Goal: Task Accomplishment & Management: Manage account settings

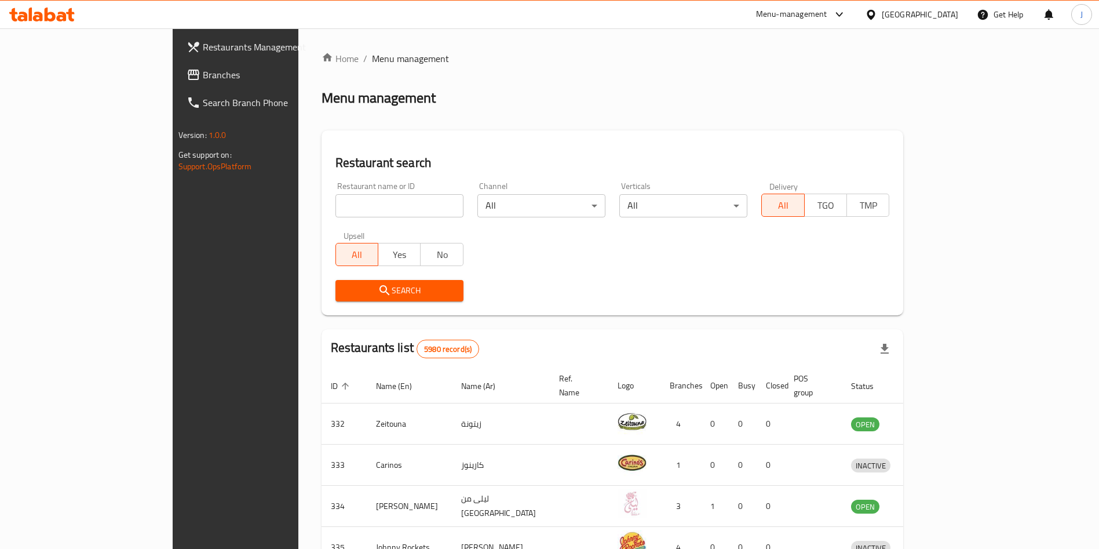
click at [393, 210] on input "search" at bounding box center [399, 205] width 128 height 23
type input "AMMO"
click button "Search" at bounding box center [399, 290] width 128 height 21
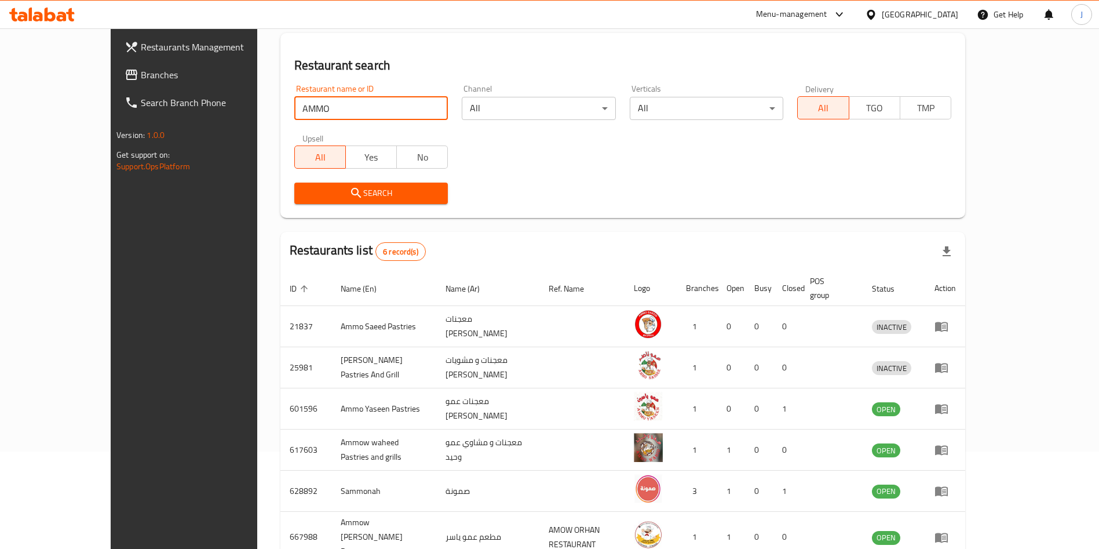
scroll to position [116, 0]
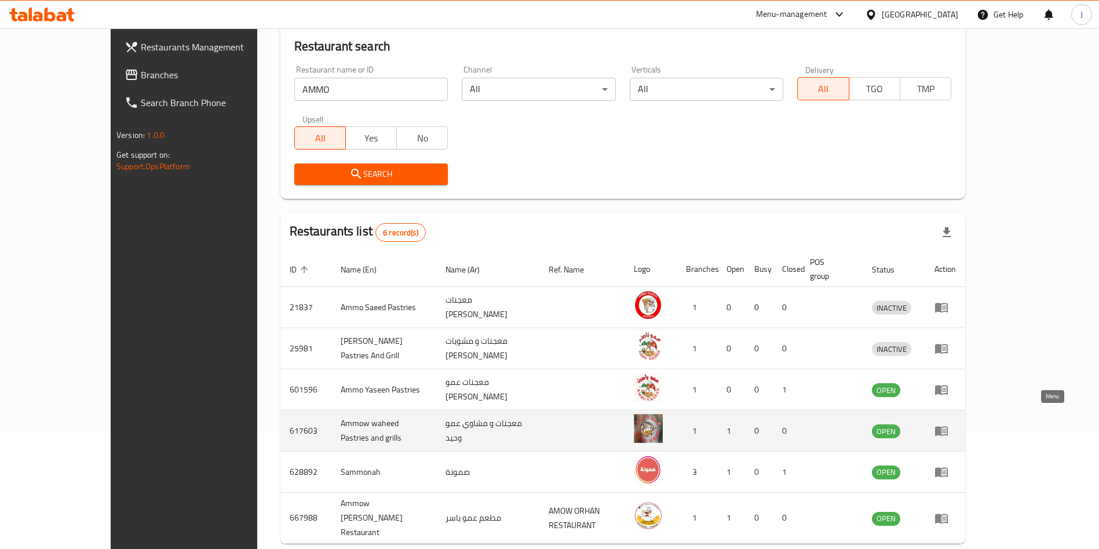
click at [948, 426] on icon "enhanced table" at bounding box center [941, 431] width 13 height 10
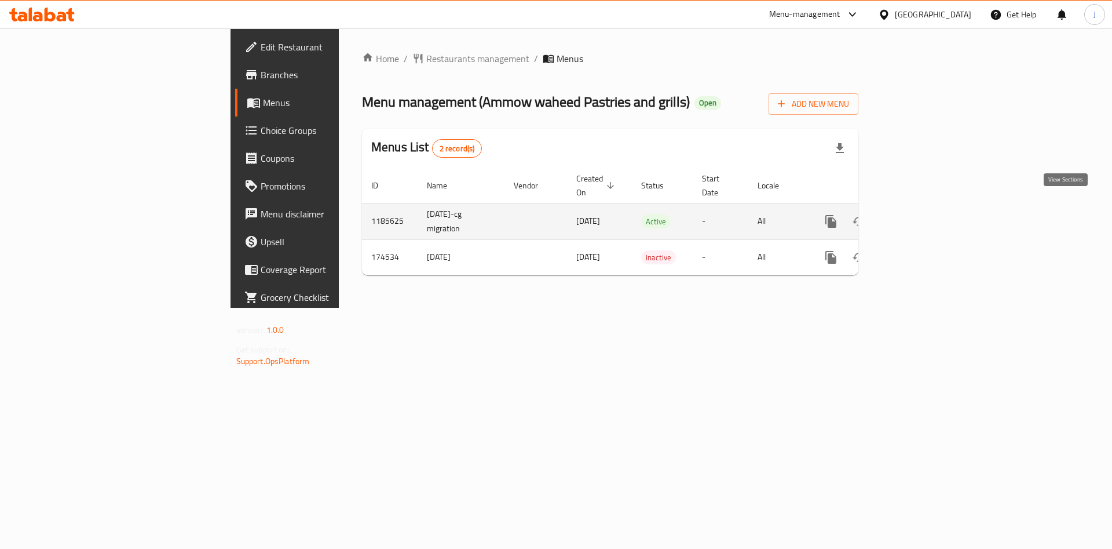
click at [922, 214] on icon "enhanced table" at bounding box center [915, 221] width 14 height 14
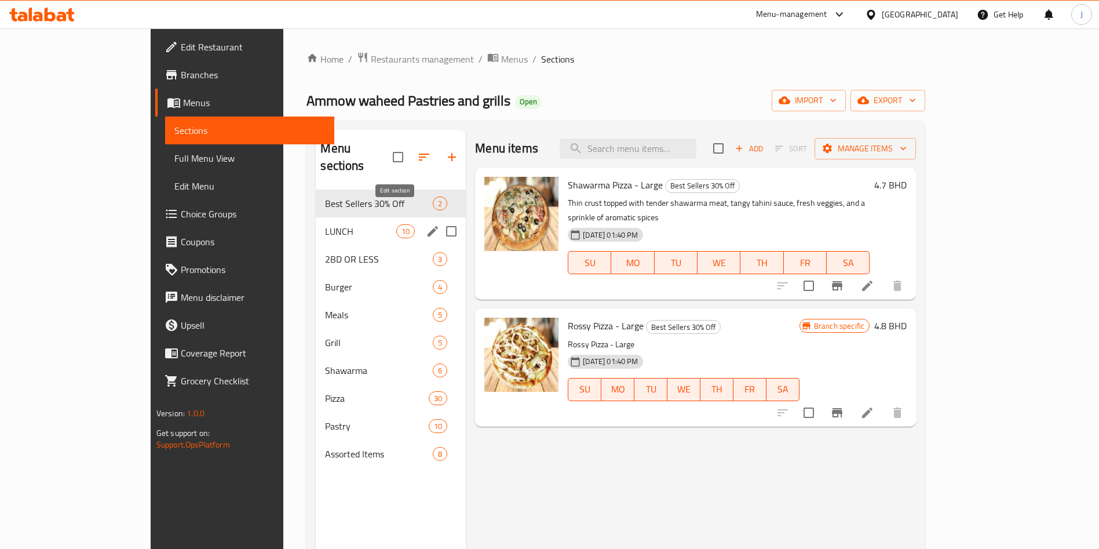
click at [426, 224] on icon "edit" at bounding box center [433, 231] width 14 height 14
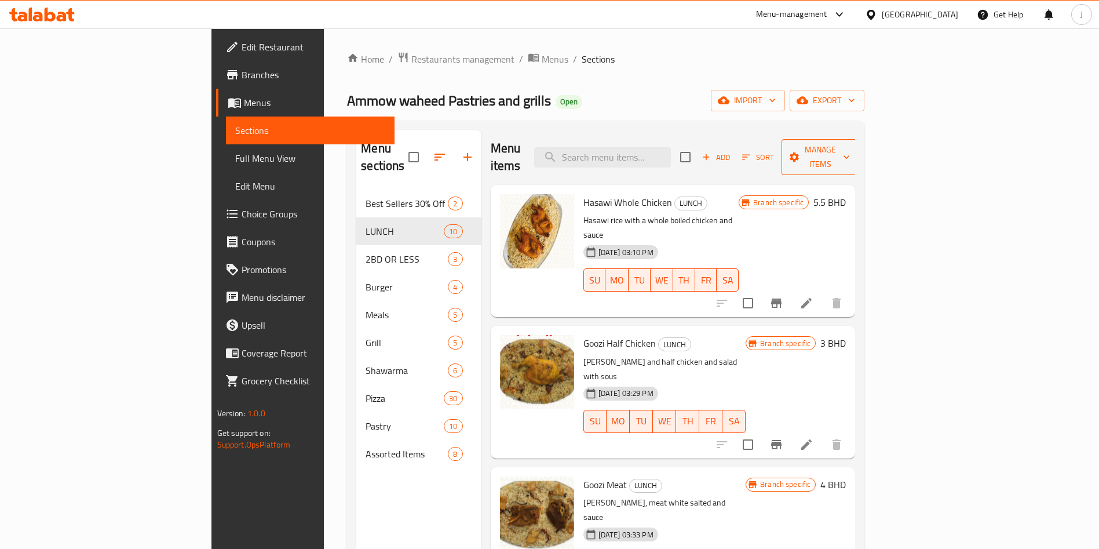
click at [850, 154] on span "Manage items" at bounding box center [820, 156] width 59 height 29
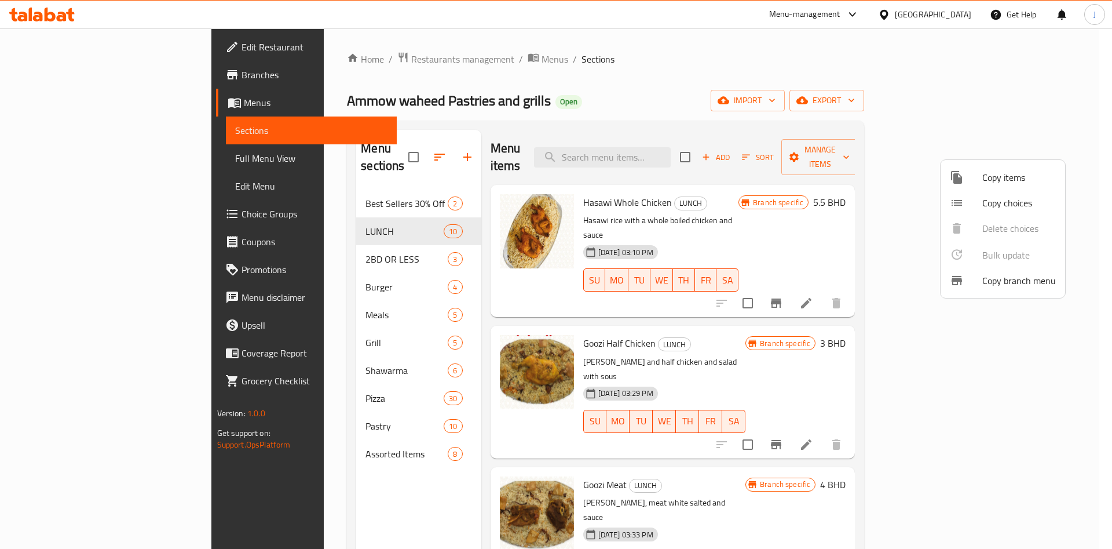
click at [803, 156] on div at bounding box center [556, 274] width 1112 height 549
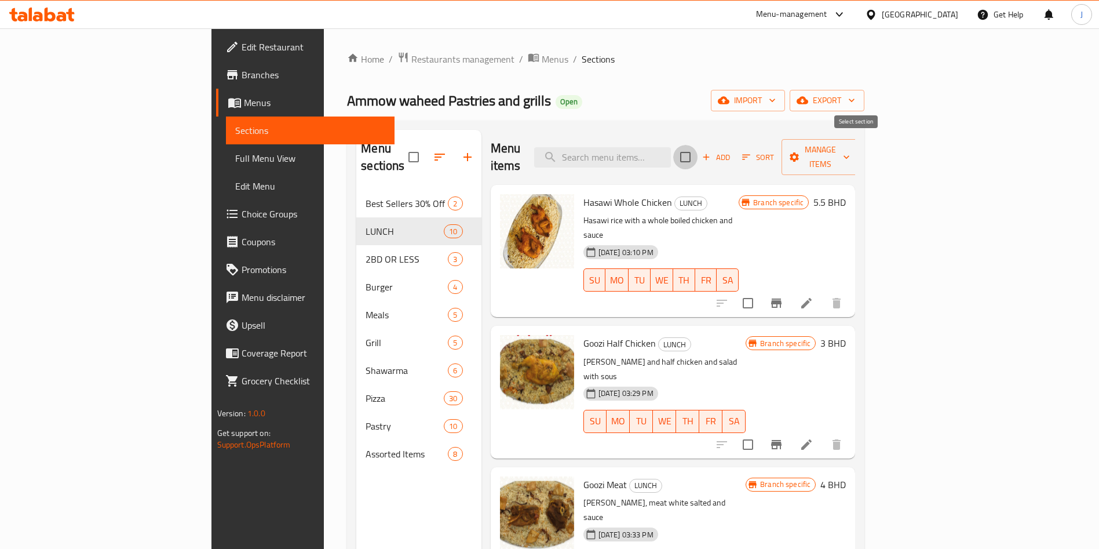
click at [697, 148] on input "checkbox" at bounding box center [685, 157] width 24 height 24
checkbox input "true"
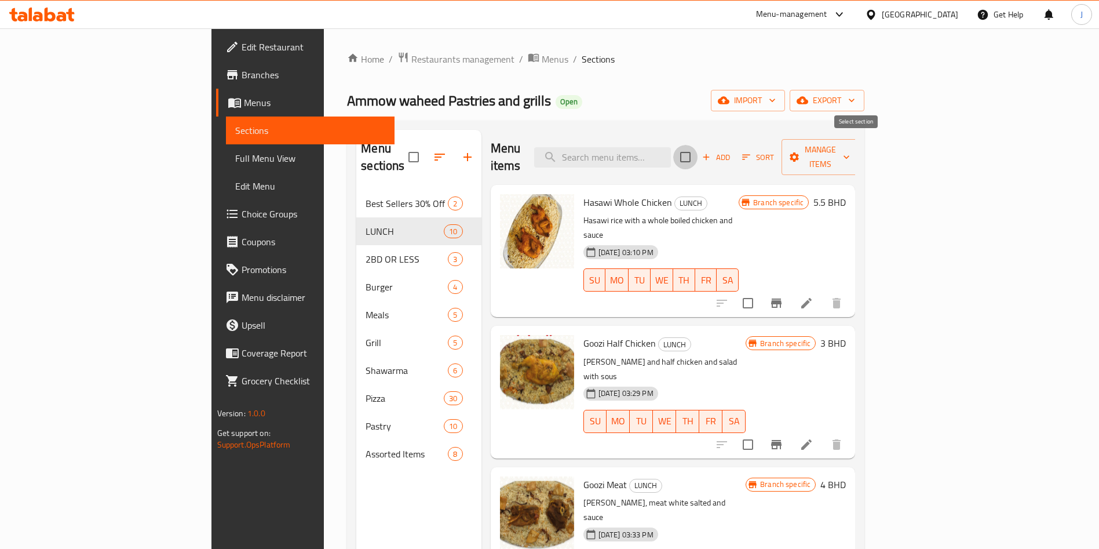
checkbox input "true"
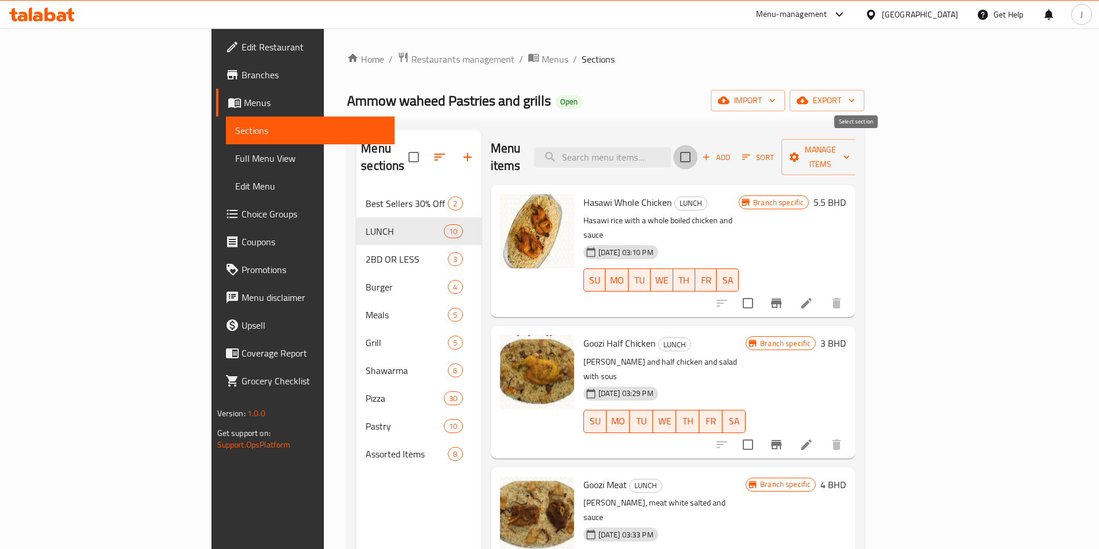
checkbox input "true"
click at [850, 149] on span "Manage items" at bounding box center [820, 156] width 59 height 29
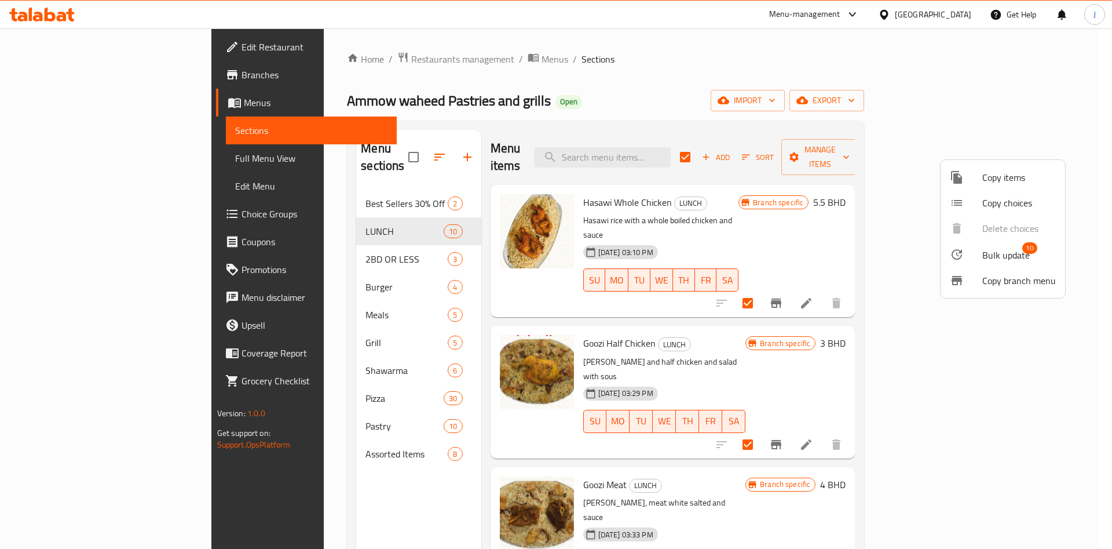
click at [1000, 248] on span "Bulk update" at bounding box center [1005, 255] width 47 height 14
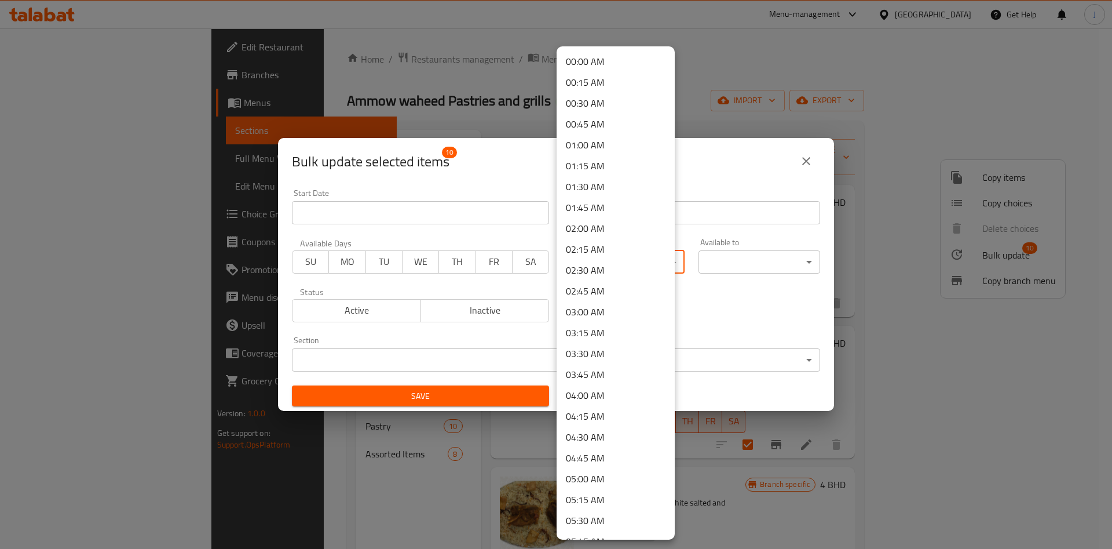
click at [666, 263] on body "​ Menu-management [GEOGRAPHIC_DATA] Get Help J Edit Restaurant Branches Menus S…" at bounding box center [556, 288] width 1112 height 520
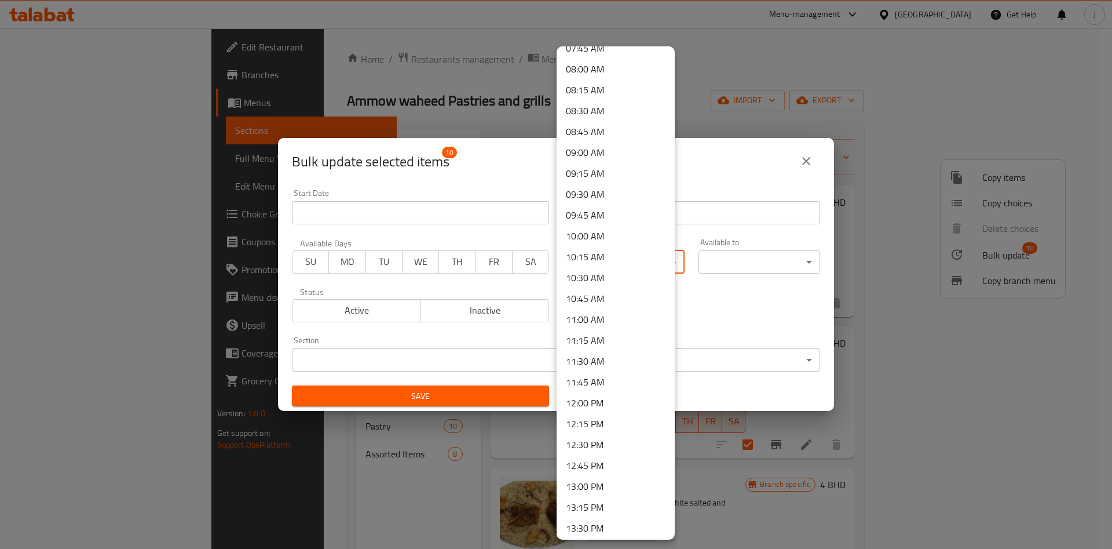
scroll to position [660, 0]
click at [622, 360] on li "11:30 AM" at bounding box center [616, 360] width 118 height 21
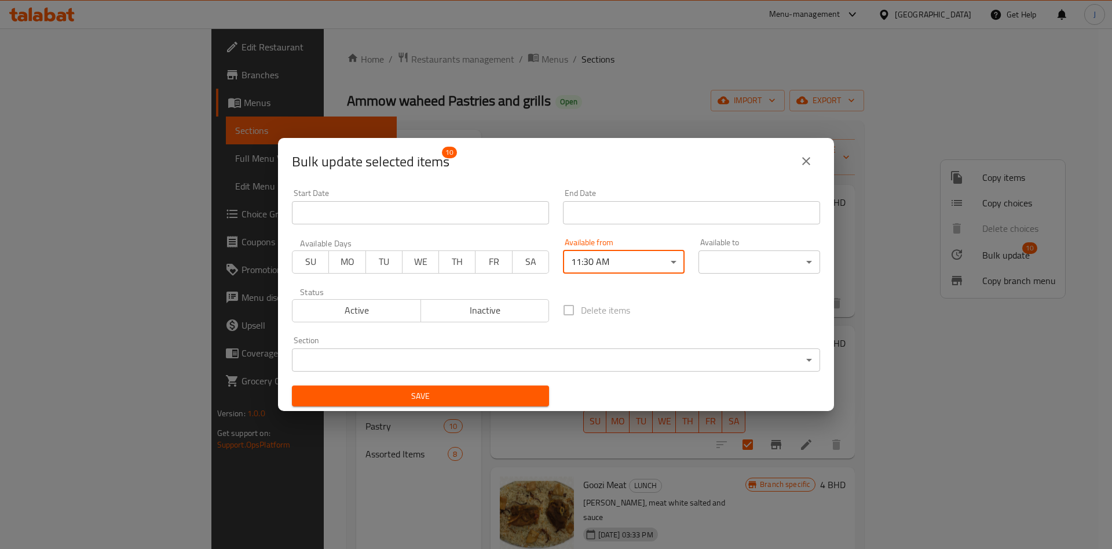
click at [797, 262] on body "​ Menu-management [GEOGRAPHIC_DATA] Get Help J Edit Restaurant Branches Menus S…" at bounding box center [556, 288] width 1112 height 520
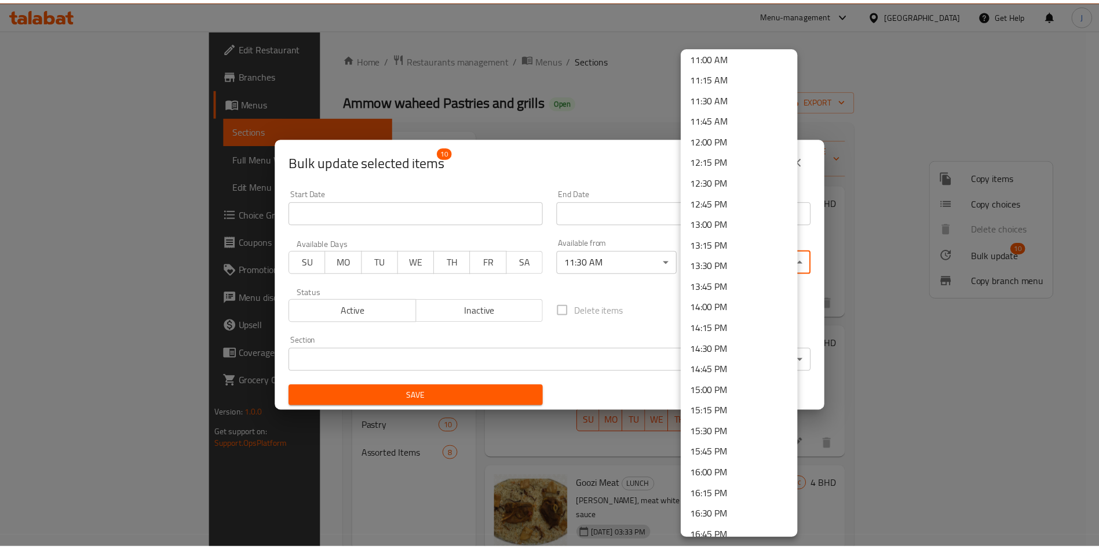
scroll to position [923, 0]
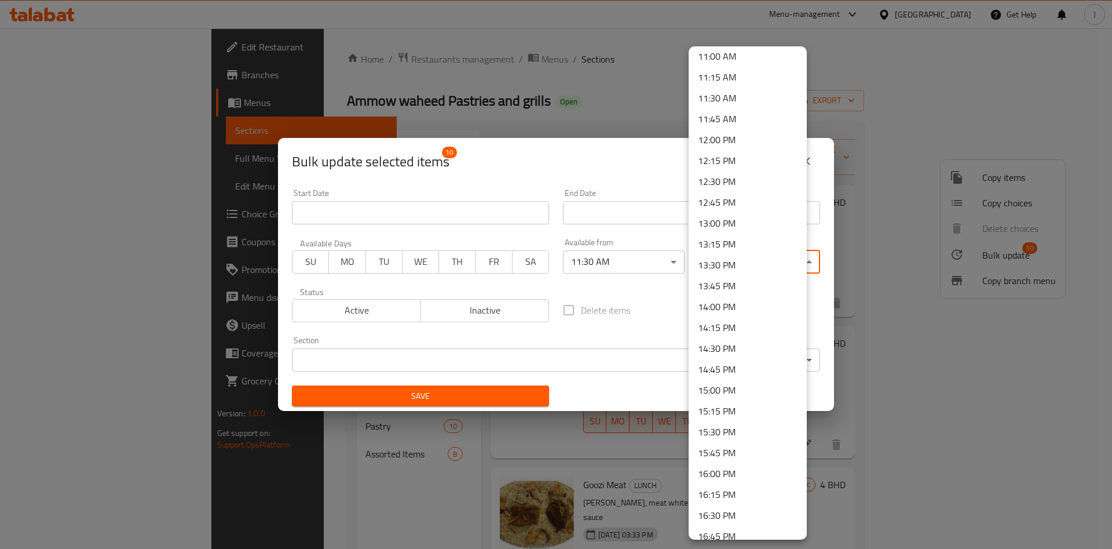
click at [741, 473] on li "16:00 PM" at bounding box center [748, 473] width 118 height 21
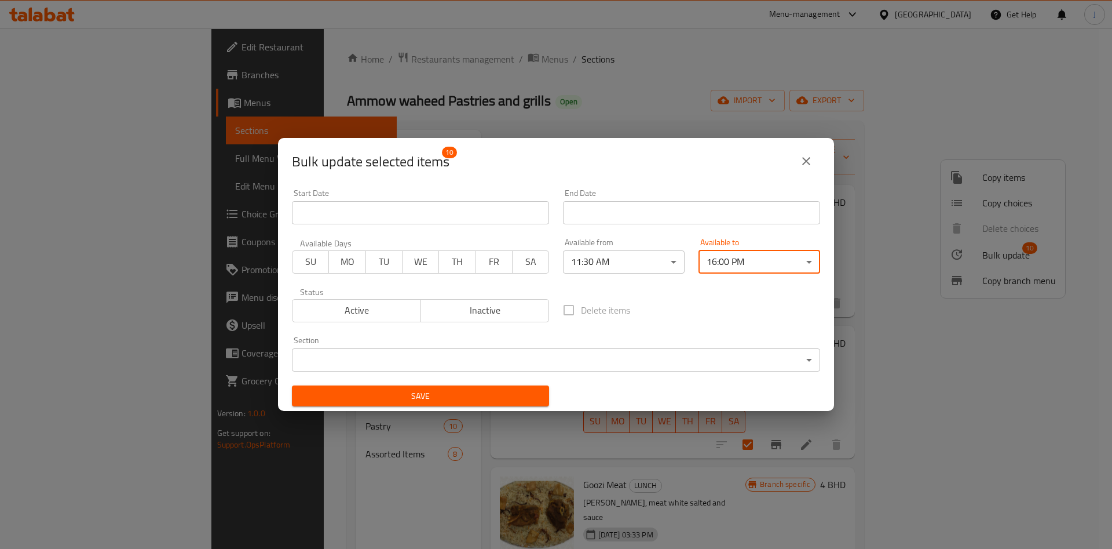
click at [427, 399] on span "Save" at bounding box center [420, 396] width 239 height 14
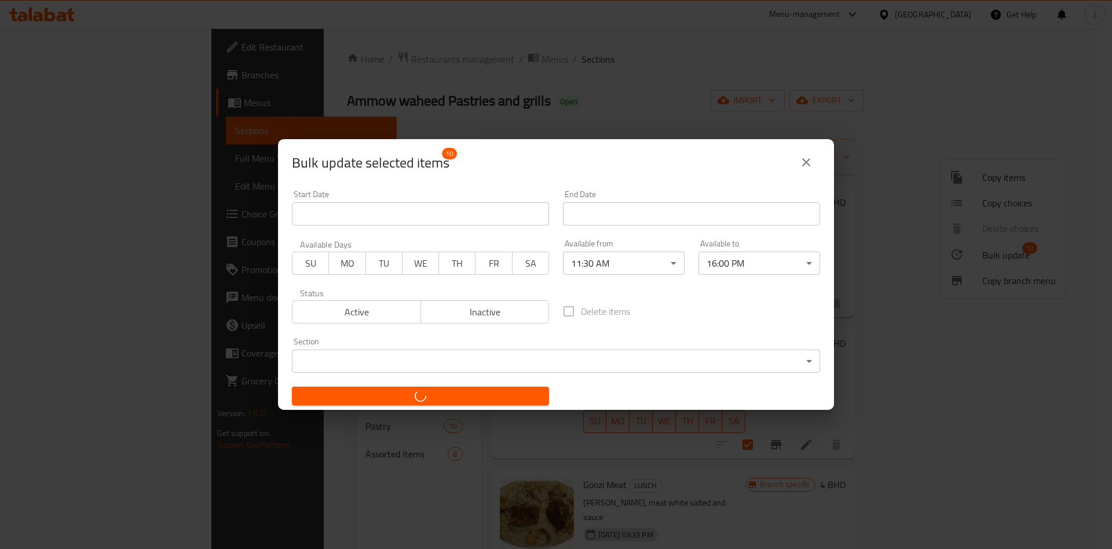
checkbox input "false"
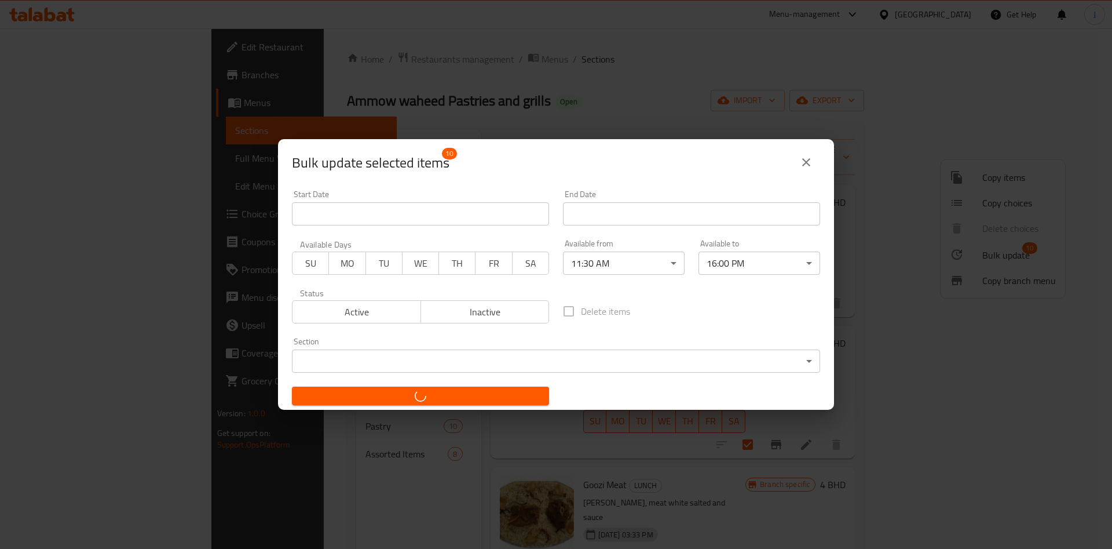
checkbox input "false"
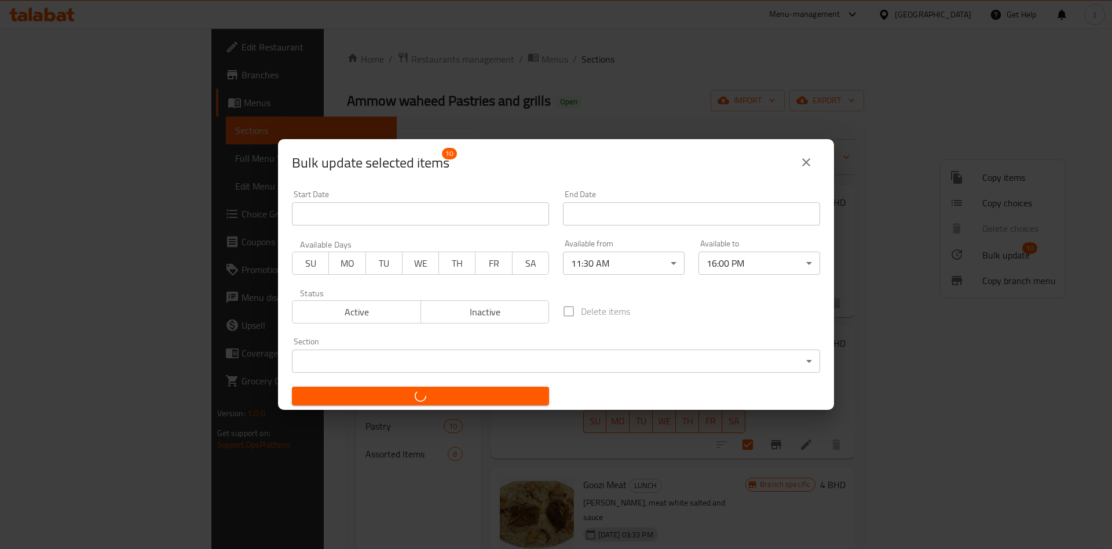
checkbox input "false"
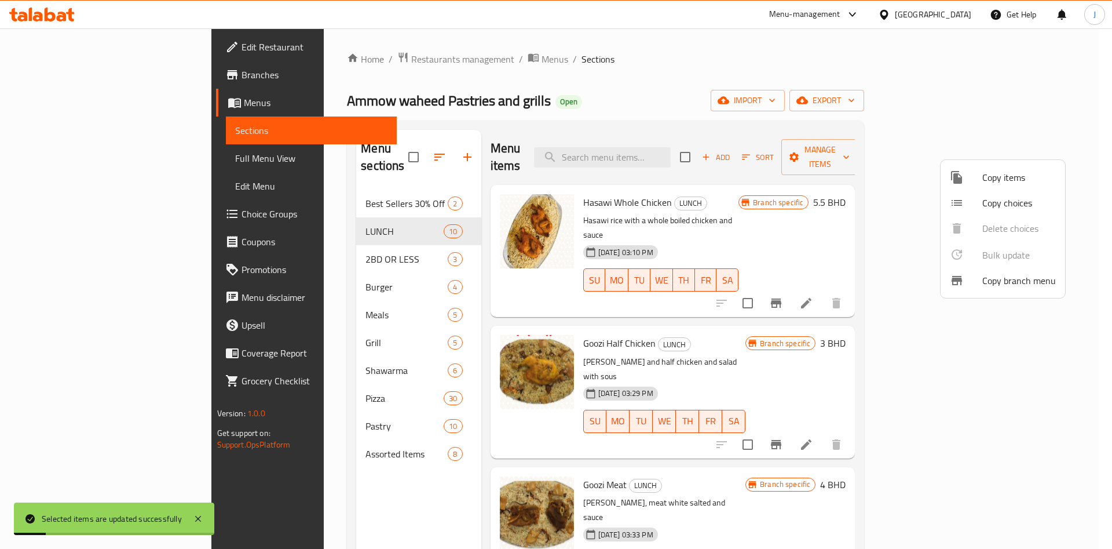
click at [817, 153] on div at bounding box center [556, 274] width 1112 height 549
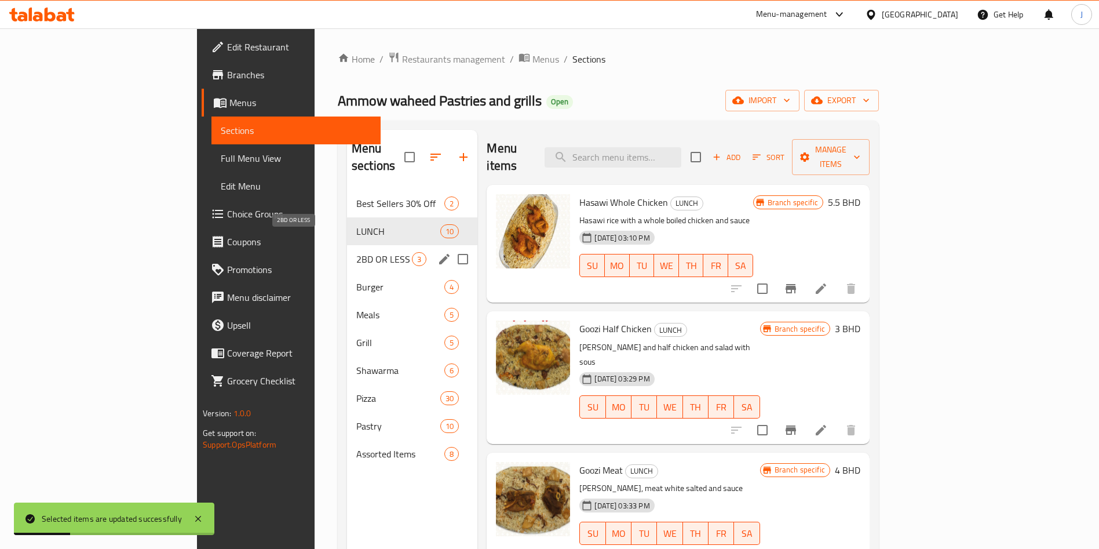
click at [356, 252] on span "2BD OR LESS" at bounding box center [384, 259] width 56 height 14
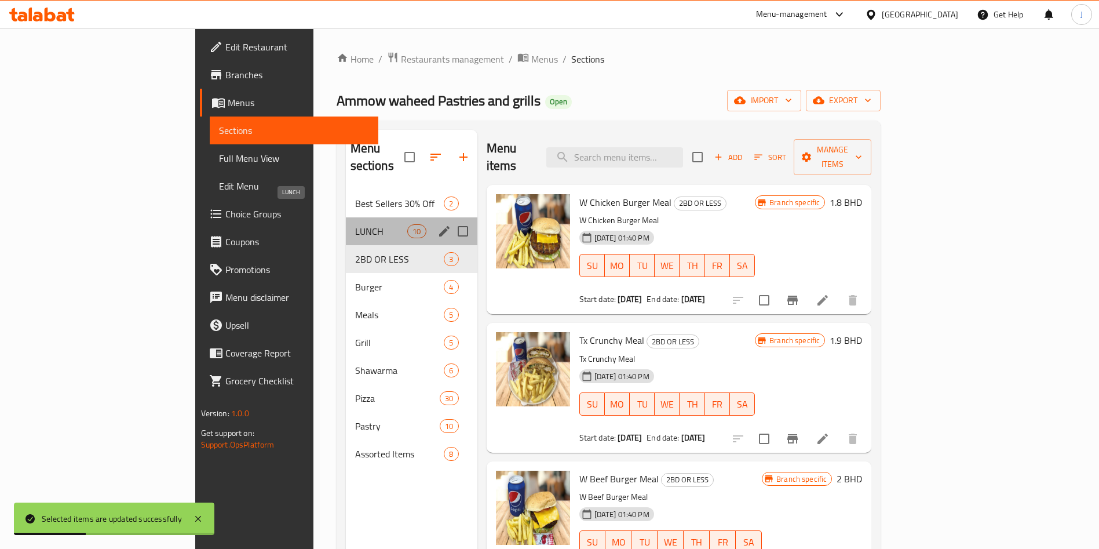
click at [355, 224] on span "LUNCH" at bounding box center [381, 231] width 53 height 14
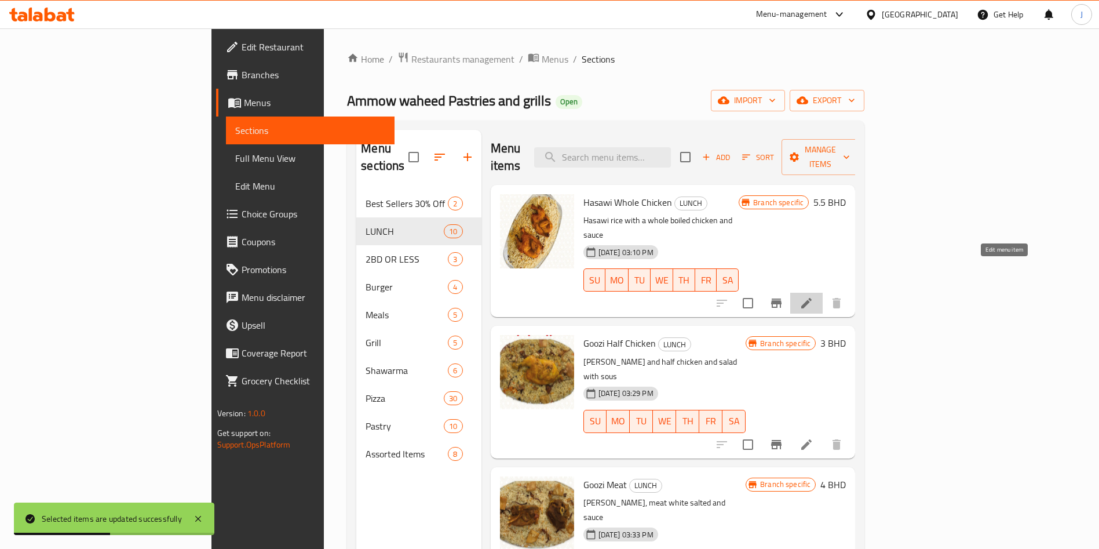
click at [813, 296] on icon at bounding box center [806, 303] width 14 height 14
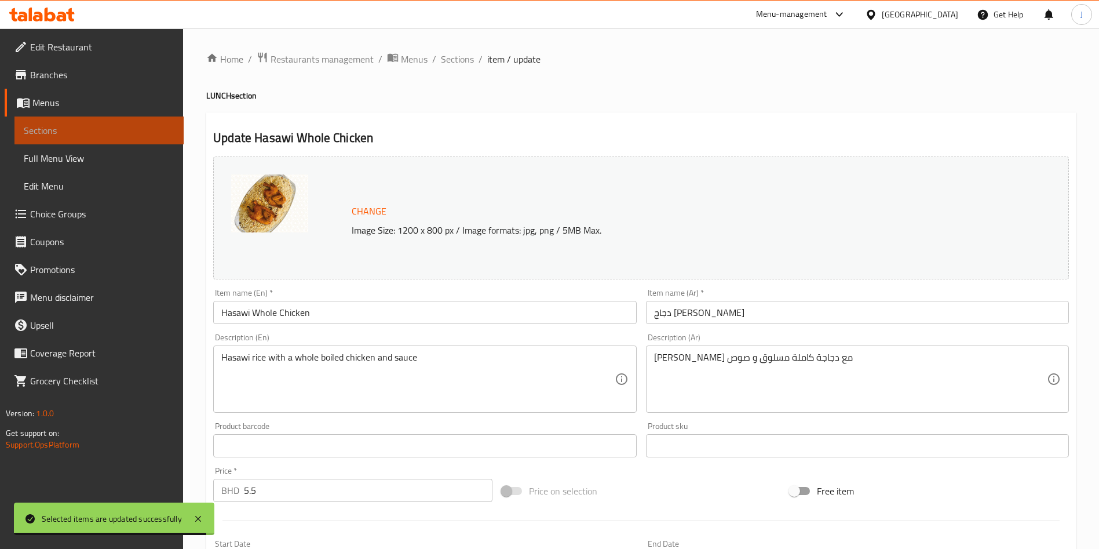
click at [71, 139] on link "Sections" at bounding box center [98, 130] width 169 height 28
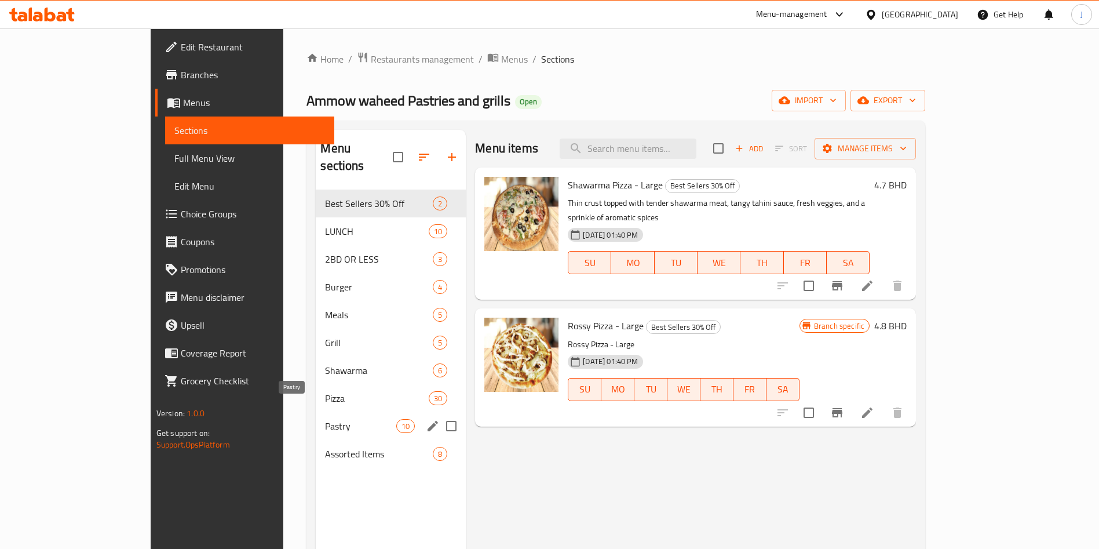
click at [325, 419] on span "Pastry" at bounding box center [360, 426] width 71 height 14
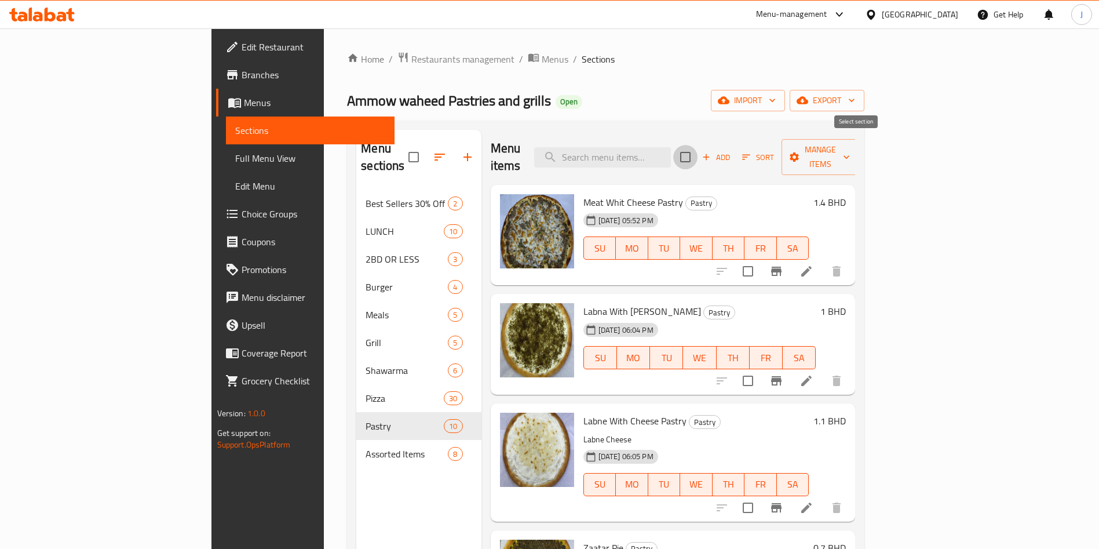
click at [697, 149] on input "checkbox" at bounding box center [685, 157] width 24 height 24
checkbox input "true"
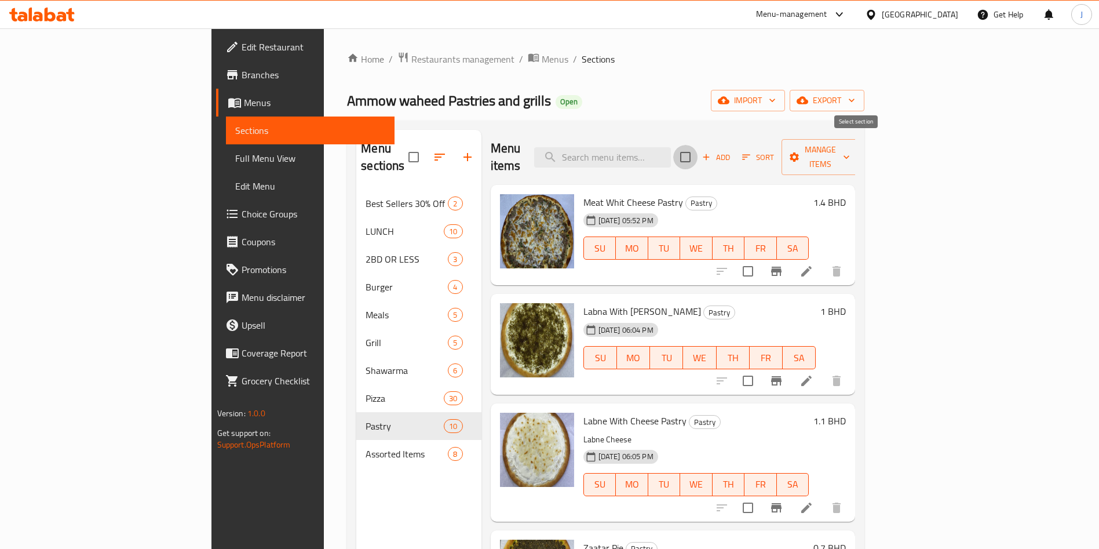
checkbox input "true"
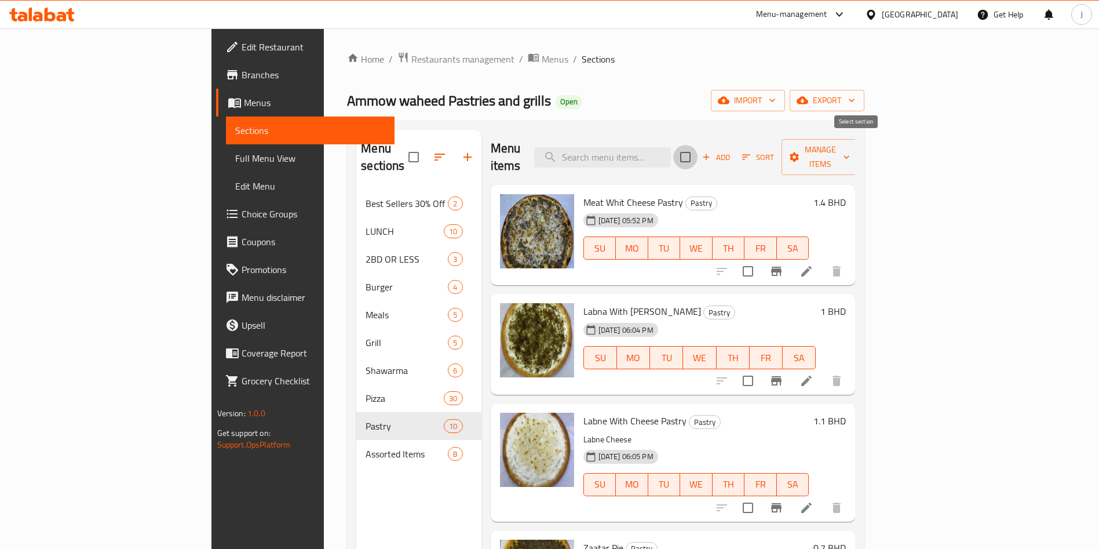
checkbox input "true"
click at [850, 152] on span "Manage items" at bounding box center [820, 156] width 59 height 29
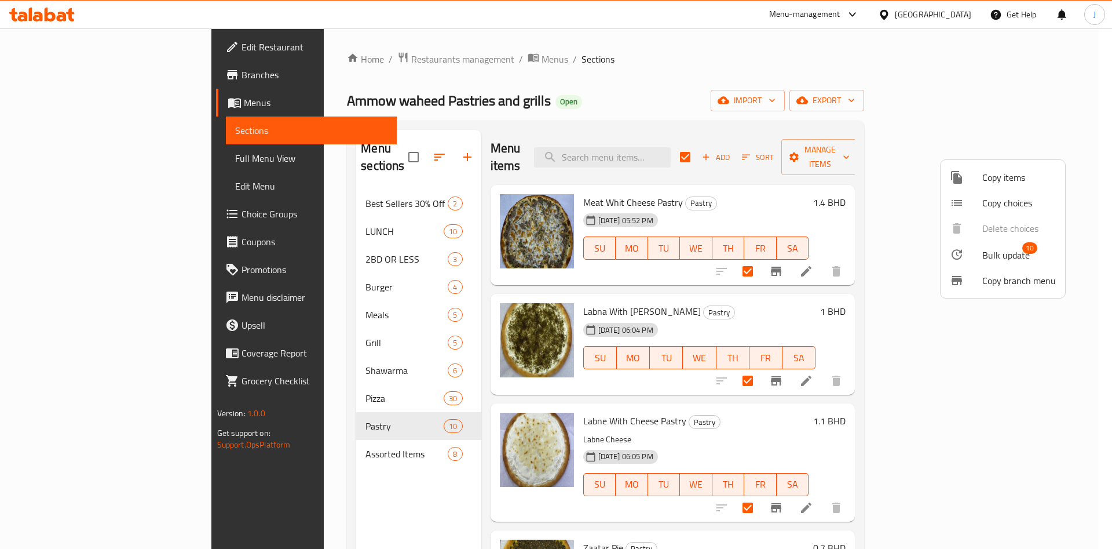
click at [993, 255] on span "Bulk update" at bounding box center [1005, 255] width 47 height 14
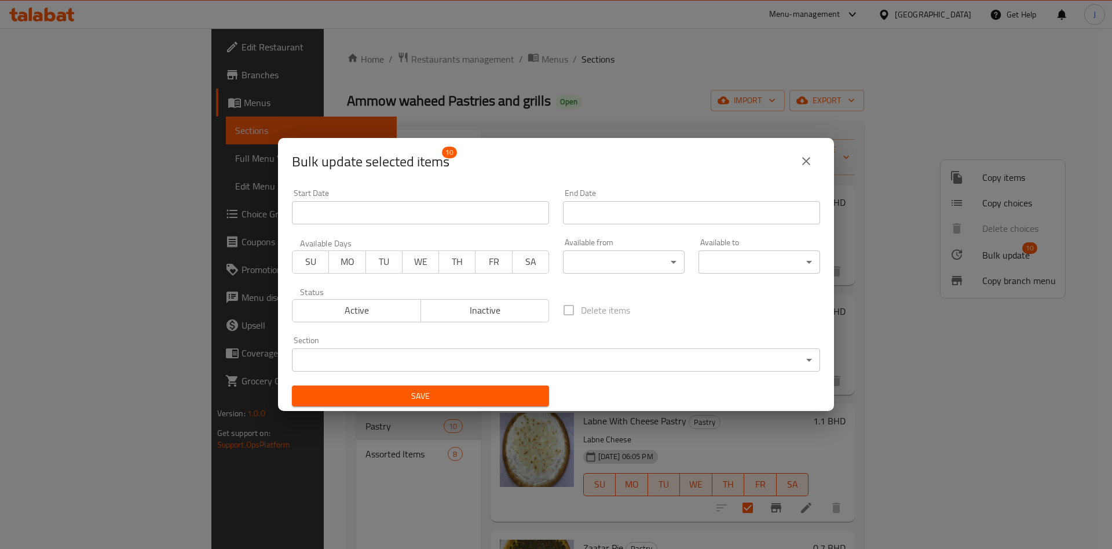
click at [811, 163] on icon "close" at bounding box center [806, 161] width 14 height 14
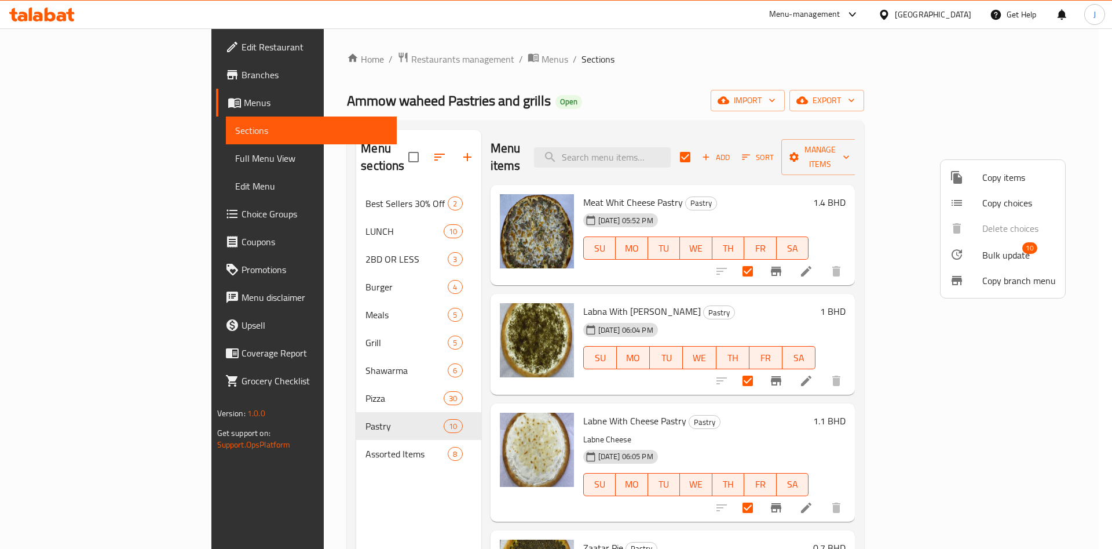
click at [787, 196] on div at bounding box center [556, 274] width 1112 height 549
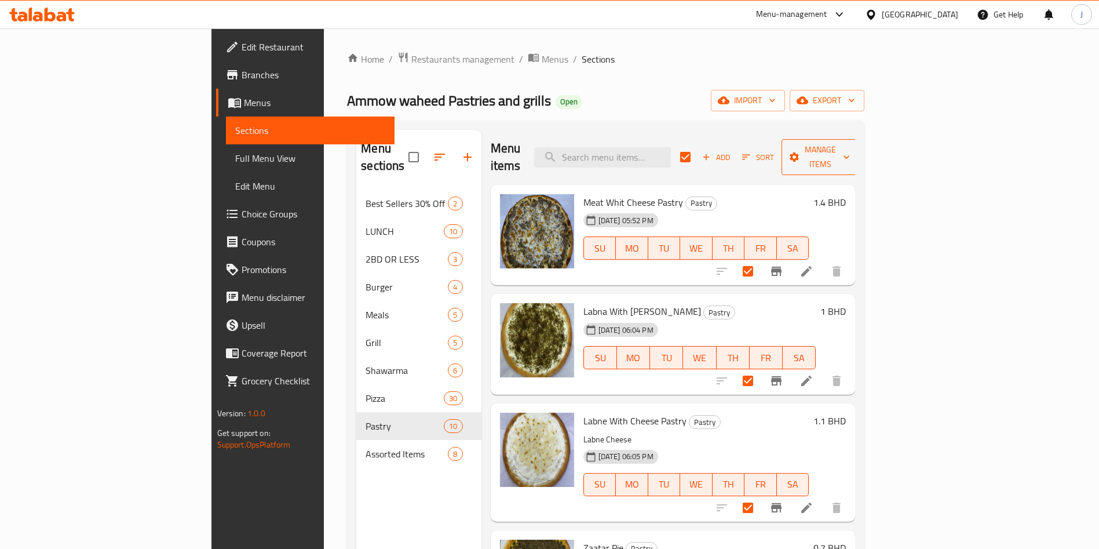
click at [850, 151] on span "Manage items" at bounding box center [820, 156] width 59 height 29
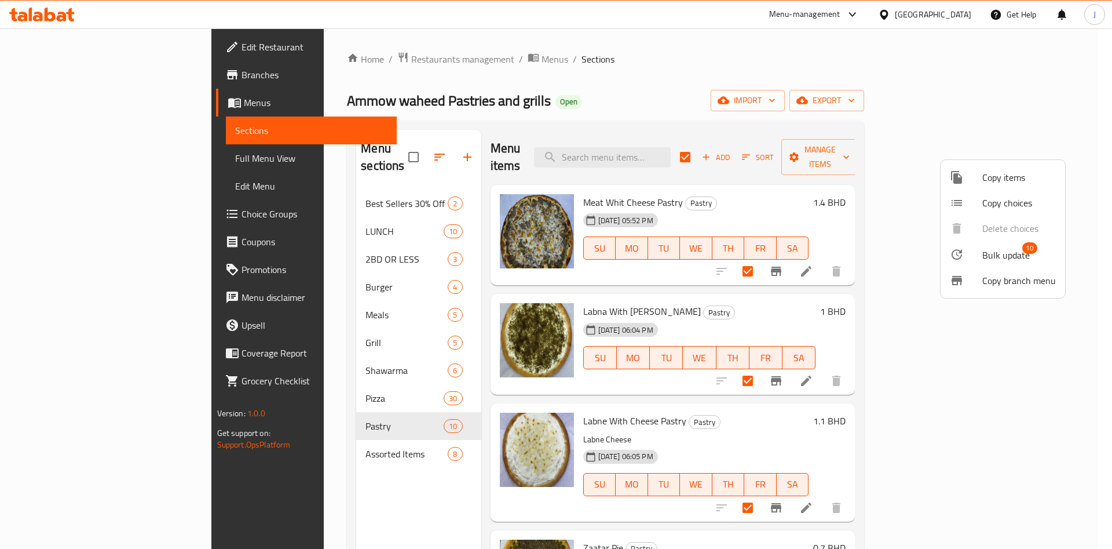
click at [1010, 256] on span "Bulk update" at bounding box center [1005, 255] width 47 height 14
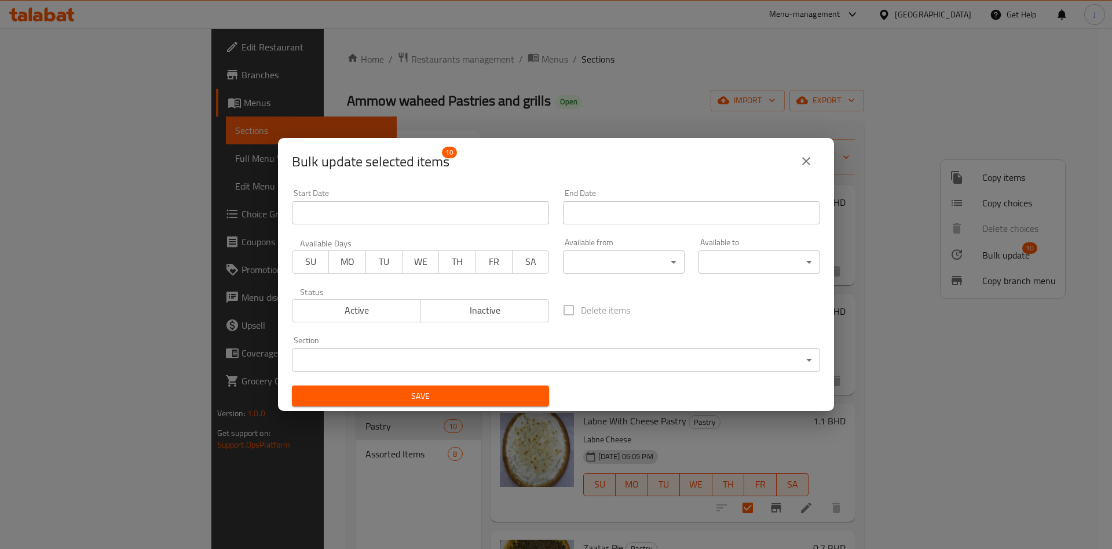
click at [631, 250] on body "​ Menu-management [GEOGRAPHIC_DATA] Get Help J Edit Restaurant Branches Menus S…" at bounding box center [556, 288] width 1112 height 520
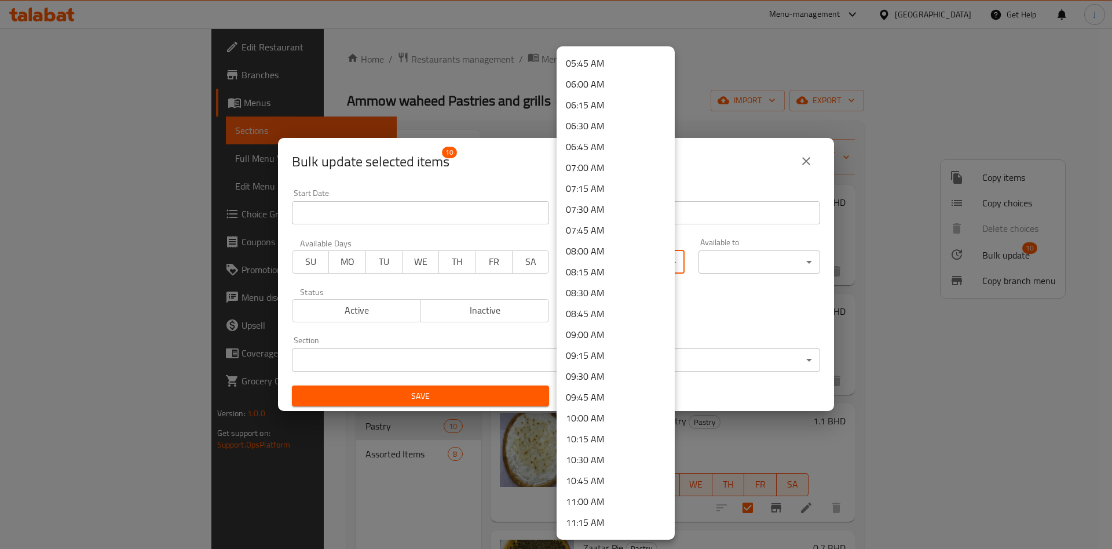
scroll to position [480, 0]
click at [609, 413] on li "10:00 AM" at bounding box center [616, 415] width 118 height 21
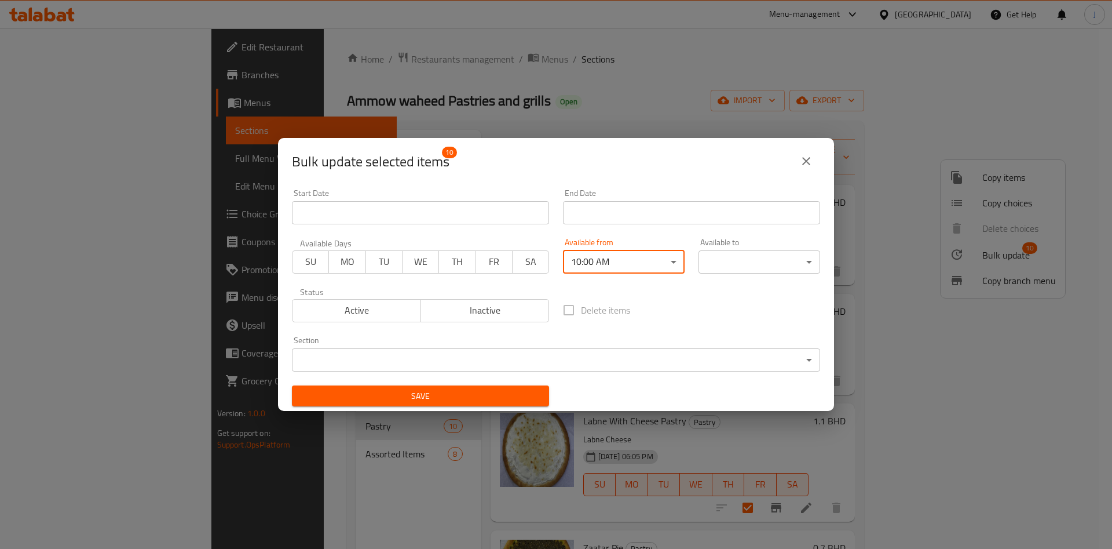
click at [795, 262] on body "​ Menu-management [GEOGRAPHIC_DATA] Get Help J Edit Restaurant Branches Menus S…" at bounding box center [556, 288] width 1112 height 520
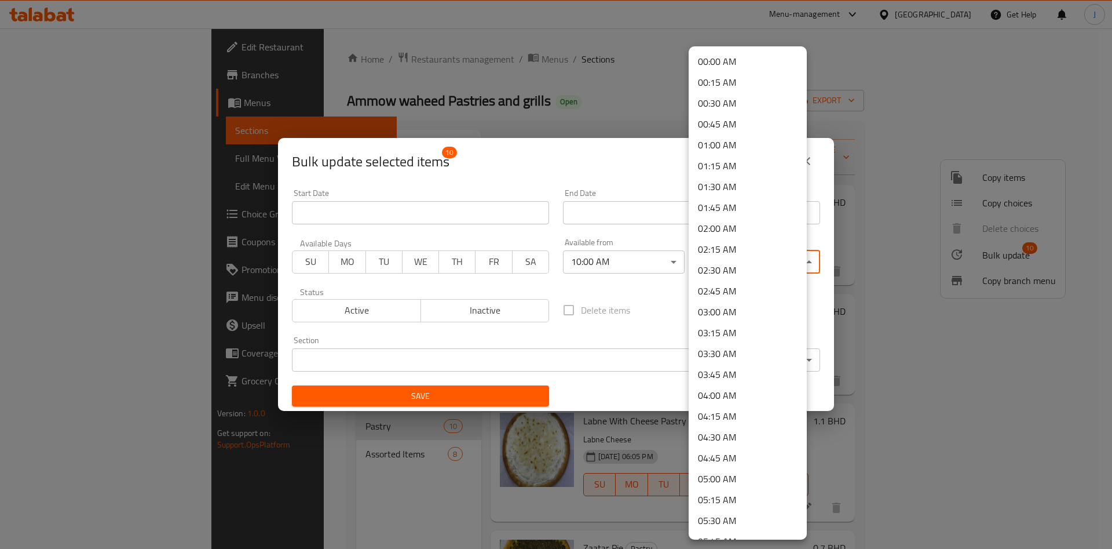
click at [747, 269] on li "02:30 AM" at bounding box center [748, 269] width 118 height 21
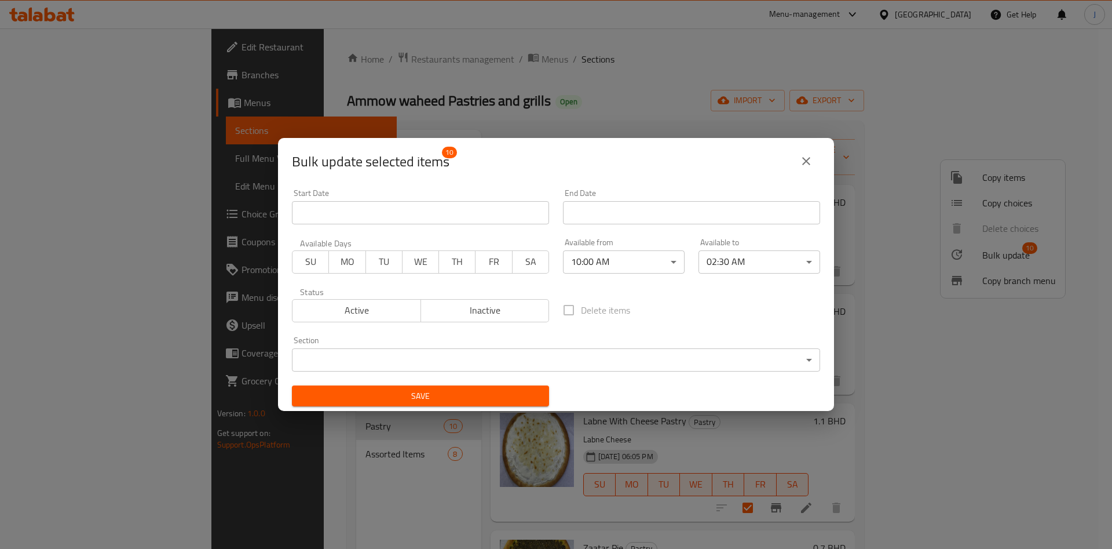
click at [715, 312] on div "Delete items" at bounding box center [691, 310] width 271 height 38
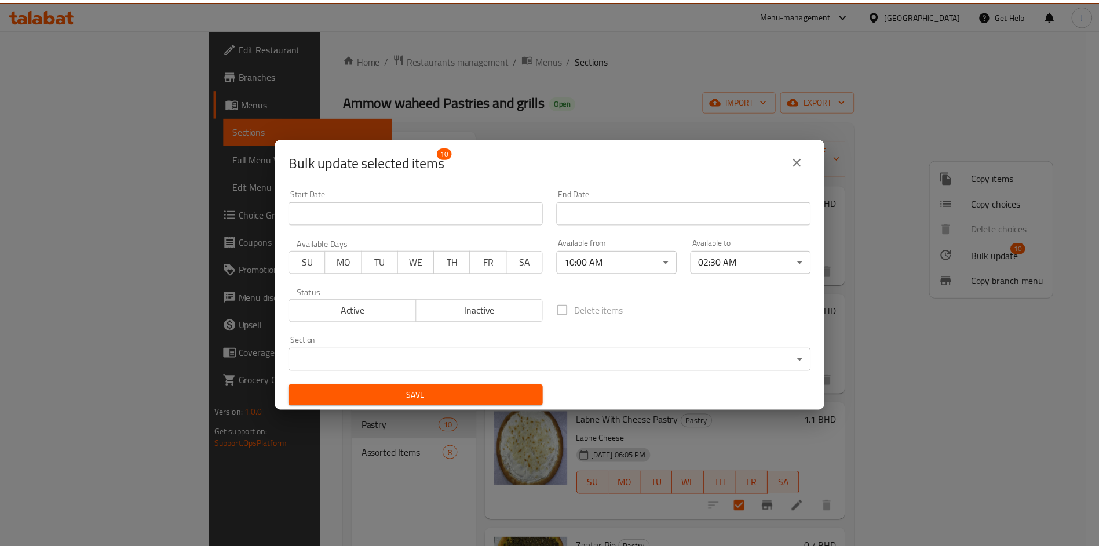
scroll to position [2, 0]
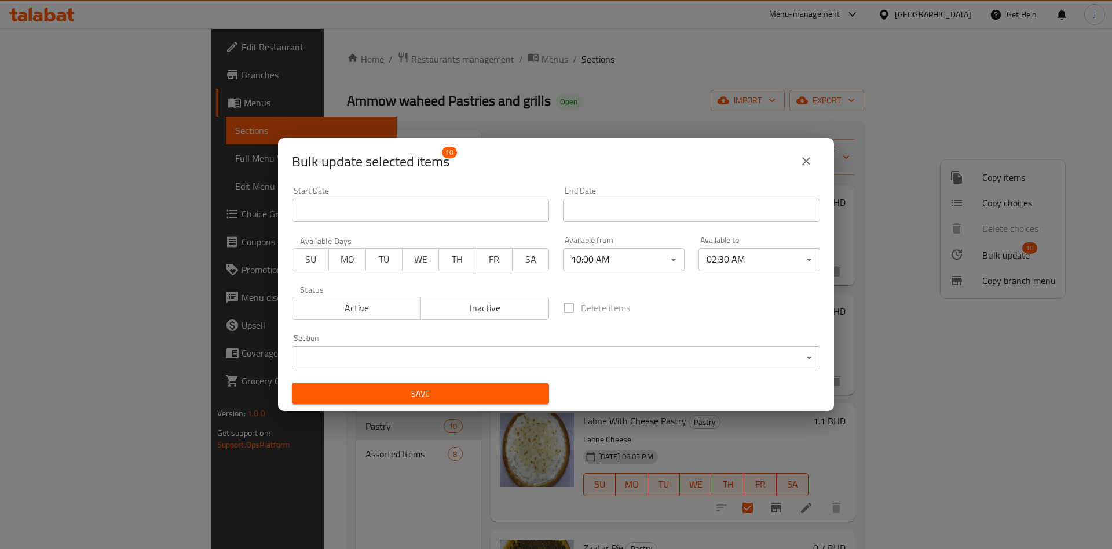
click at [474, 388] on span "Save" at bounding box center [420, 393] width 239 height 14
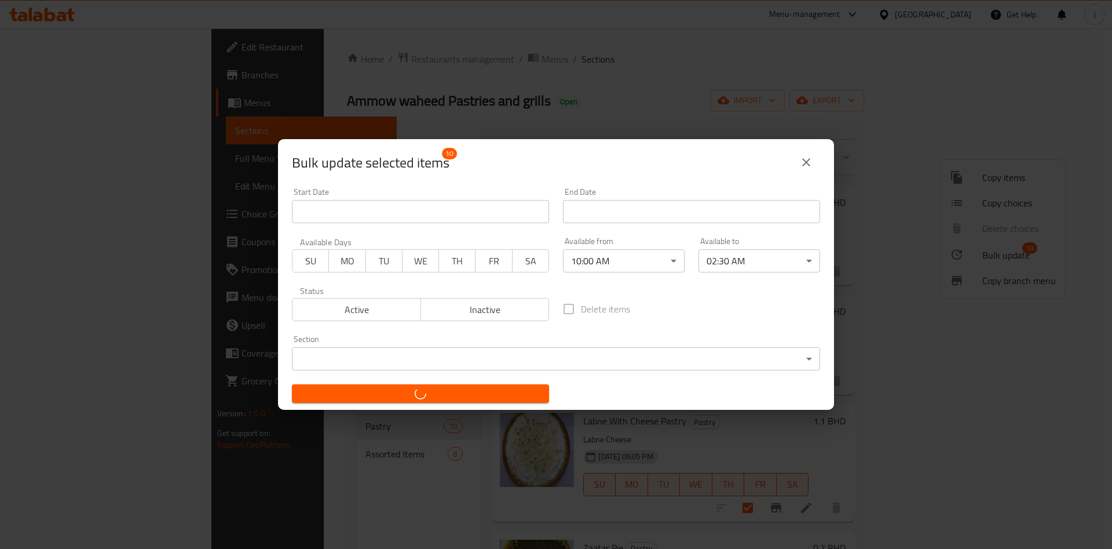
checkbox input "false"
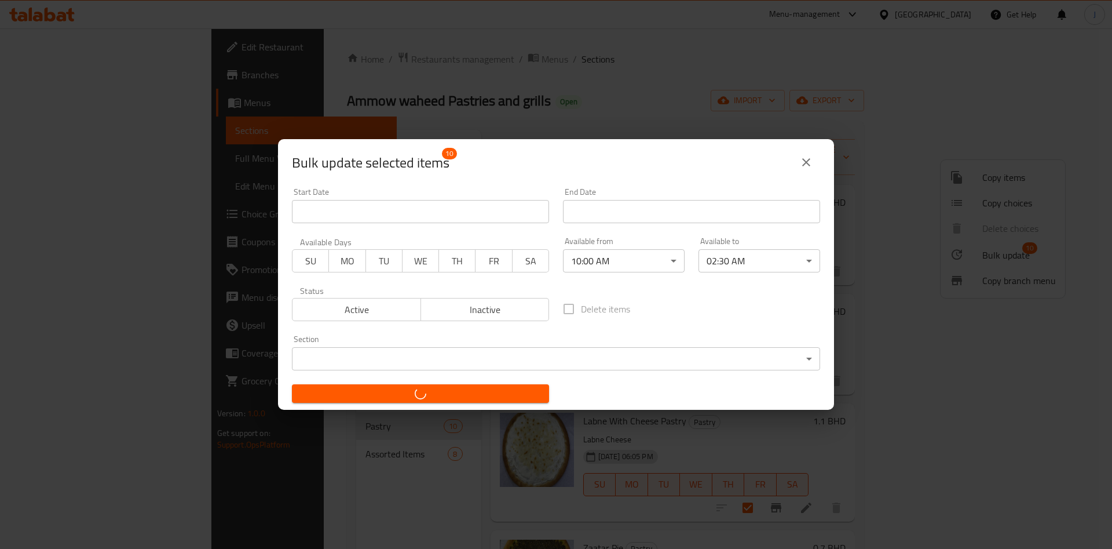
checkbox input "false"
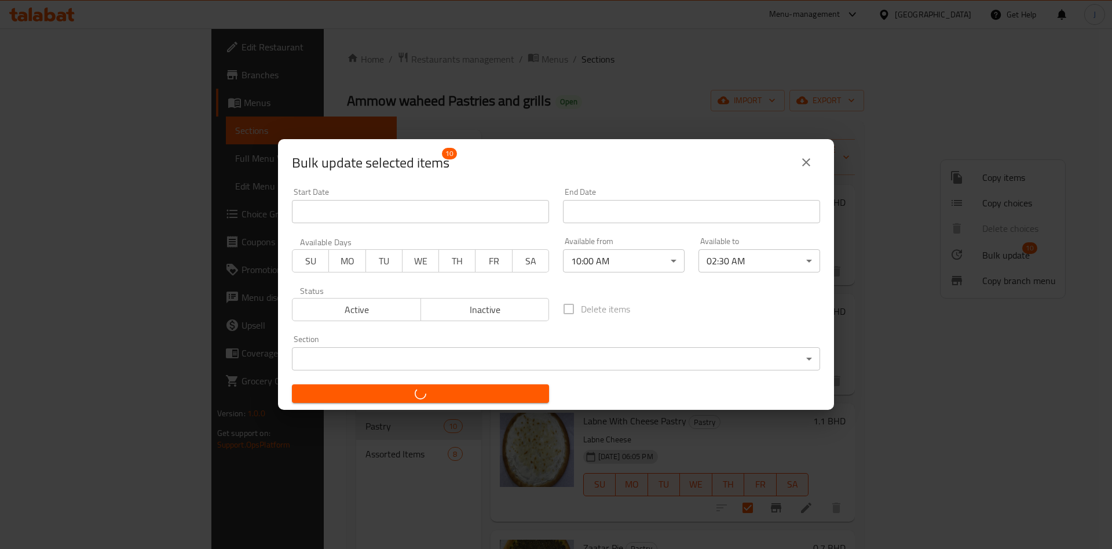
checkbox input "false"
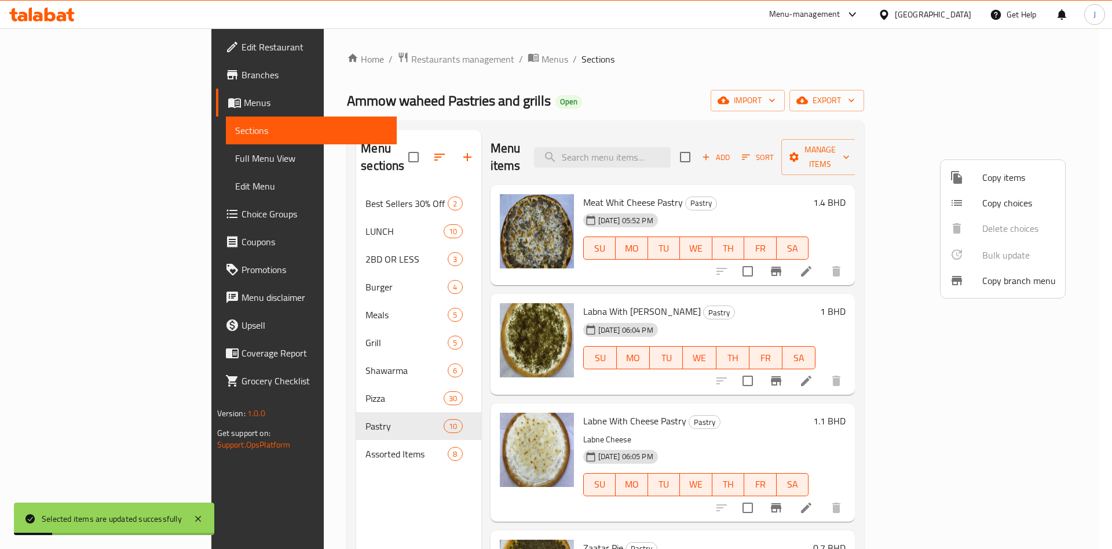
click at [799, 151] on div at bounding box center [556, 274] width 1112 height 549
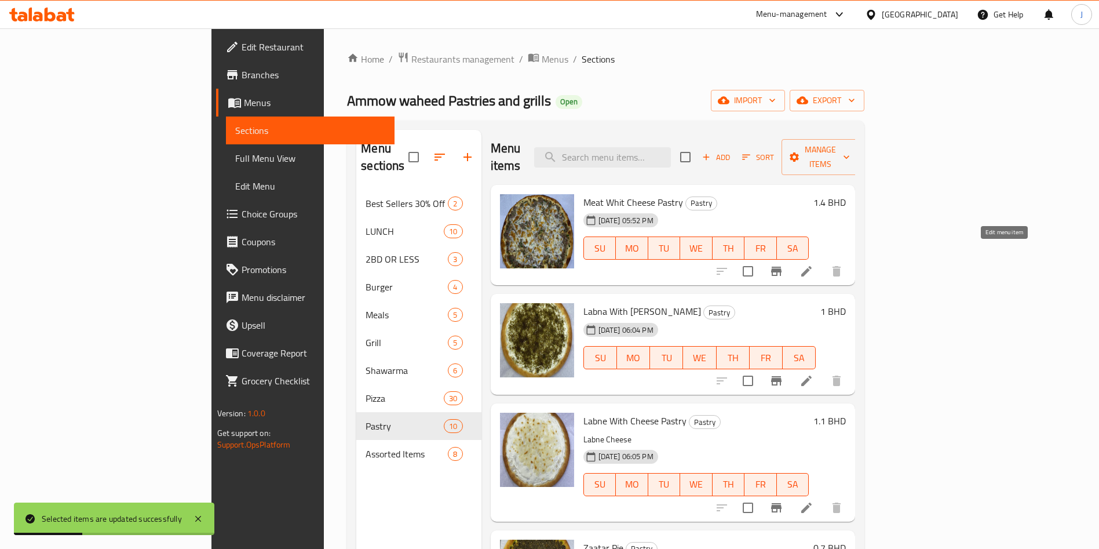
click at [813, 264] on icon at bounding box center [806, 271] width 14 height 14
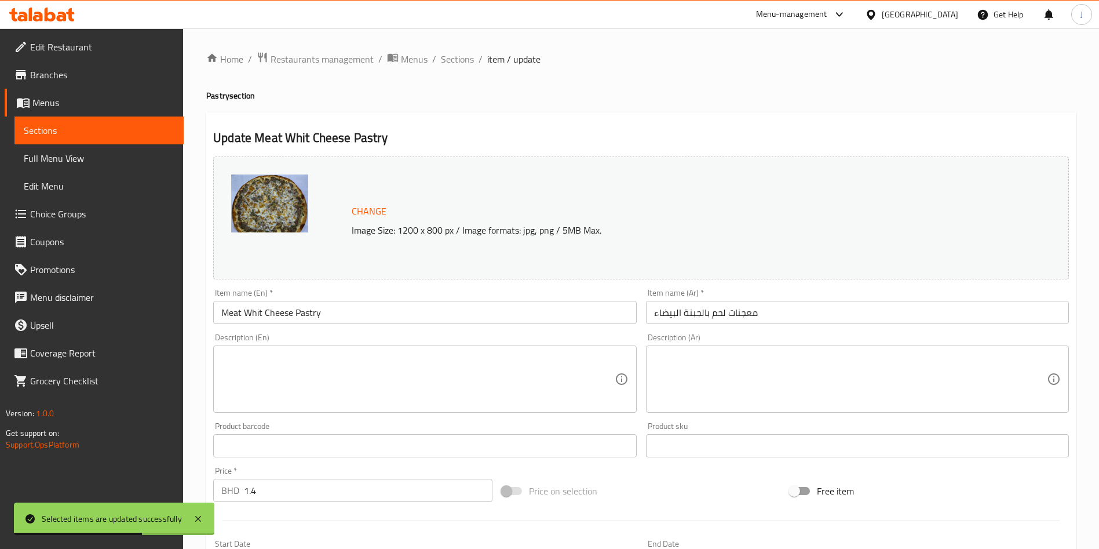
click at [61, 125] on span "Sections" at bounding box center [99, 130] width 151 height 14
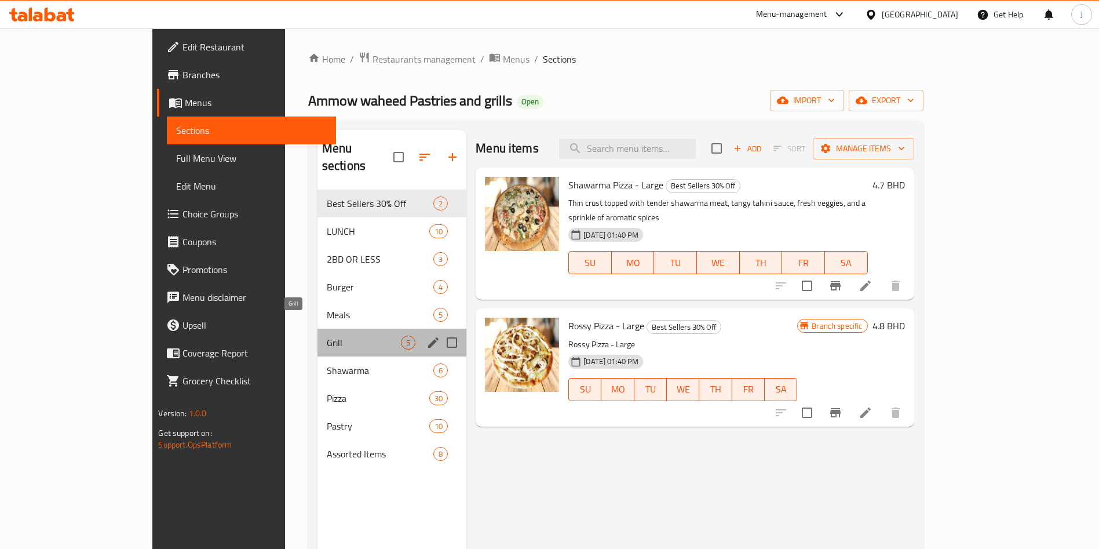
click at [327, 335] on span "Grill" at bounding box center [364, 342] width 74 height 14
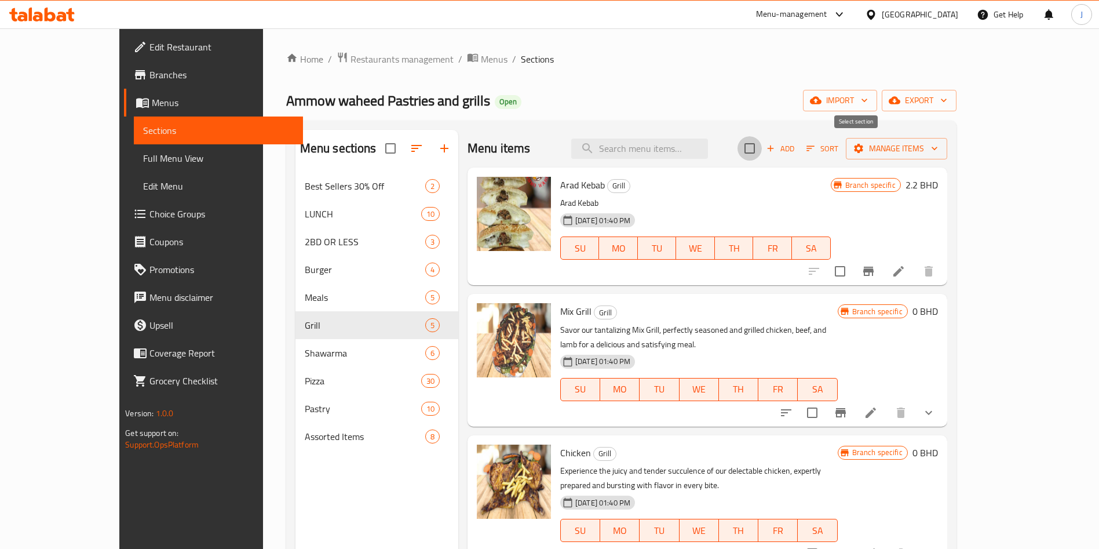
click at [762, 144] on input "checkbox" at bounding box center [749, 148] width 24 height 24
checkbox input "true"
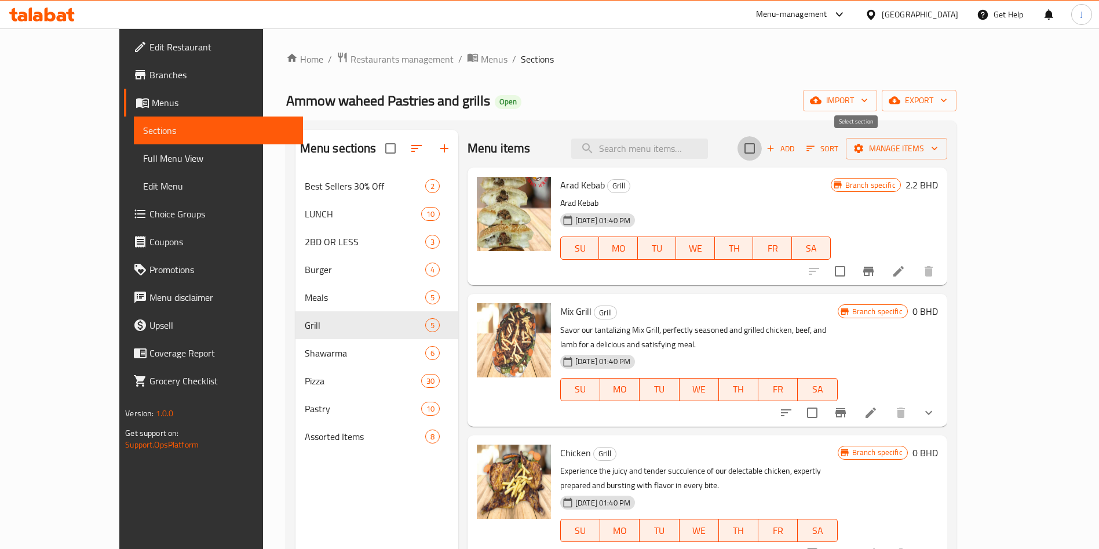
checkbox input "true"
click at [938, 145] on span "Manage items" at bounding box center [896, 148] width 83 height 14
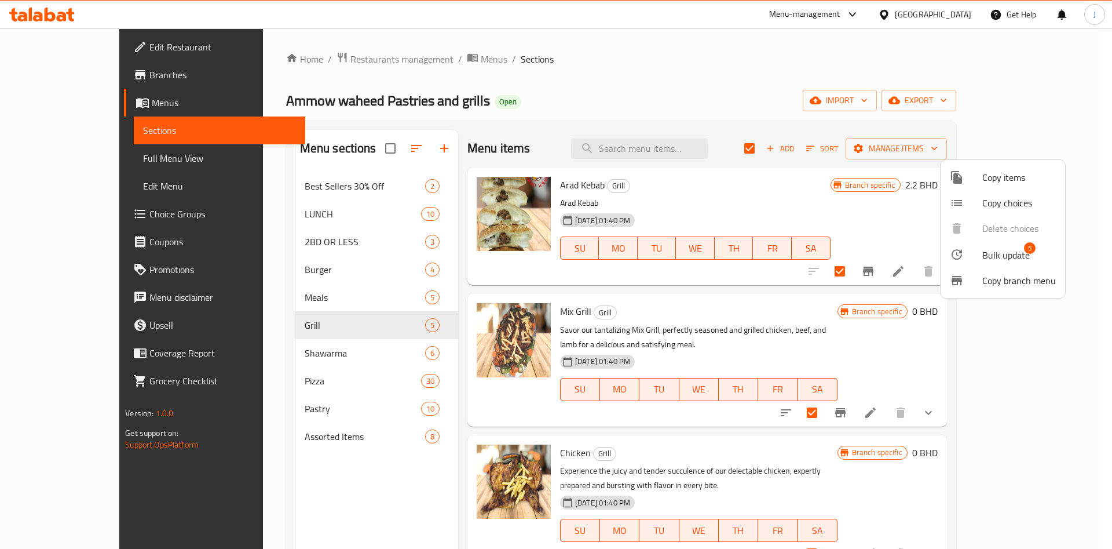
click at [1006, 250] on span "Bulk update" at bounding box center [1005, 255] width 47 height 14
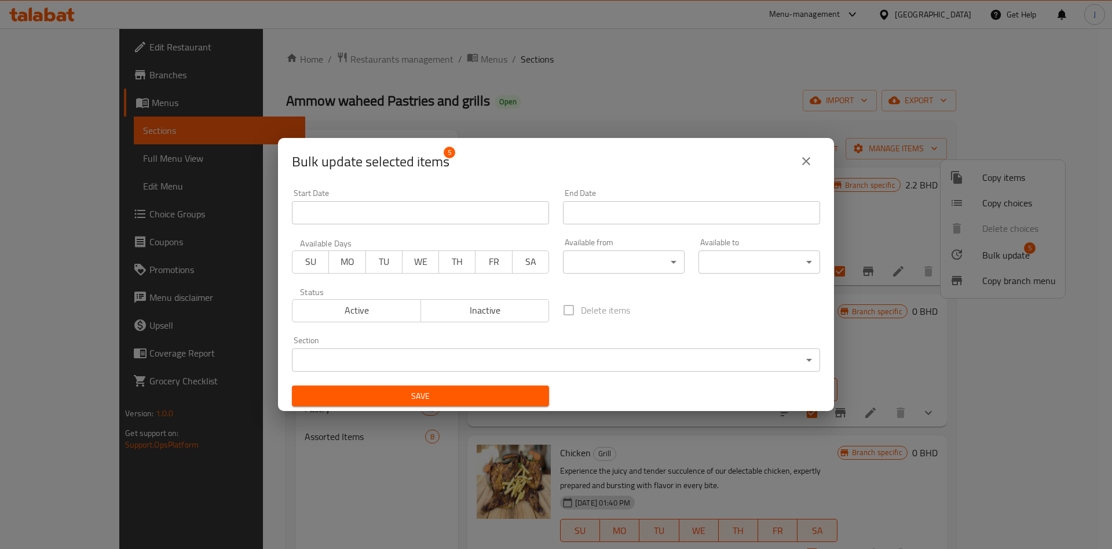
click at [648, 257] on body "​ Menu-management [GEOGRAPHIC_DATA] Get Help J Edit Restaurant Branches Menus S…" at bounding box center [556, 288] width 1112 height 520
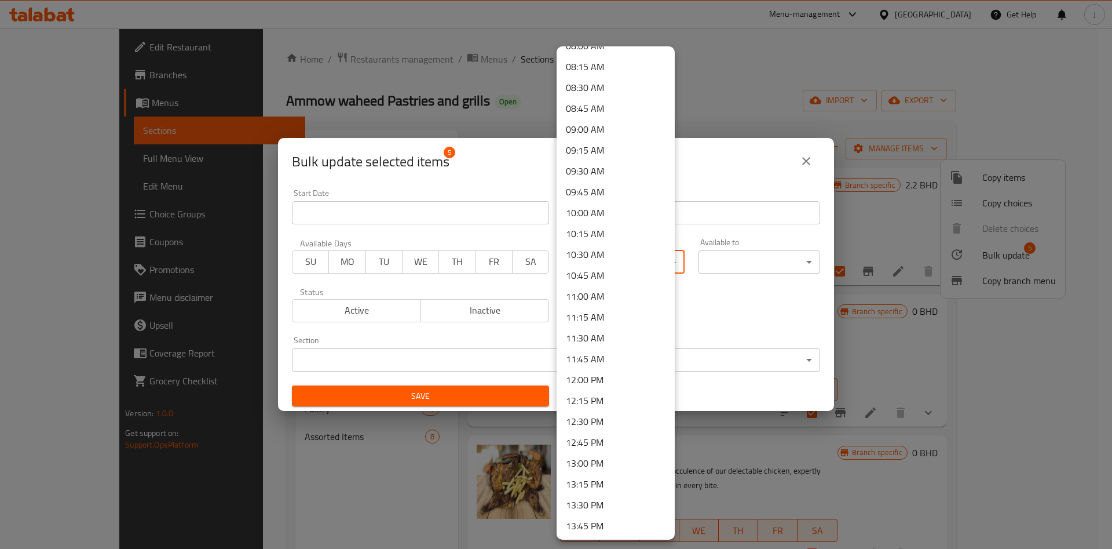
scroll to position [686, 0]
click at [620, 333] on li "11:30 AM" at bounding box center [616, 334] width 118 height 21
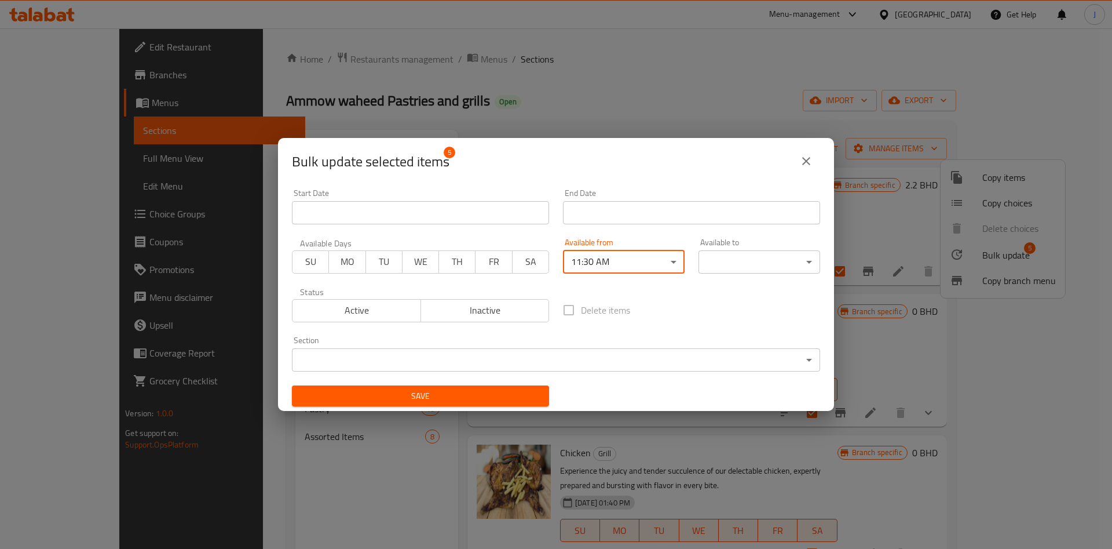
click at [776, 266] on body "​ Menu-management [GEOGRAPHIC_DATA] Get Help J Edit Restaurant Branches Menus S…" at bounding box center [556, 288] width 1112 height 520
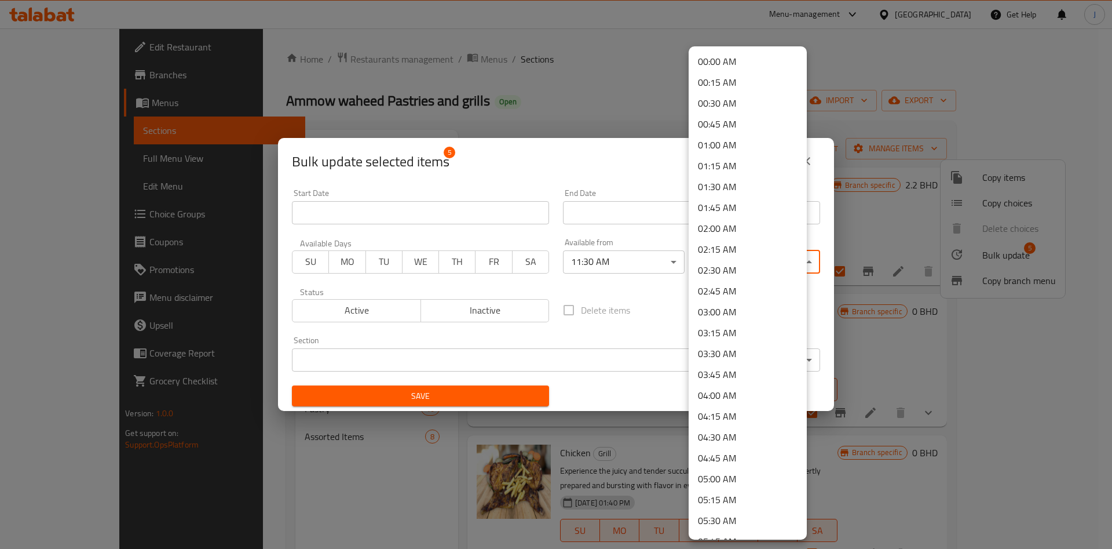
click at [752, 270] on li "02:30 AM" at bounding box center [748, 269] width 118 height 21
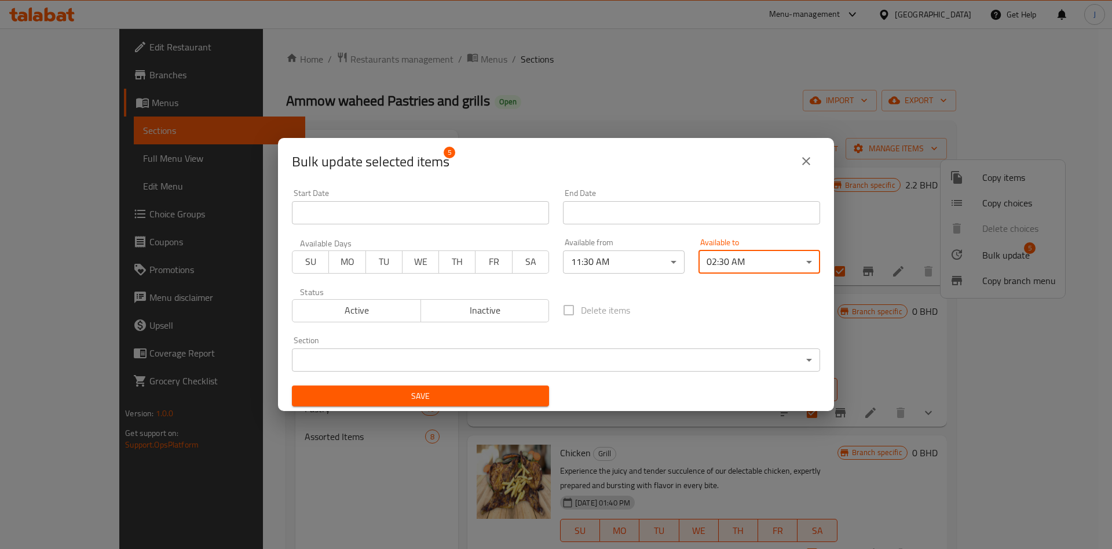
click at [441, 388] on button "Save" at bounding box center [420, 395] width 257 height 21
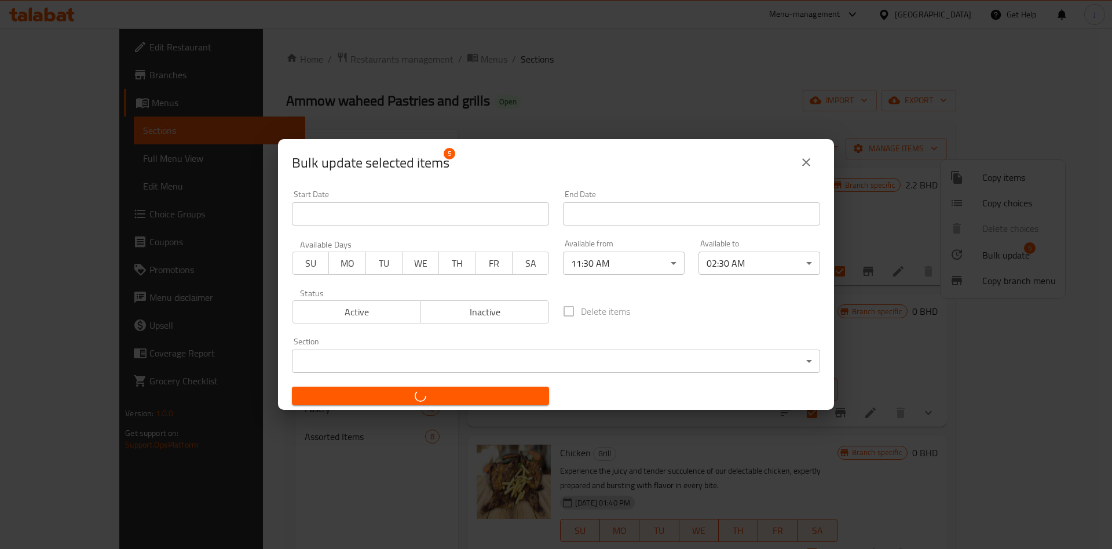
checkbox input "false"
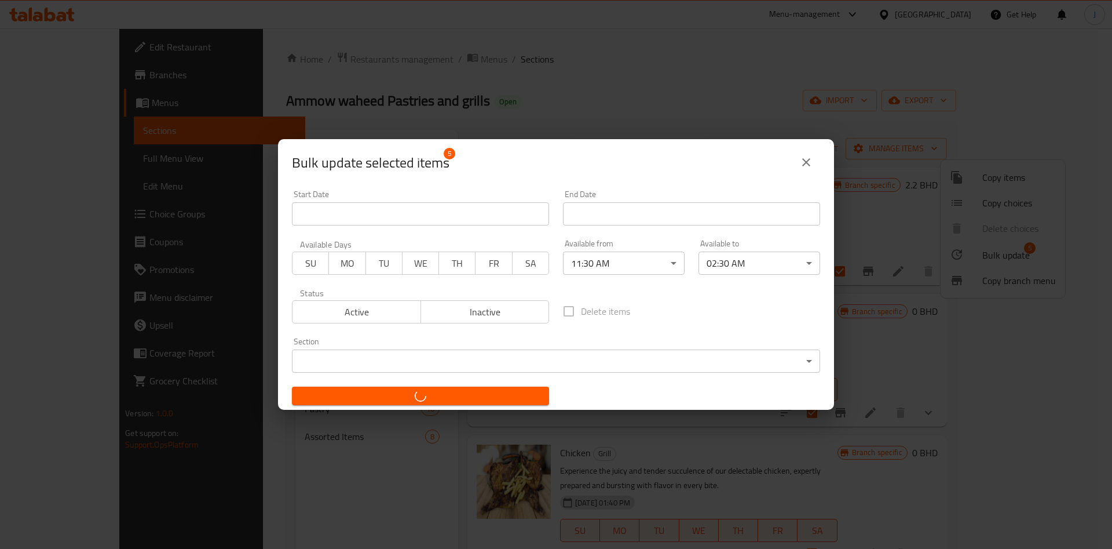
checkbox input "false"
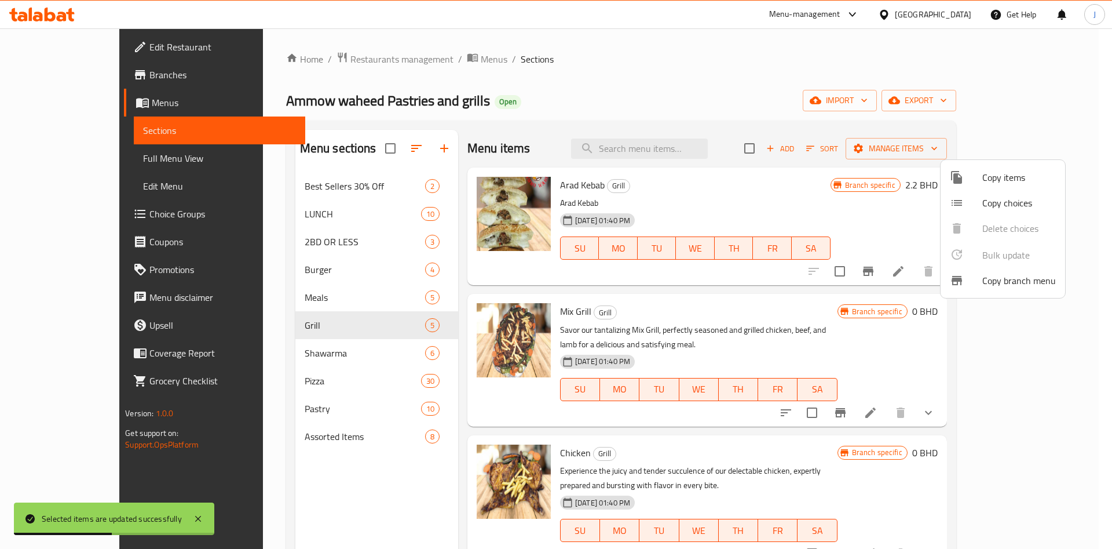
click at [270, 433] on div at bounding box center [556, 274] width 1112 height 549
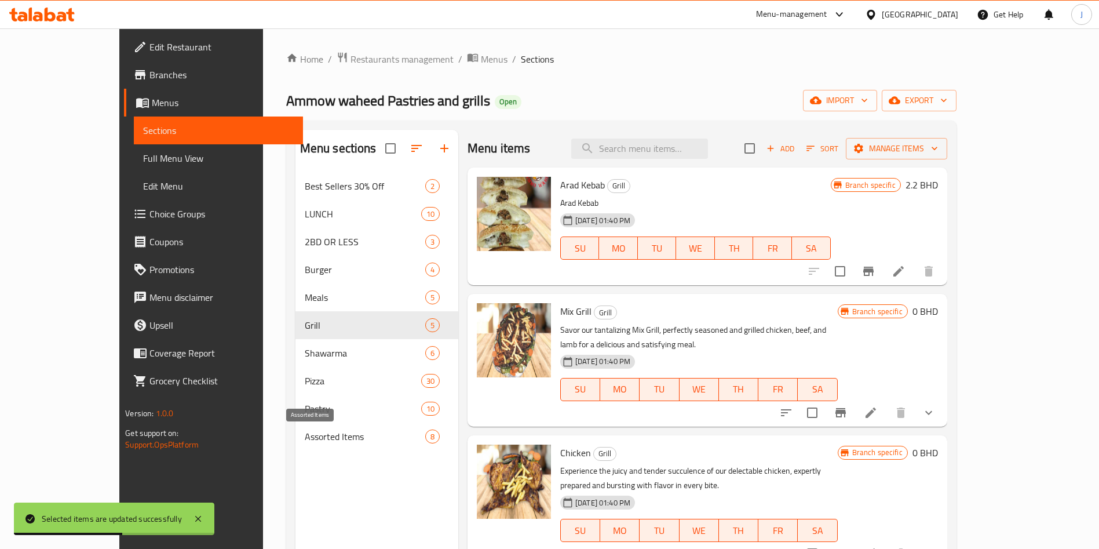
click at [305, 434] on span "Assorted Items" at bounding box center [365, 436] width 120 height 14
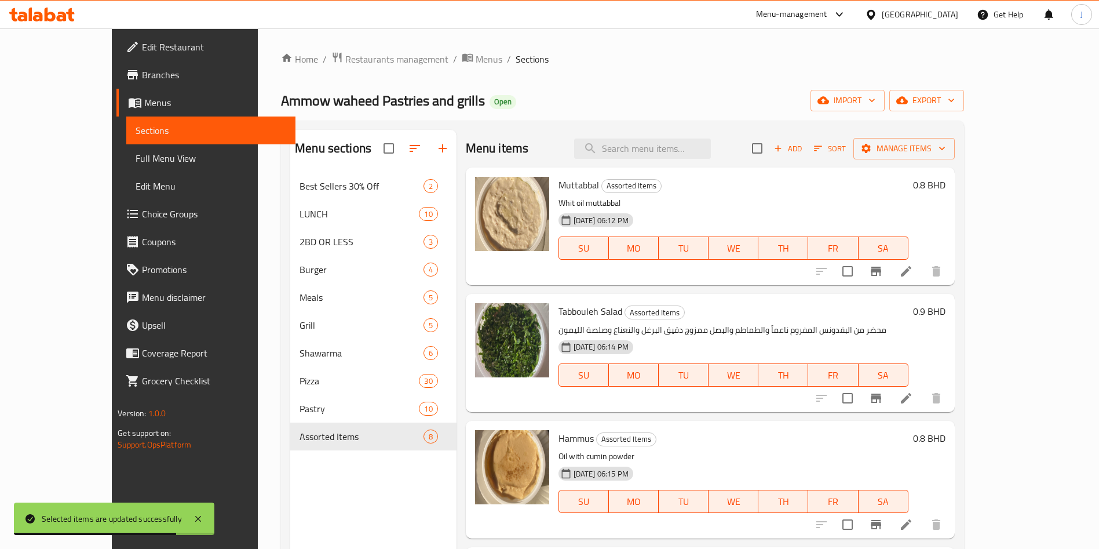
drag, startPoint x: 989, startPoint y: 151, endPoint x: 798, endPoint y: 163, distance: 191.0
click at [798, 164] on div "Menu items Add Sort Manage items" at bounding box center [710, 149] width 489 height 38
click at [769, 144] on input "checkbox" at bounding box center [757, 148] width 24 height 24
checkbox input "true"
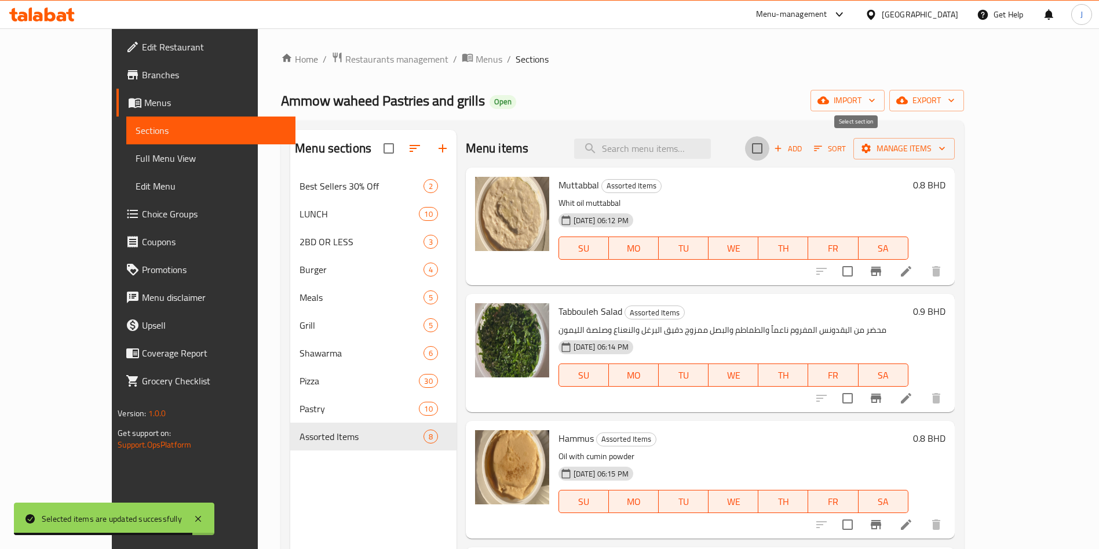
checkbox input "true"
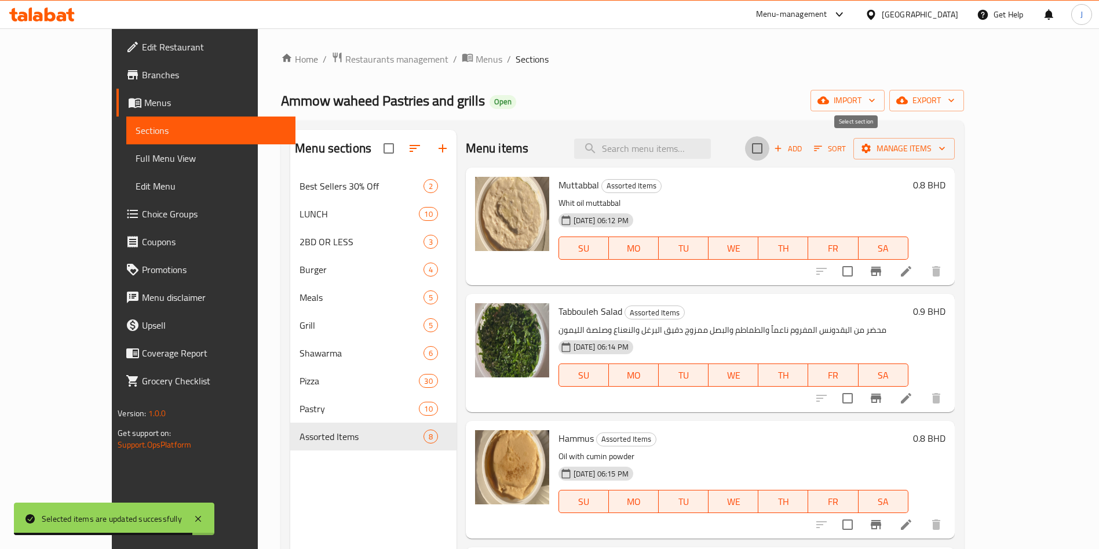
checkbox input "true"
click at [945, 152] on span "Manage items" at bounding box center [903, 148] width 83 height 14
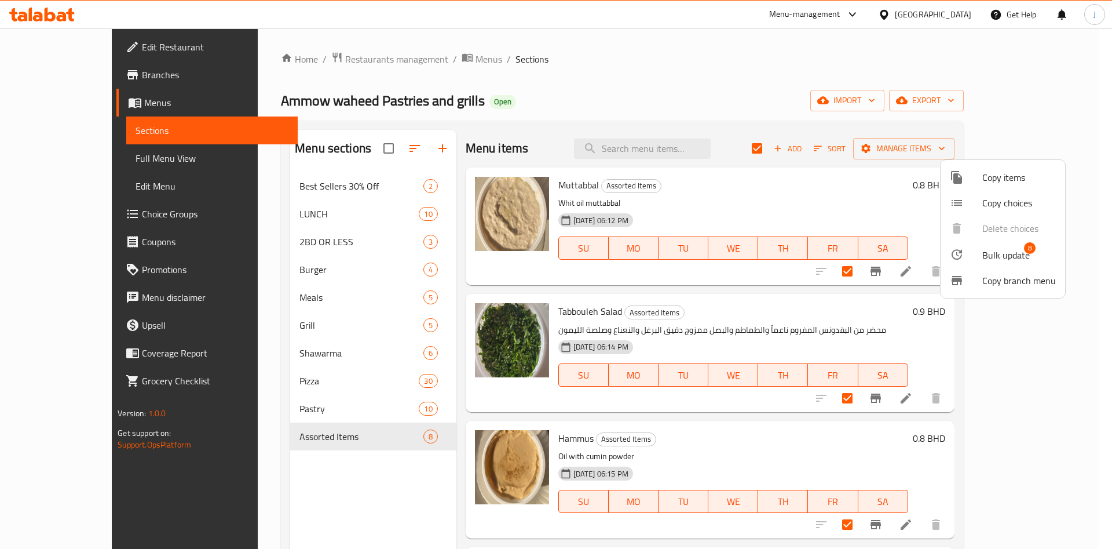
click at [1008, 250] on span "Bulk update" at bounding box center [1005, 255] width 47 height 14
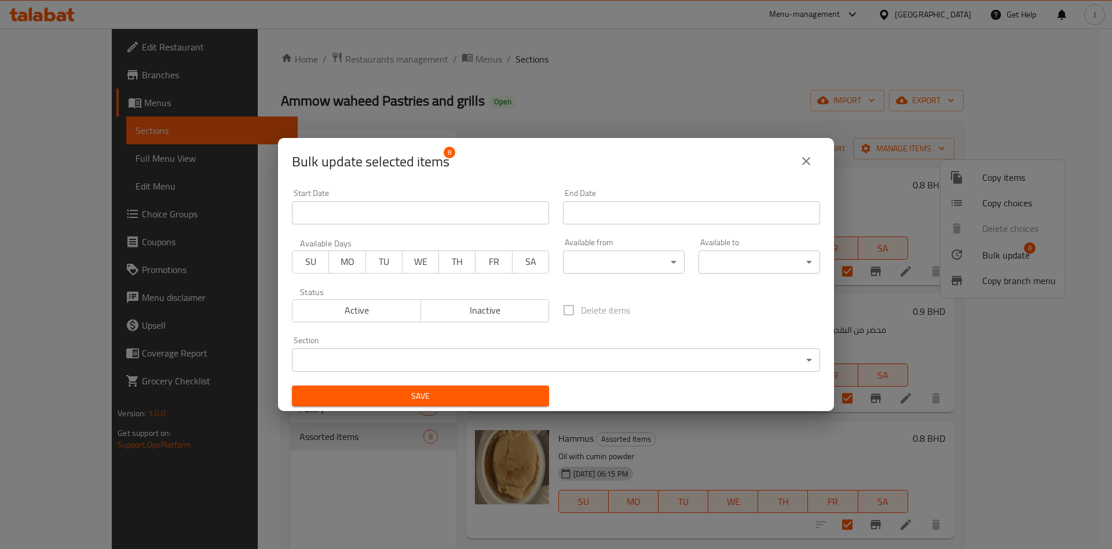
click at [641, 264] on body "​ Menu-management [GEOGRAPHIC_DATA] Get Help J Edit Restaurant Branches Menus S…" at bounding box center [556, 288] width 1112 height 520
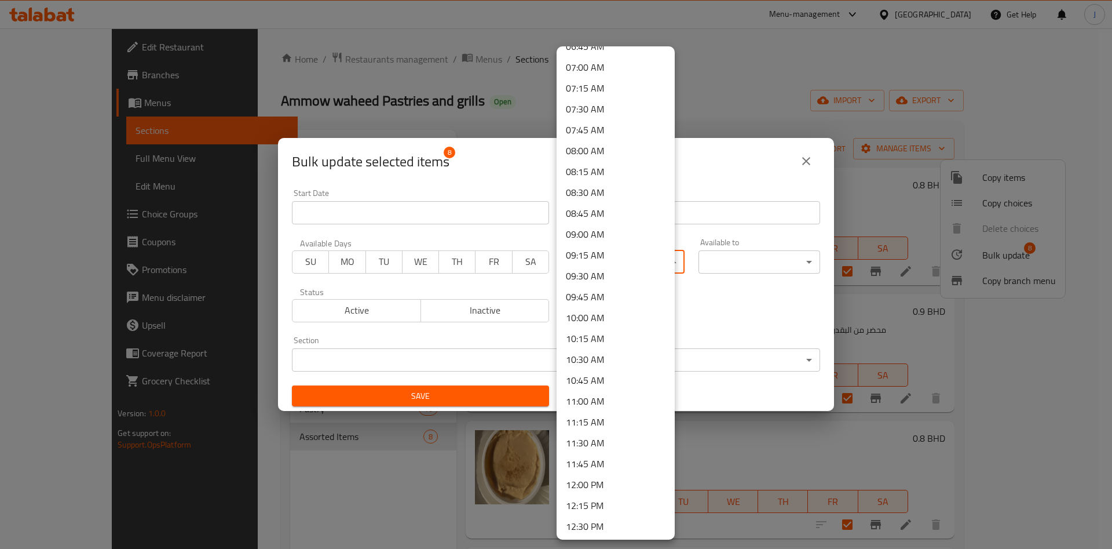
scroll to position [580, 0]
click at [611, 441] on li "11:30 AM" at bounding box center [616, 440] width 118 height 21
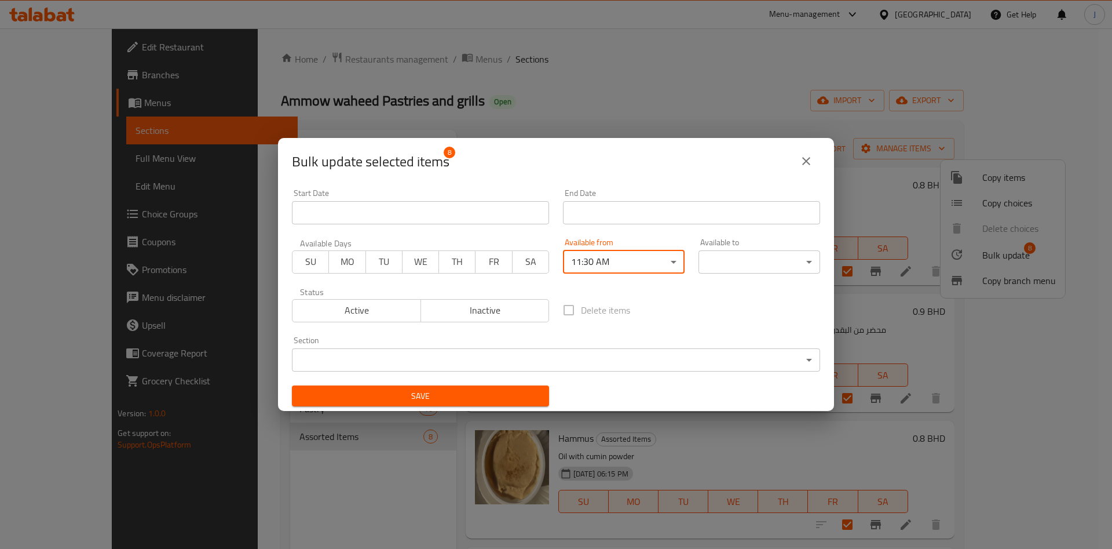
click at [795, 261] on body "​ Menu-management [GEOGRAPHIC_DATA] Get Help J Edit Restaurant Branches Menus S…" at bounding box center [556, 288] width 1112 height 520
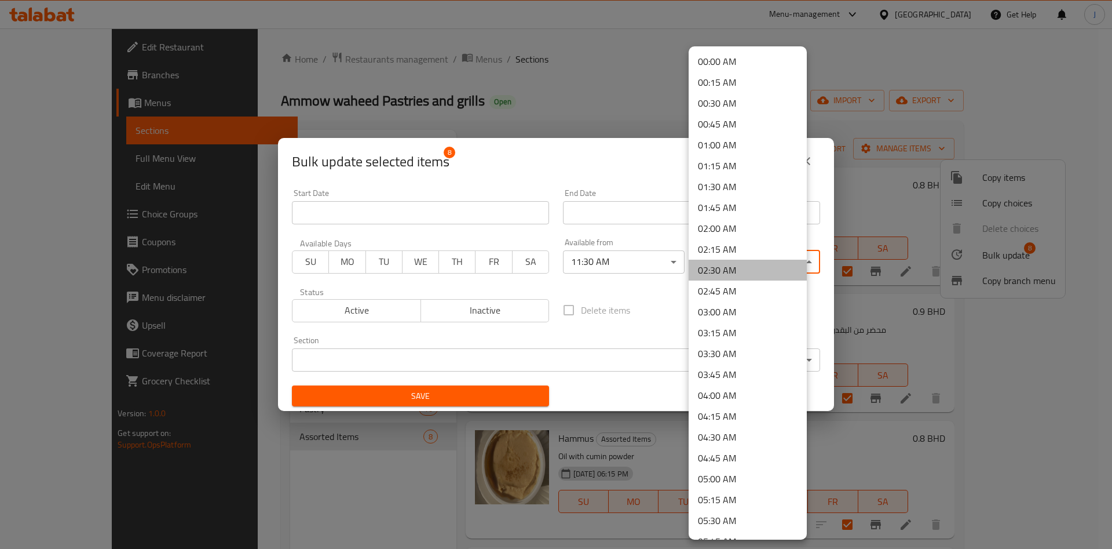
click at [750, 274] on li "02:30 AM" at bounding box center [748, 269] width 118 height 21
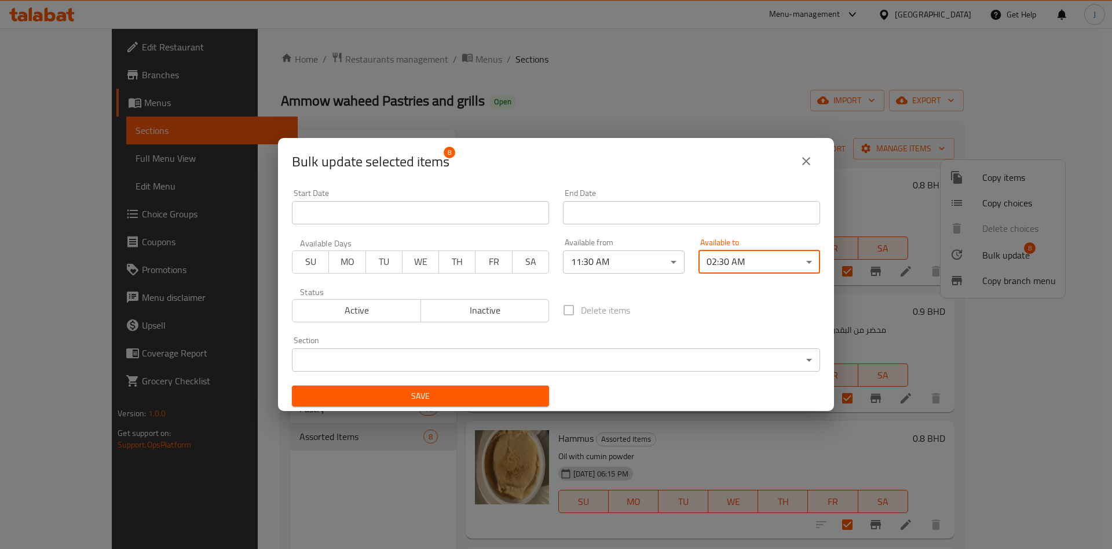
click at [452, 387] on button "Save" at bounding box center [420, 395] width 257 height 21
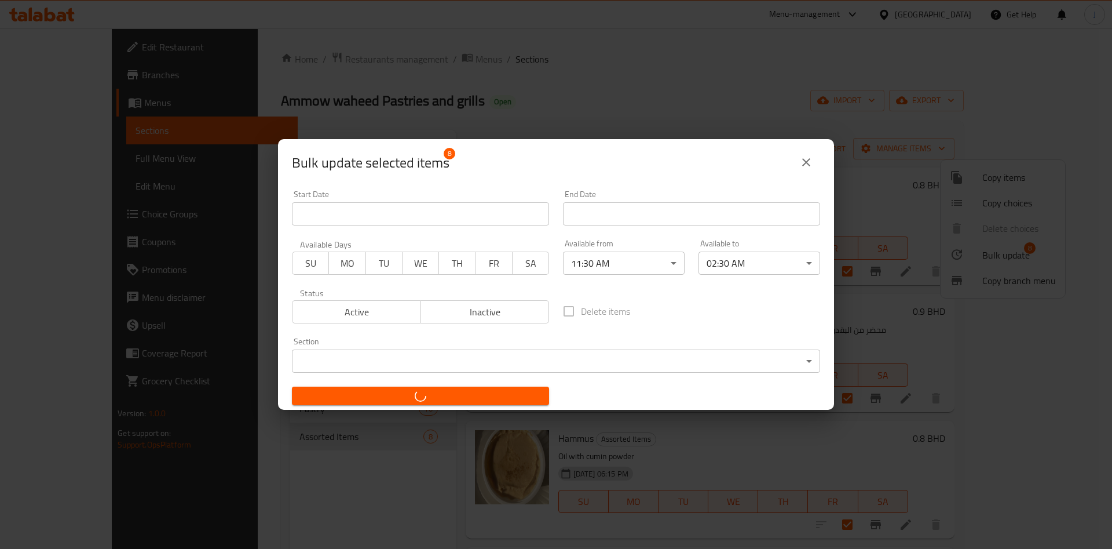
checkbox input "false"
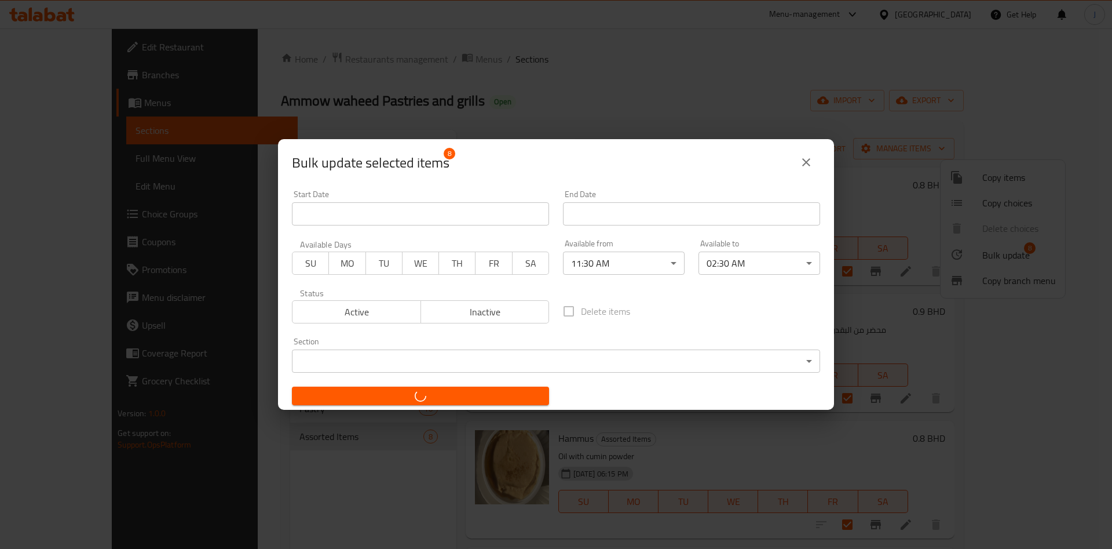
checkbox input "false"
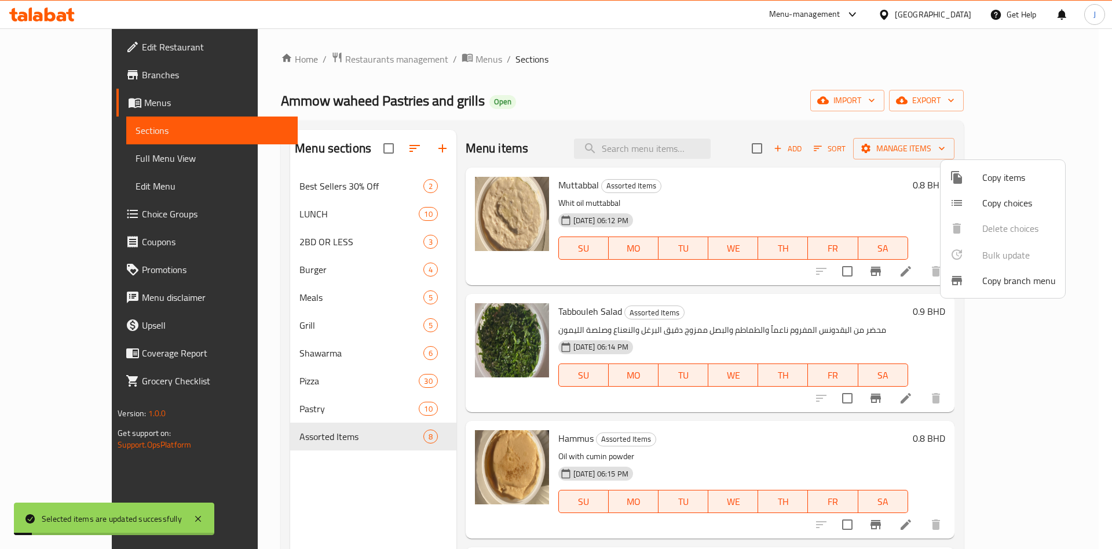
click at [53, 191] on div at bounding box center [556, 274] width 1112 height 549
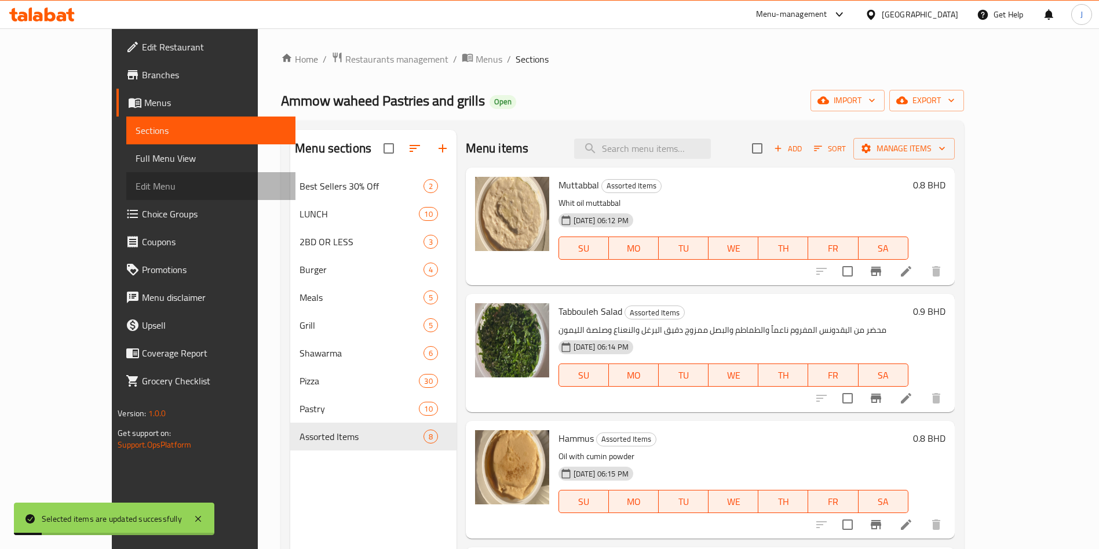
click at [136, 188] on span "Edit Menu" at bounding box center [211, 186] width 151 height 14
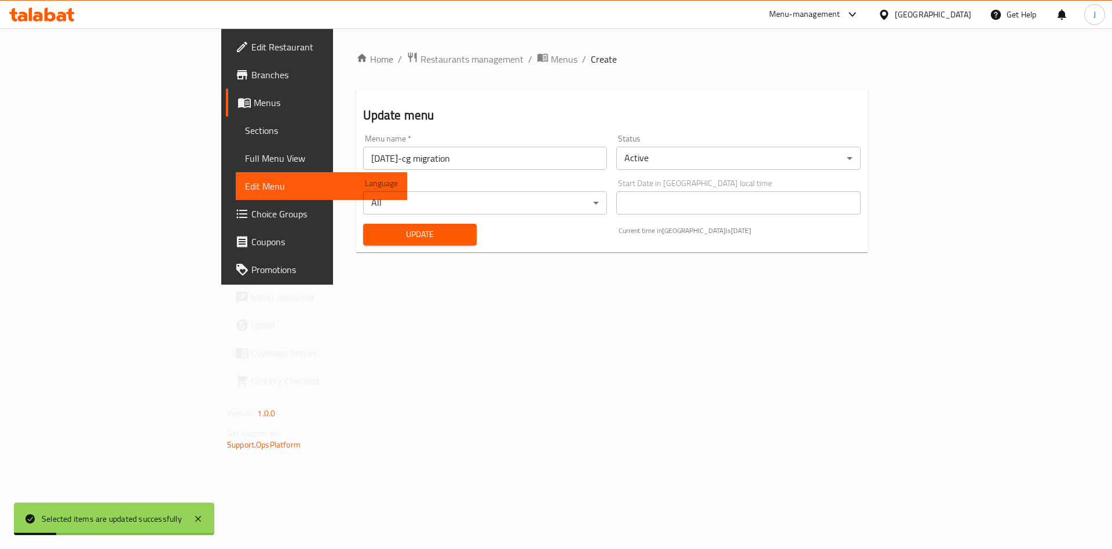
click at [372, 229] on span "Update" at bounding box center [420, 234] width 96 height 14
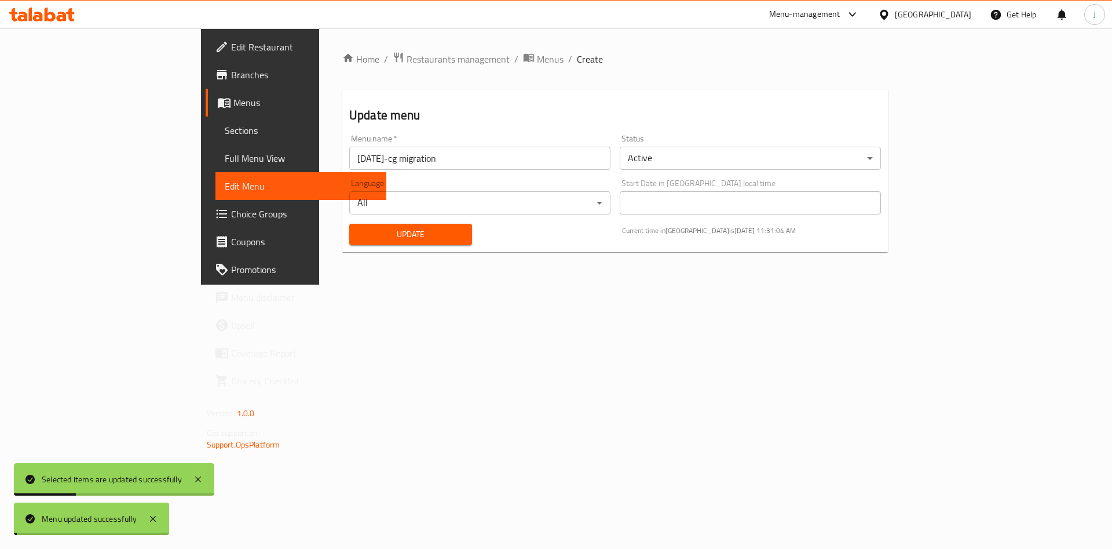
click at [359, 229] on span "Update" at bounding box center [411, 234] width 104 height 14
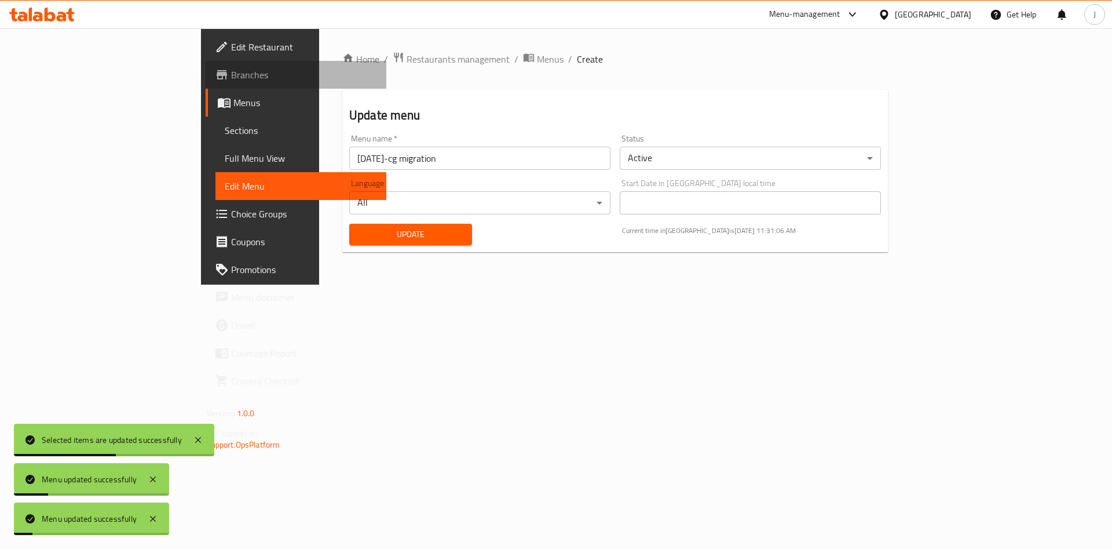
click at [231, 80] on span "Branches" at bounding box center [304, 75] width 147 height 14
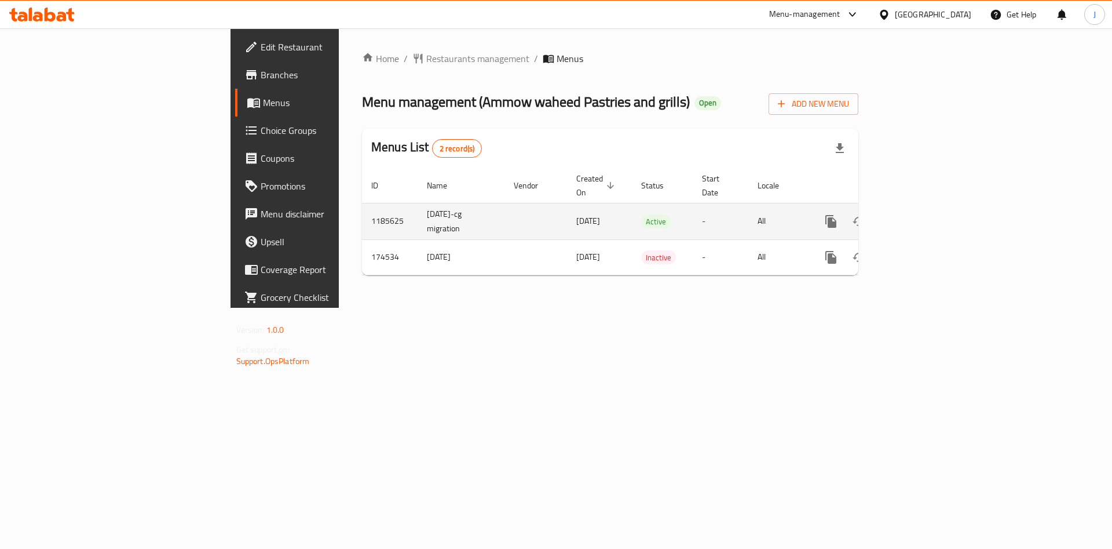
click at [922, 214] on icon "enhanced table" at bounding box center [915, 221] width 14 height 14
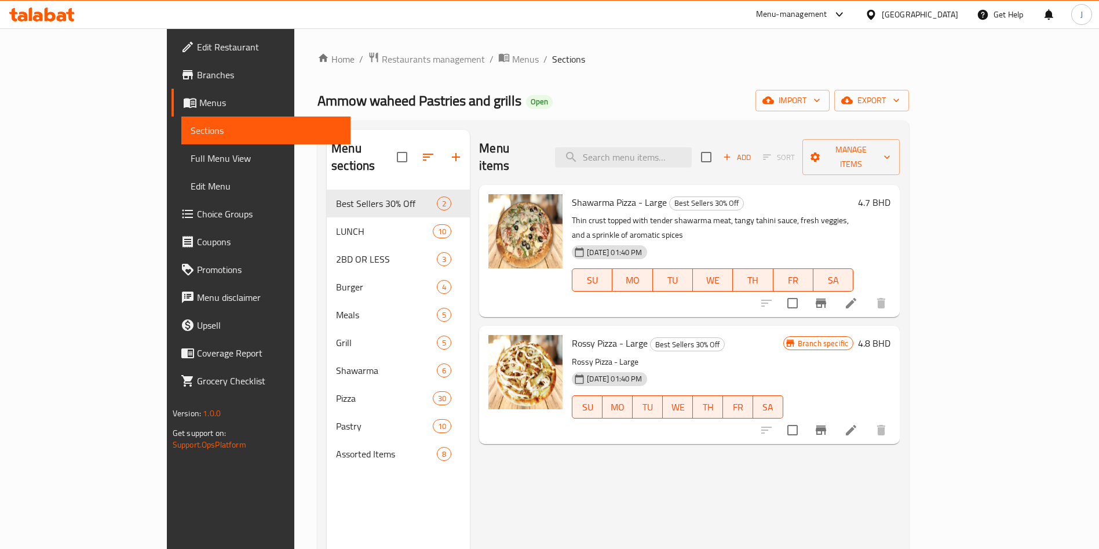
click at [191, 186] on span "Edit Menu" at bounding box center [266, 186] width 151 height 14
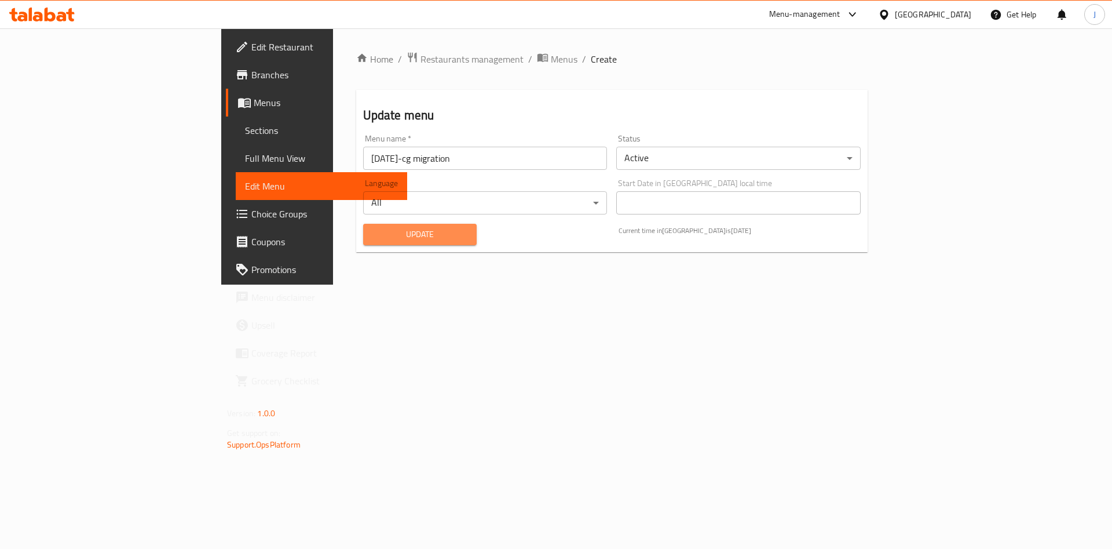
click at [372, 239] on span "Update" at bounding box center [420, 234] width 96 height 14
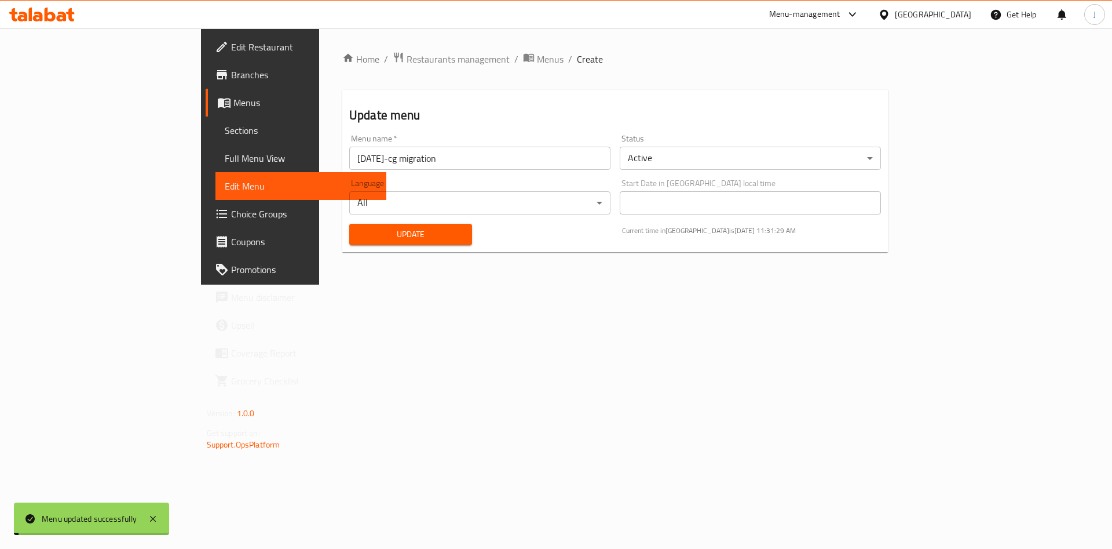
click at [359, 239] on span "Update" at bounding box center [411, 234] width 104 height 14
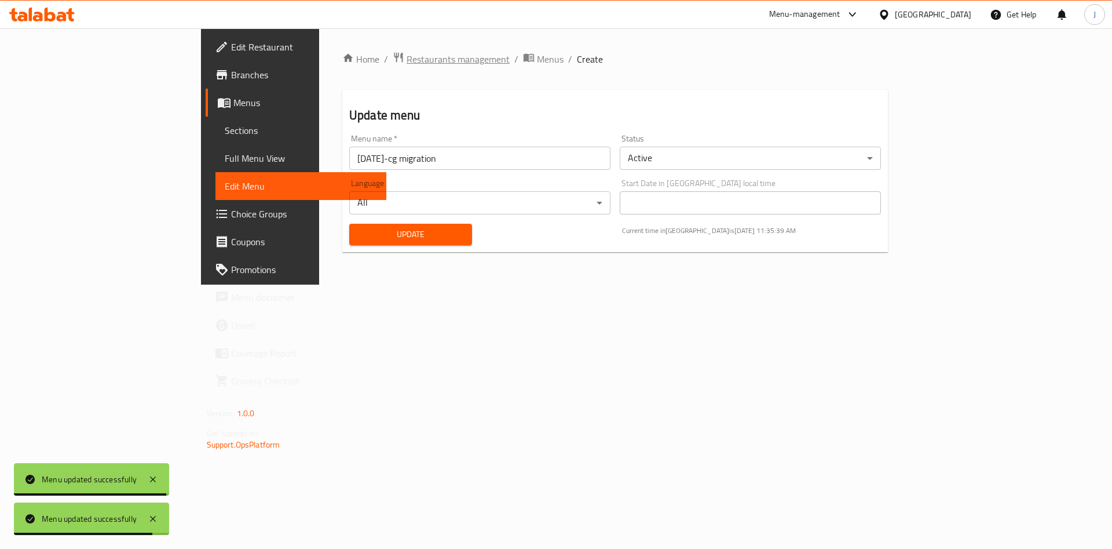
click at [407, 58] on span "Restaurants management" at bounding box center [458, 59] width 103 height 14
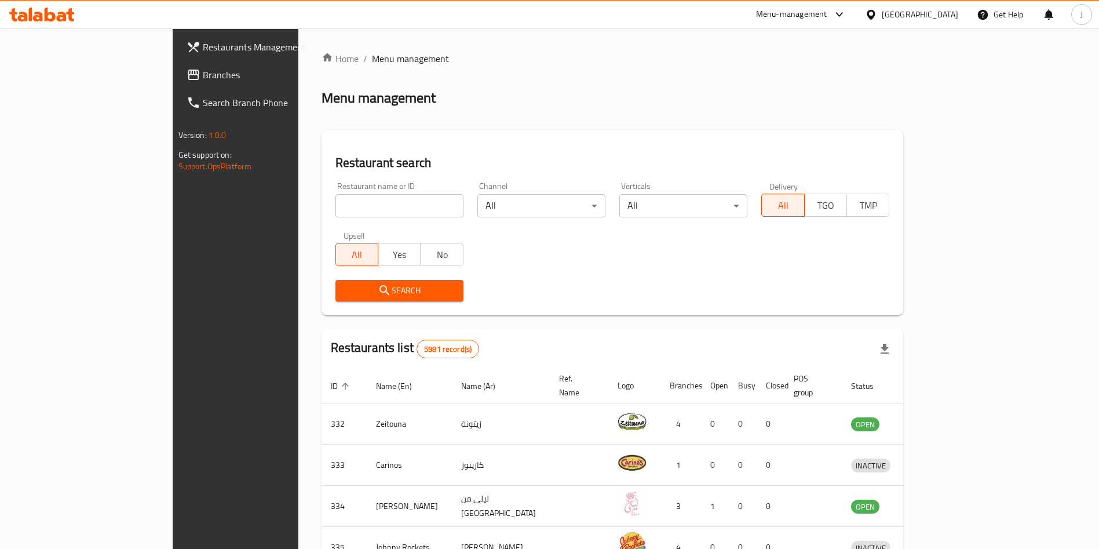
click at [337, 199] on input "search" at bounding box center [399, 205] width 128 height 23
type input "look out"
click button "Search" at bounding box center [399, 290] width 128 height 21
click at [335, 206] on input "search" at bounding box center [399, 205] width 128 height 23
type input "look out"
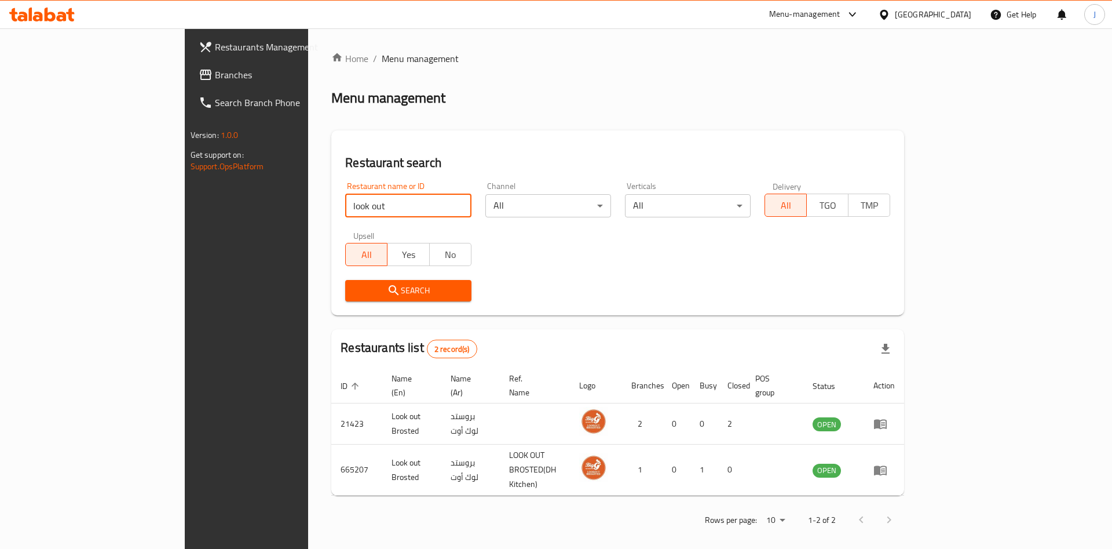
click at [349, 238] on div "Restaurant name or ID look out Restaurant name or ID Channel All ​ Verticals Al…" at bounding box center [617, 241] width 559 height 133
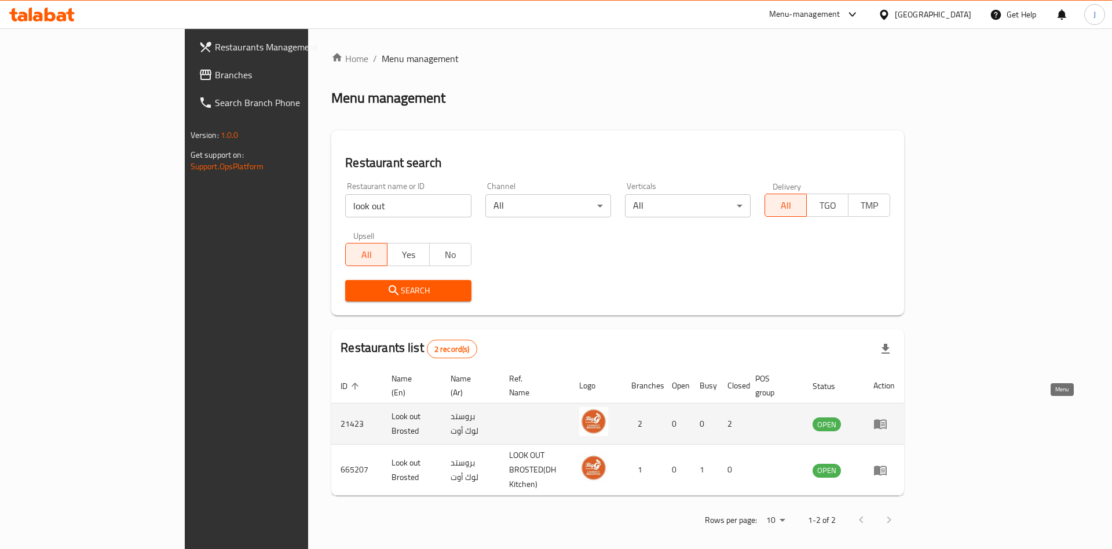
click at [885, 422] on icon "enhanced table" at bounding box center [883, 424] width 4 height 5
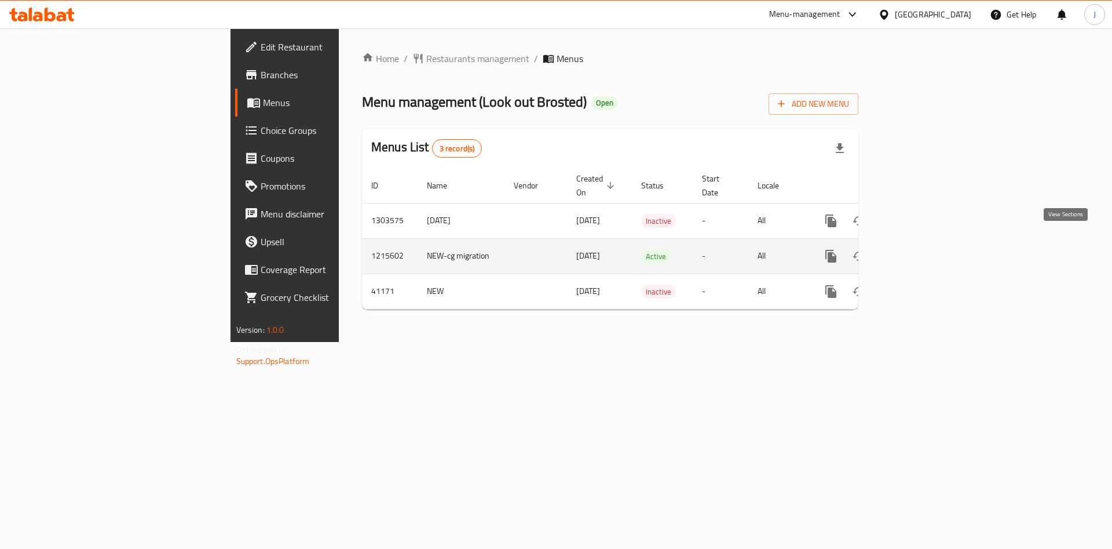
click at [922, 249] on icon "enhanced table" at bounding box center [915, 256] width 14 height 14
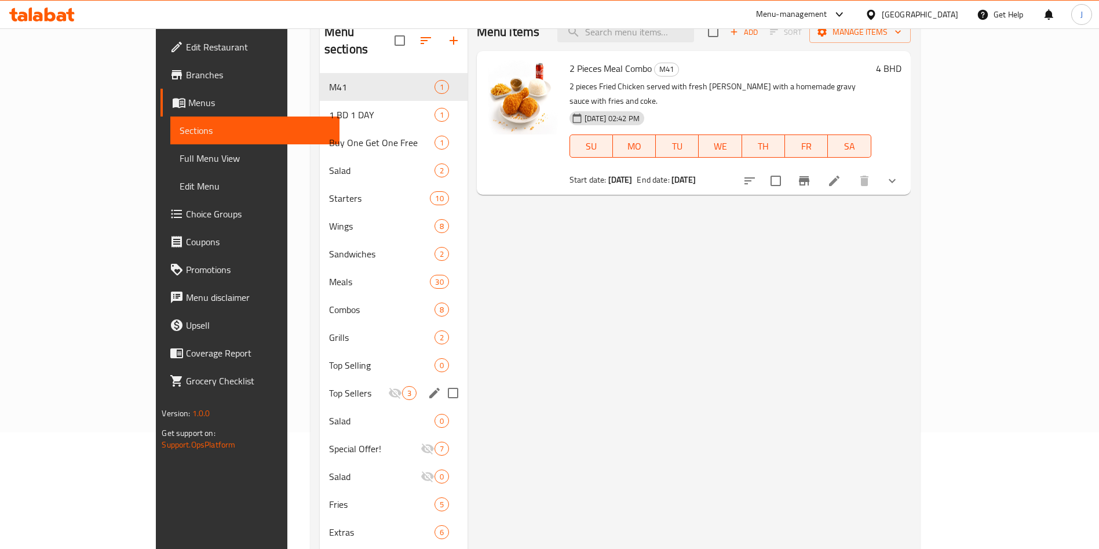
scroll to position [189, 0]
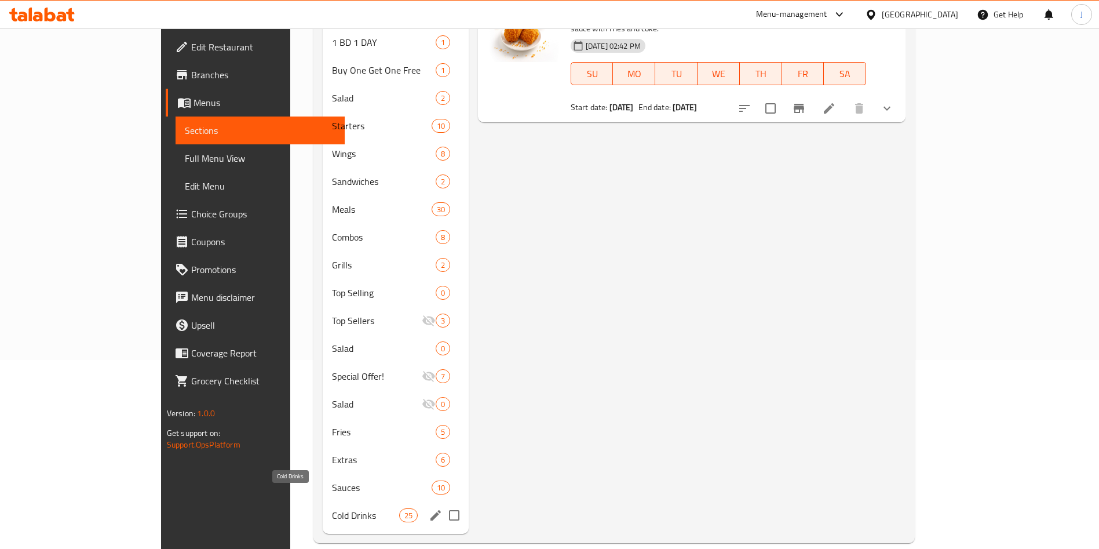
click at [332, 508] on span "Cold Drinks" at bounding box center [365, 515] width 67 height 14
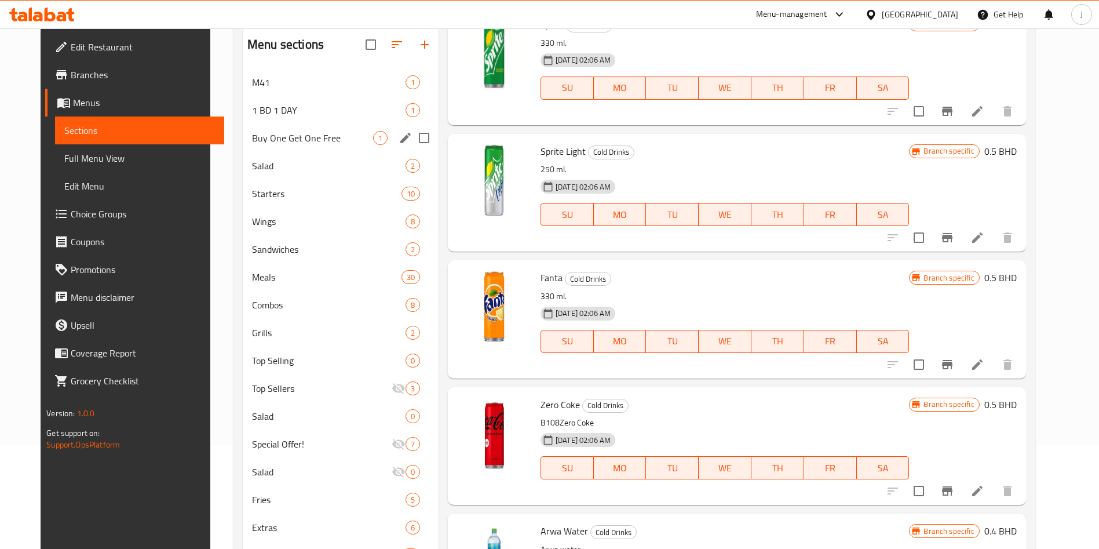
scroll to position [105, 0]
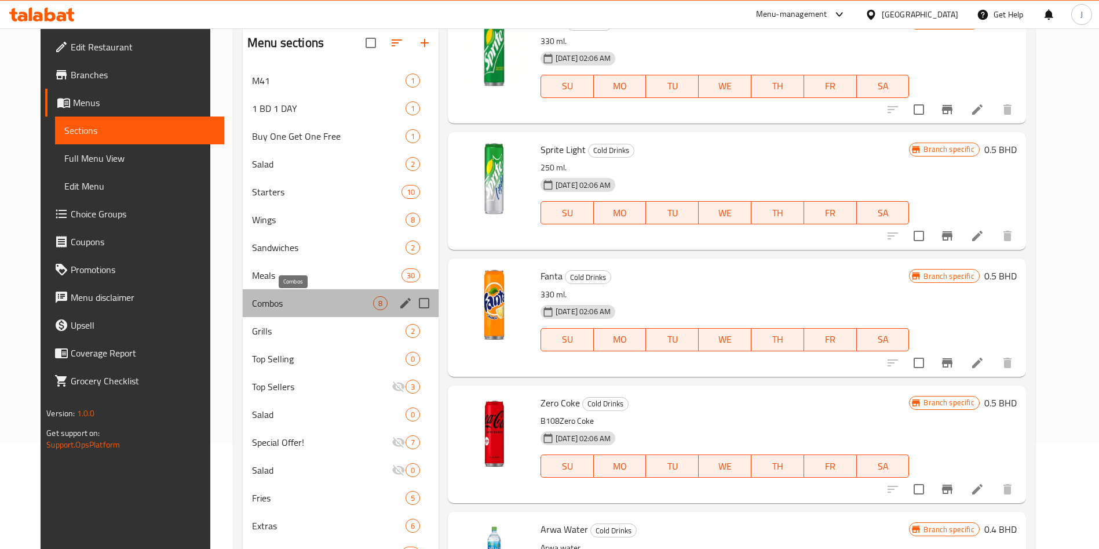
click at [298, 304] on span "Combos" at bounding box center [312, 303] width 121 height 14
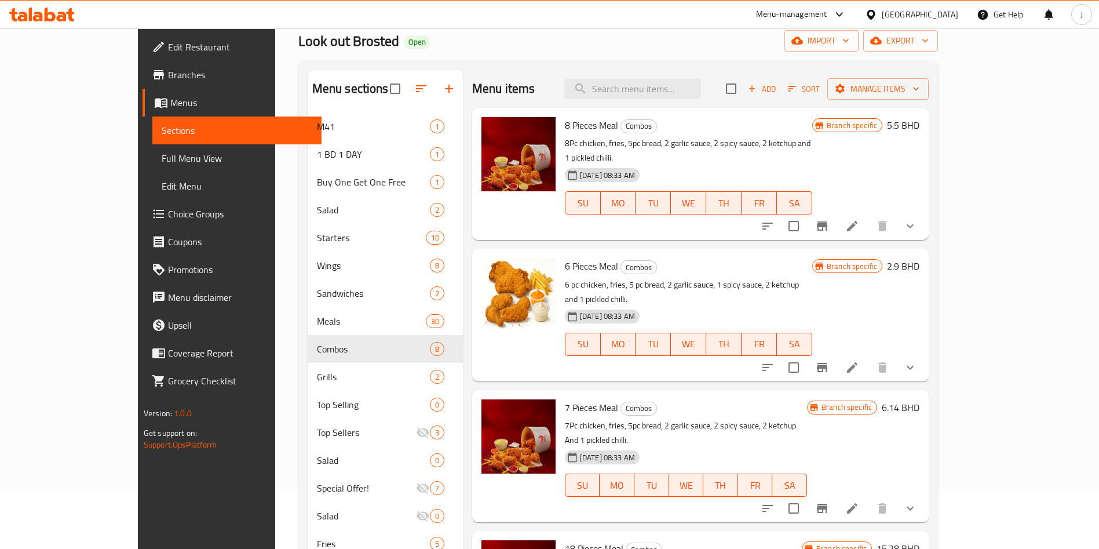
scroll to position [59, 0]
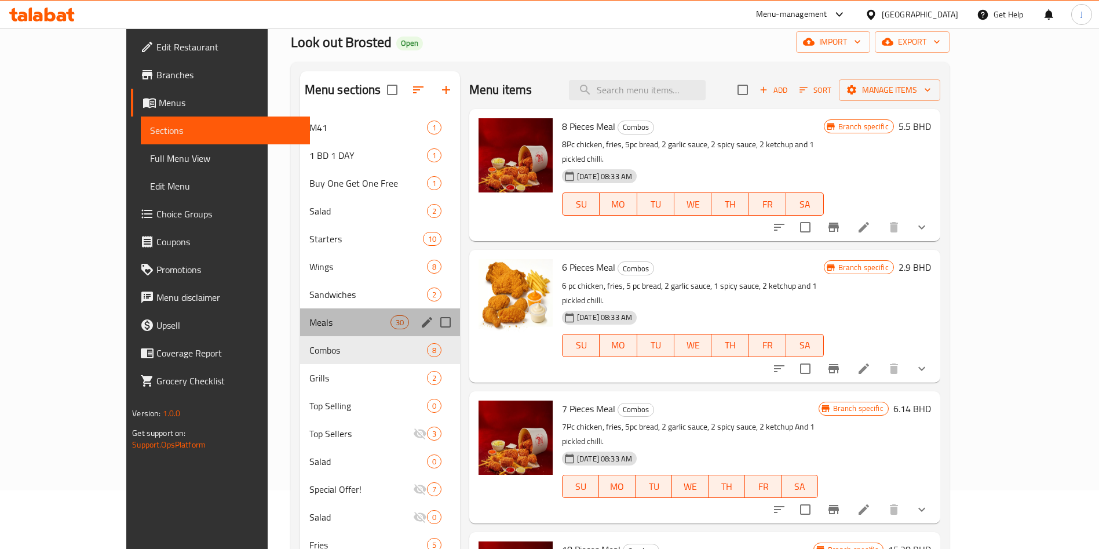
click at [300, 313] on div "Meals 30" at bounding box center [380, 322] width 160 height 28
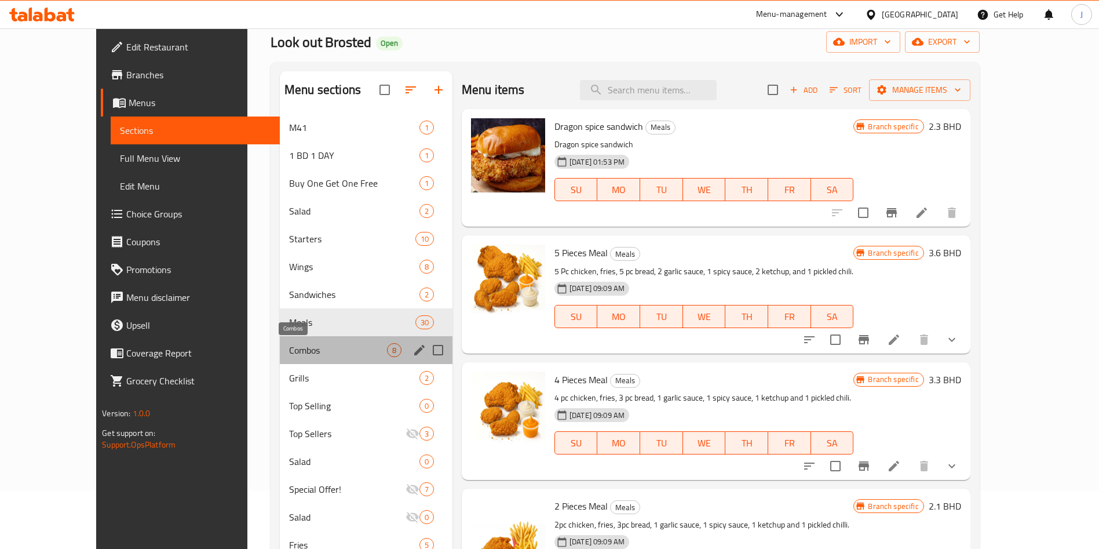
click at [301, 354] on span "Combos" at bounding box center [338, 350] width 98 height 14
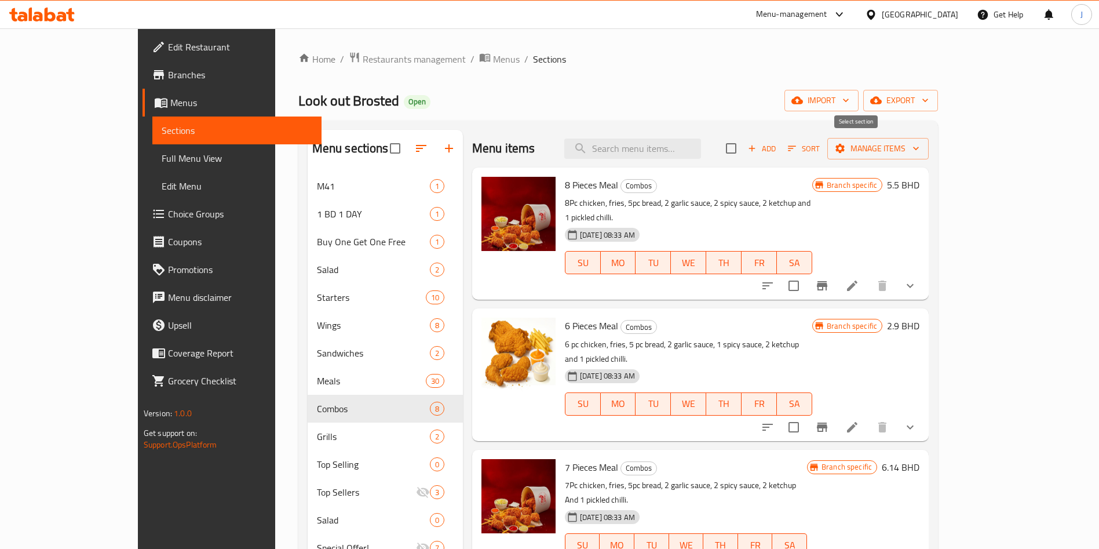
click at [743, 150] on input "checkbox" at bounding box center [731, 148] width 24 height 24
checkbox input "true"
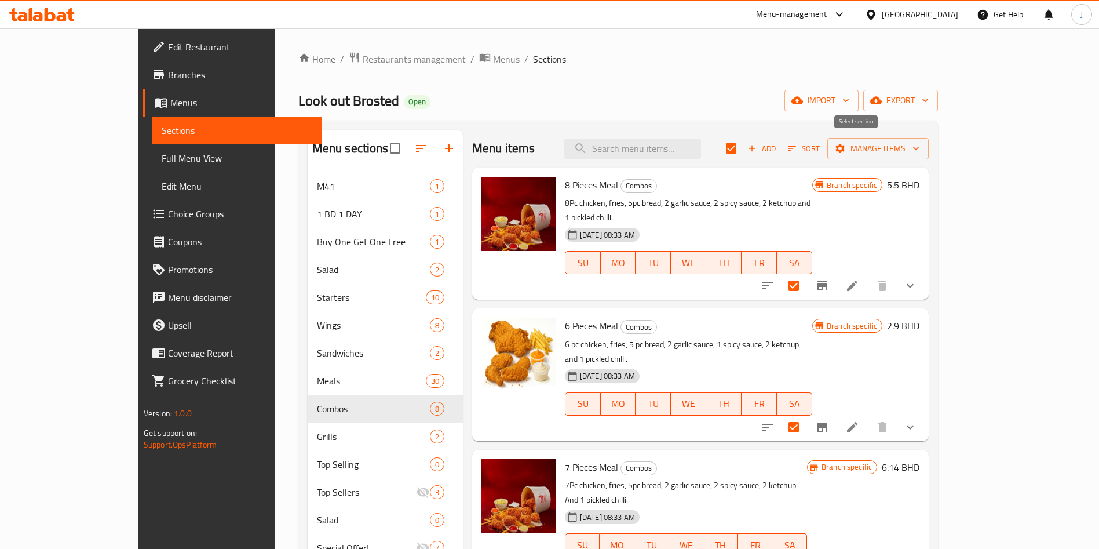
checkbox input "true"
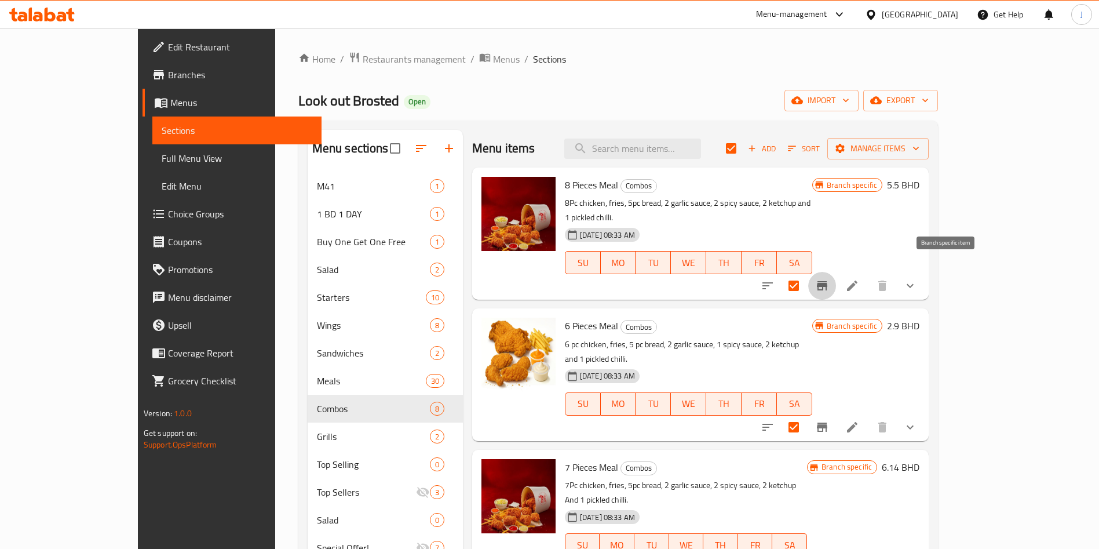
click at [829, 279] on icon "Branch-specific-item" at bounding box center [822, 286] width 14 height 14
click at [919, 142] on span "Manage items" at bounding box center [877, 148] width 83 height 14
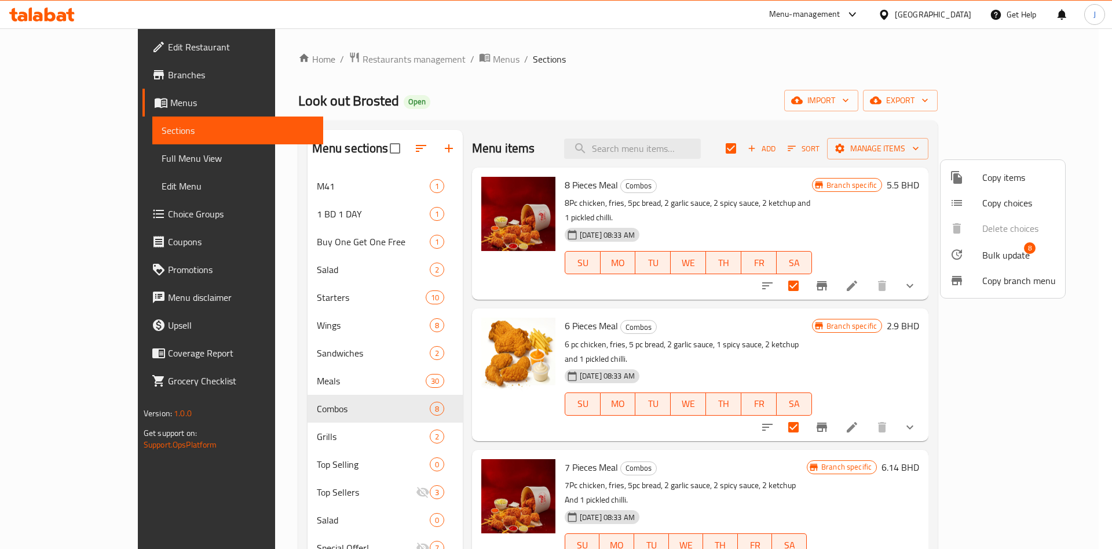
click at [1002, 183] on span "Copy items" at bounding box center [1019, 177] width 74 height 14
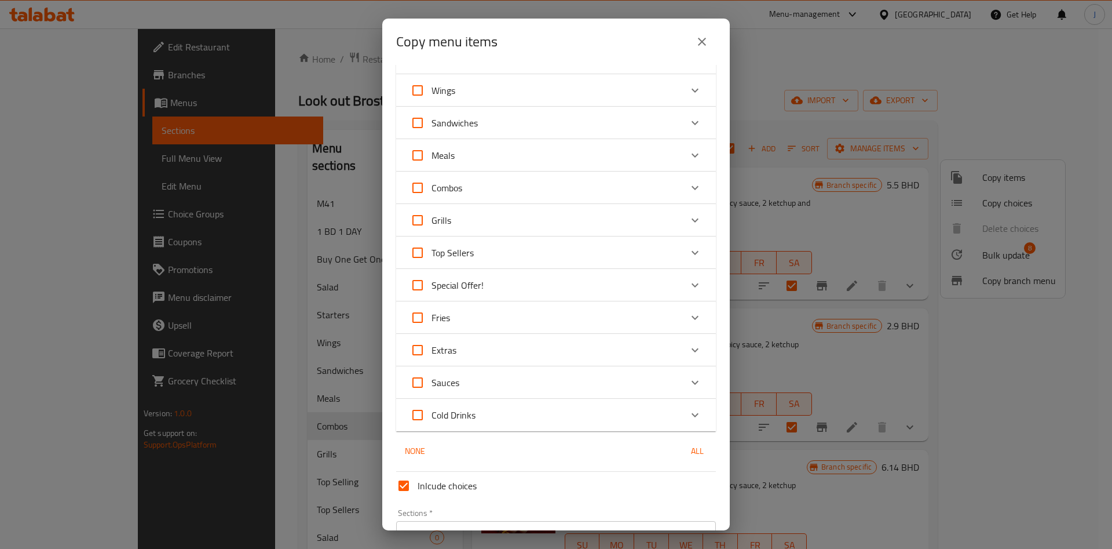
scroll to position [188, 0]
drag, startPoint x: 418, startPoint y: 153, endPoint x: 423, endPoint y: 158, distance: 7.0
click at [419, 154] on input "Meals" at bounding box center [418, 157] width 28 height 28
checkbox input "true"
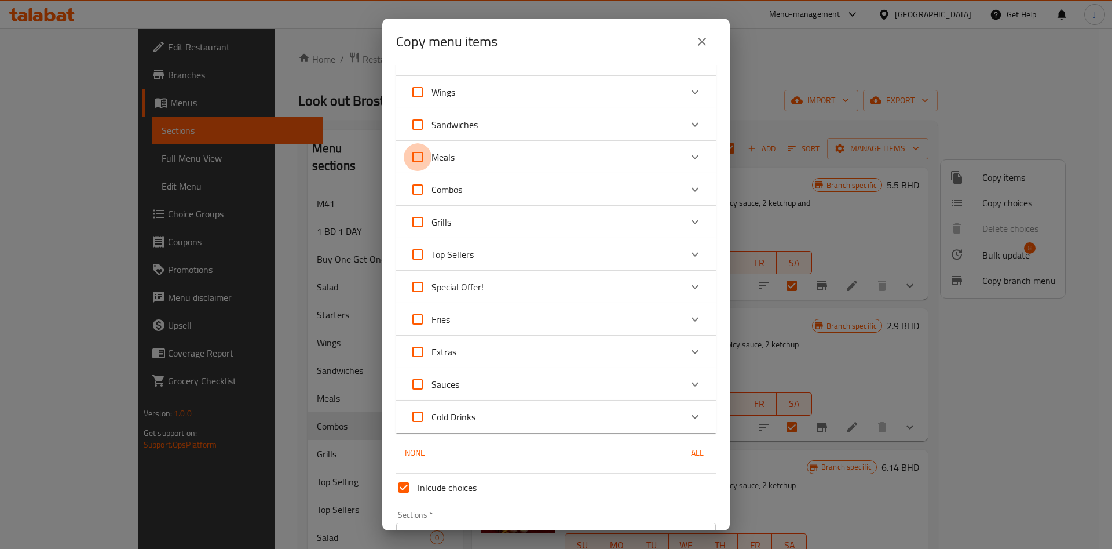
checkbox input "true"
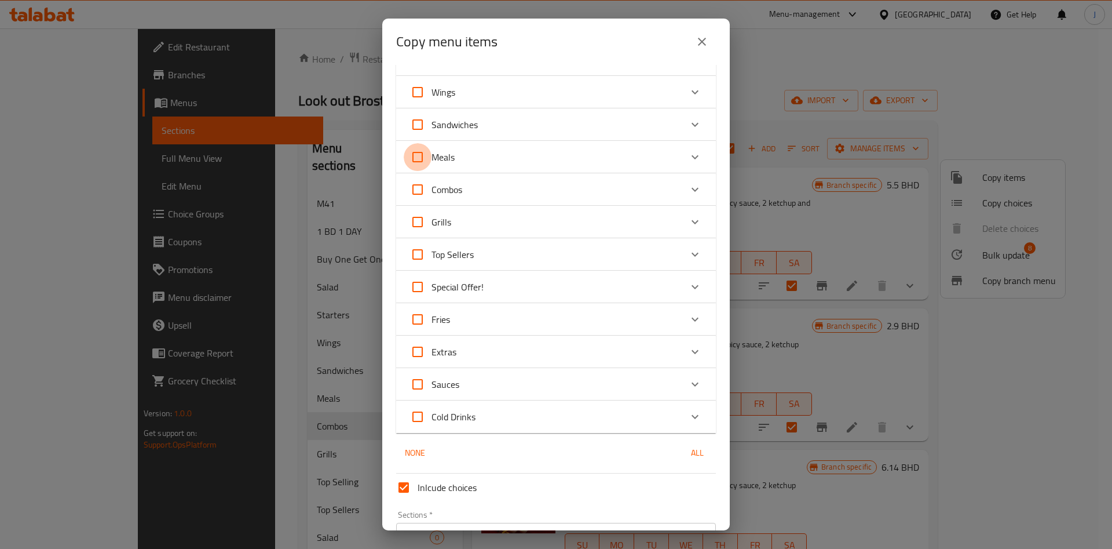
checkbox input "true"
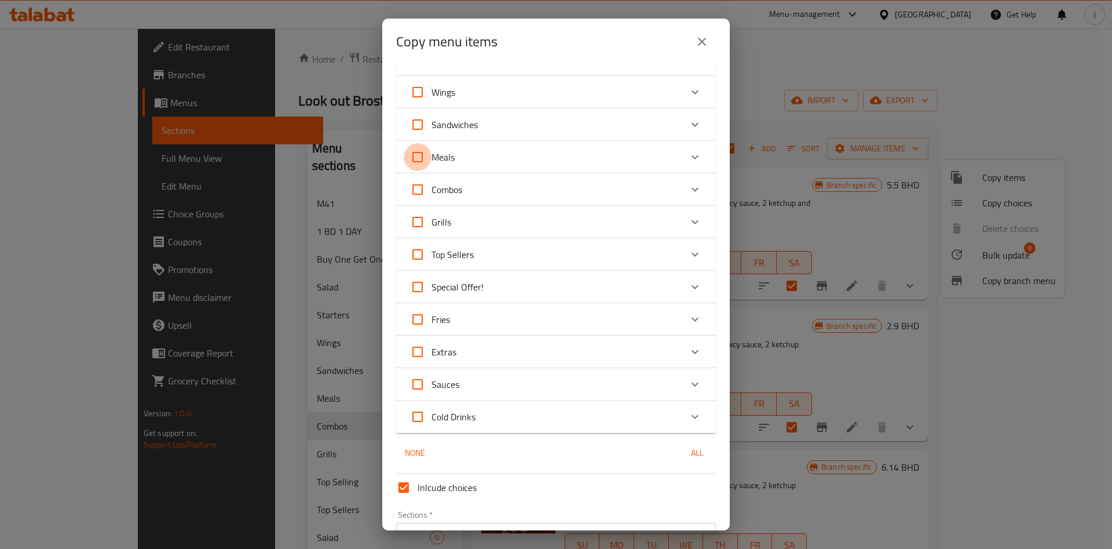
checkbox input "true"
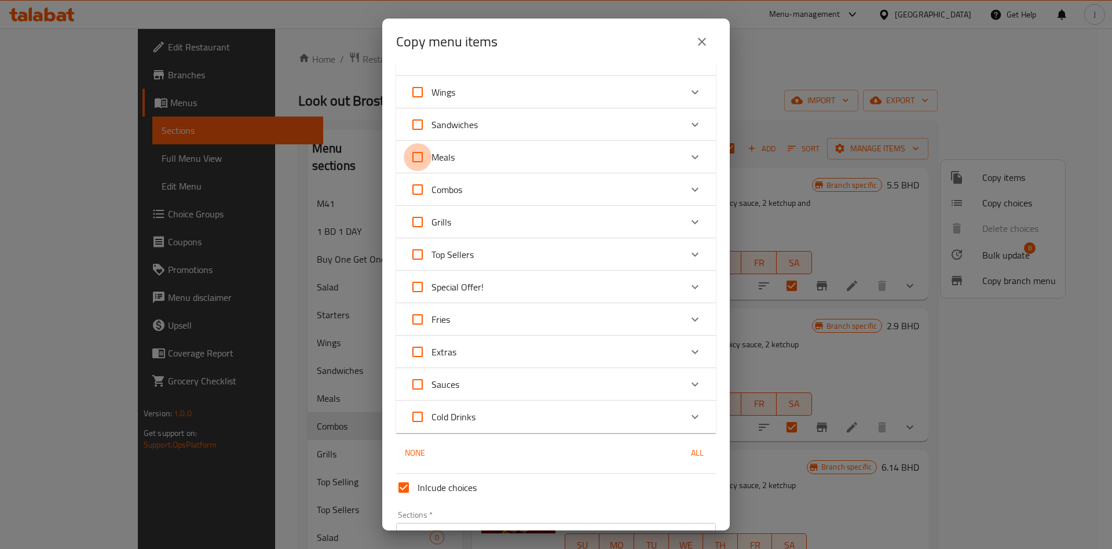
checkbox input "true"
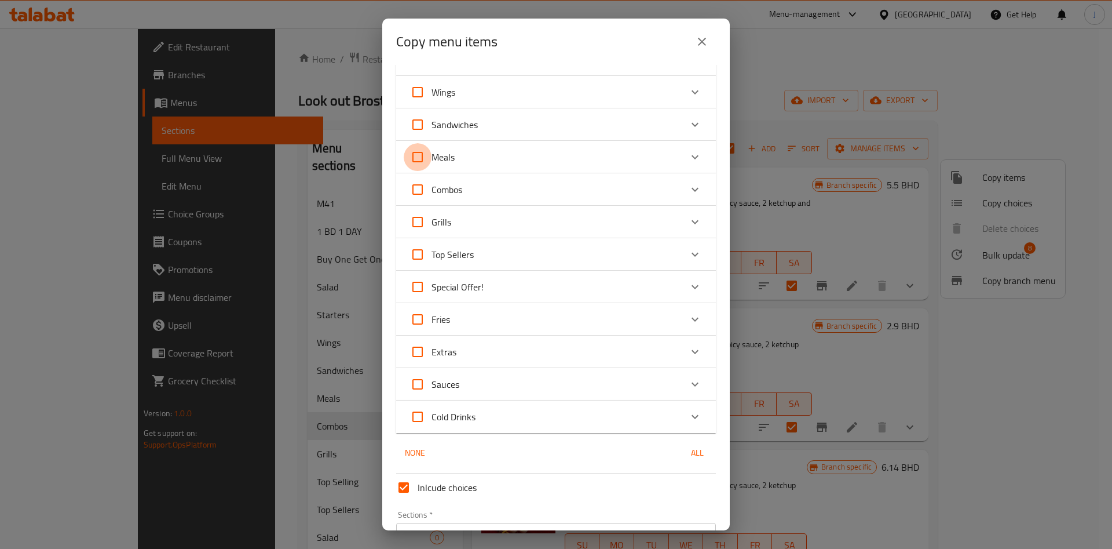
checkbox input "true"
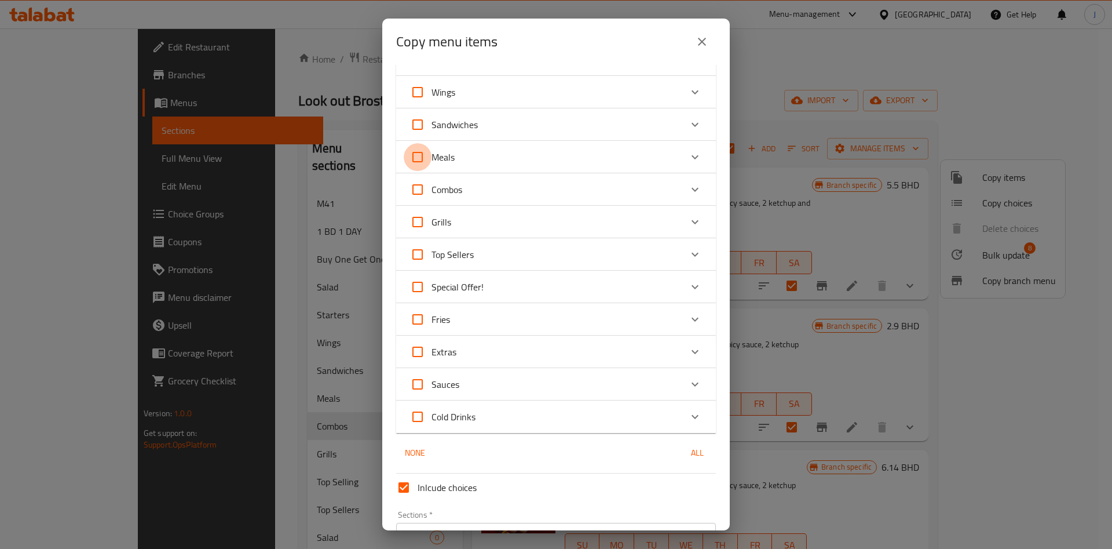
checkbox input "true"
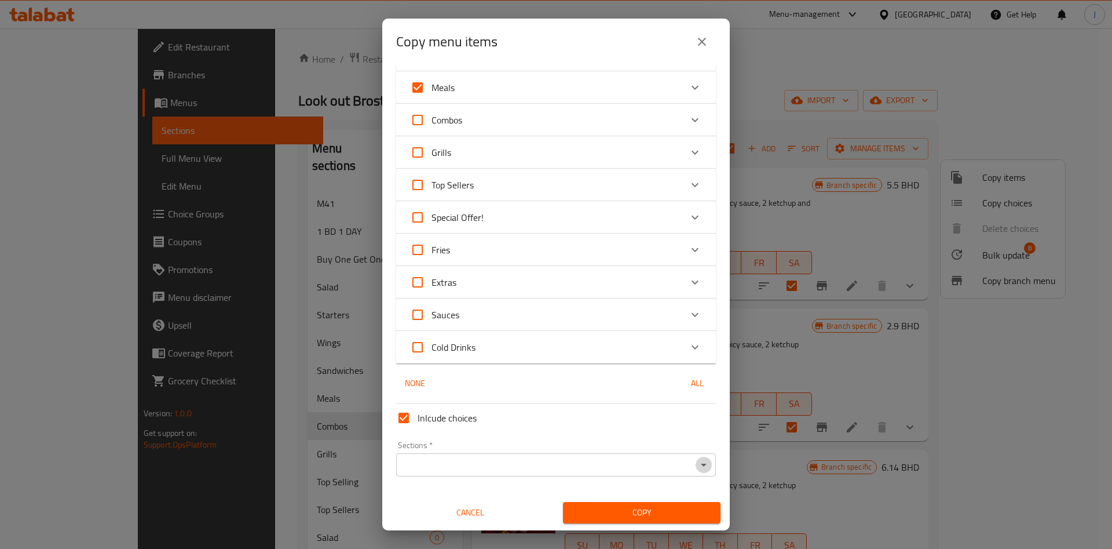
click at [701, 464] on icon "Open" at bounding box center [704, 464] width 6 height 3
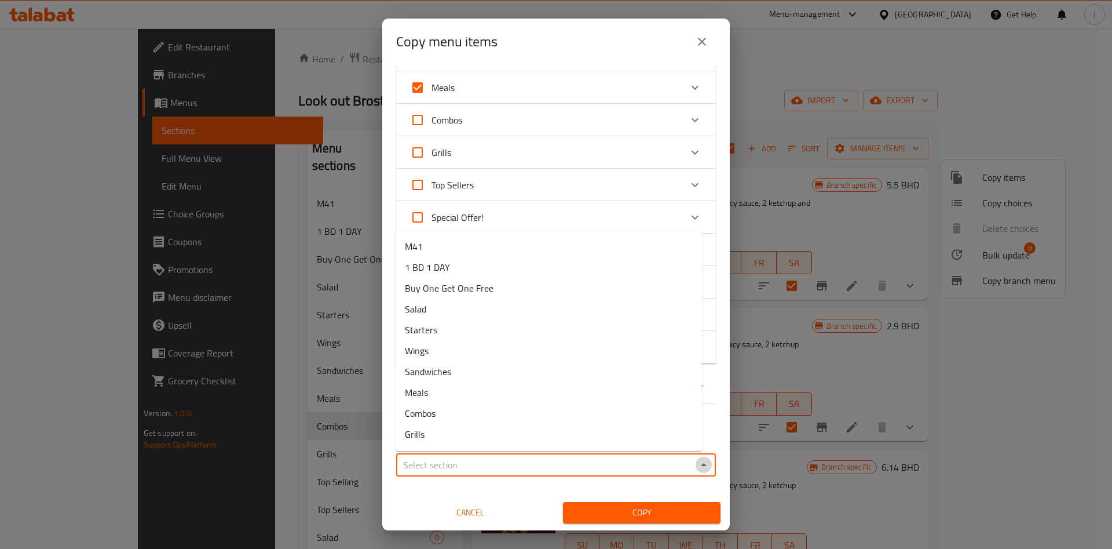
click at [701, 464] on icon "Close" at bounding box center [704, 464] width 6 height 3
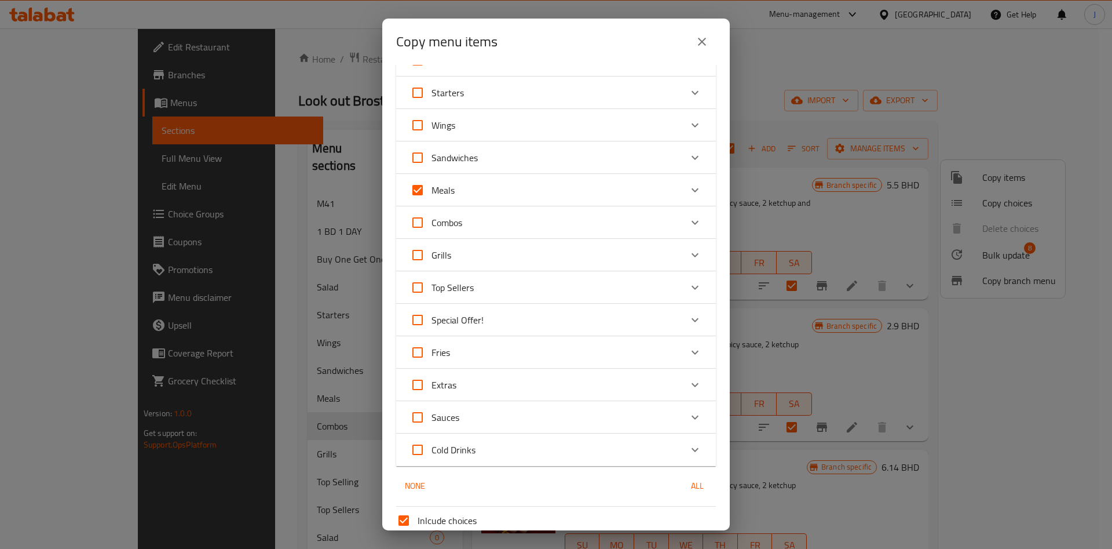
scroll to position [45, 0]
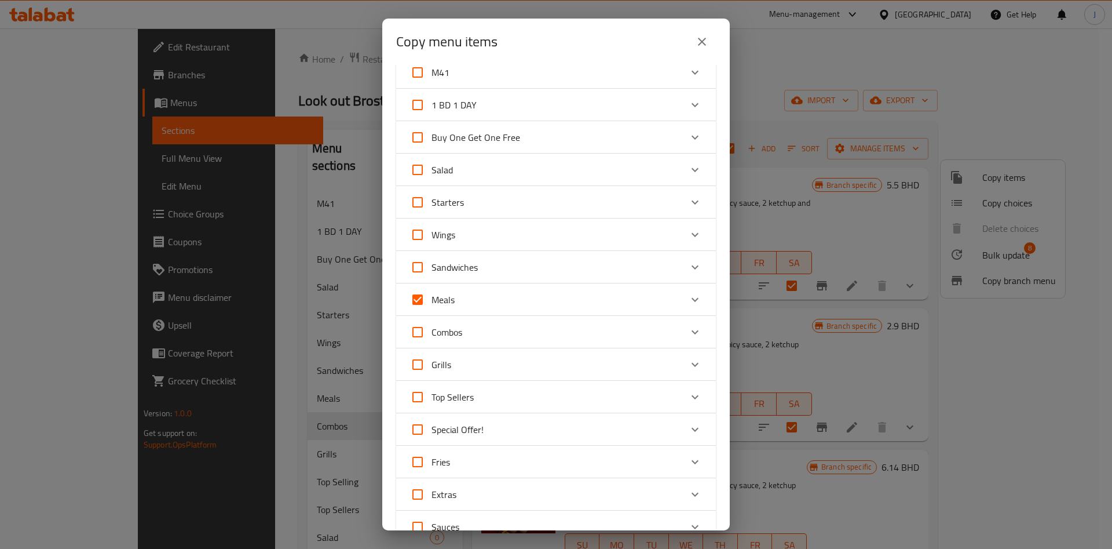
click at [420, 302] on input "Meals" at bounding box center [418, 300] width 28 height 28
checkbox input "false"
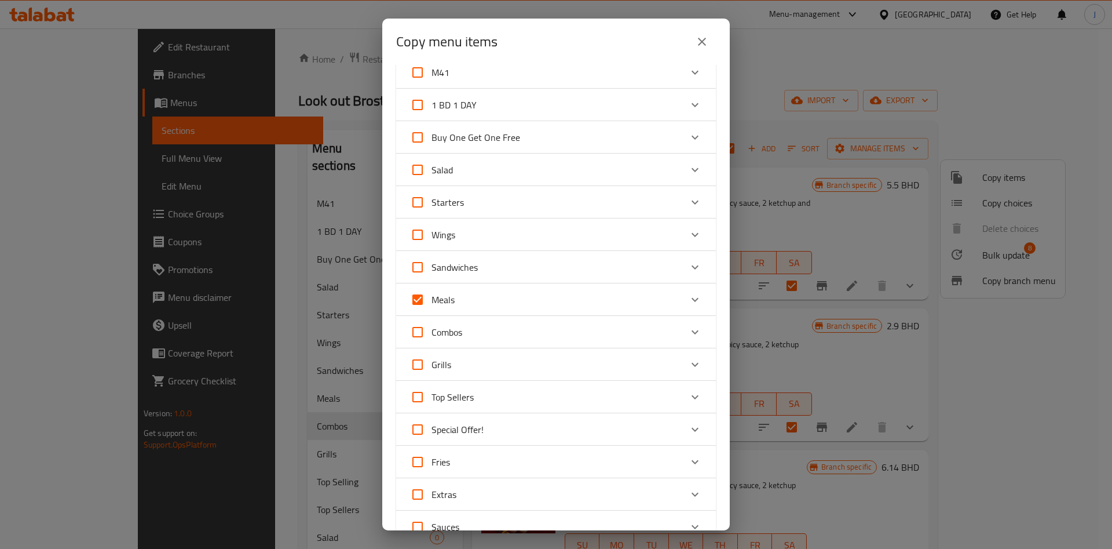
checkbox input "false"
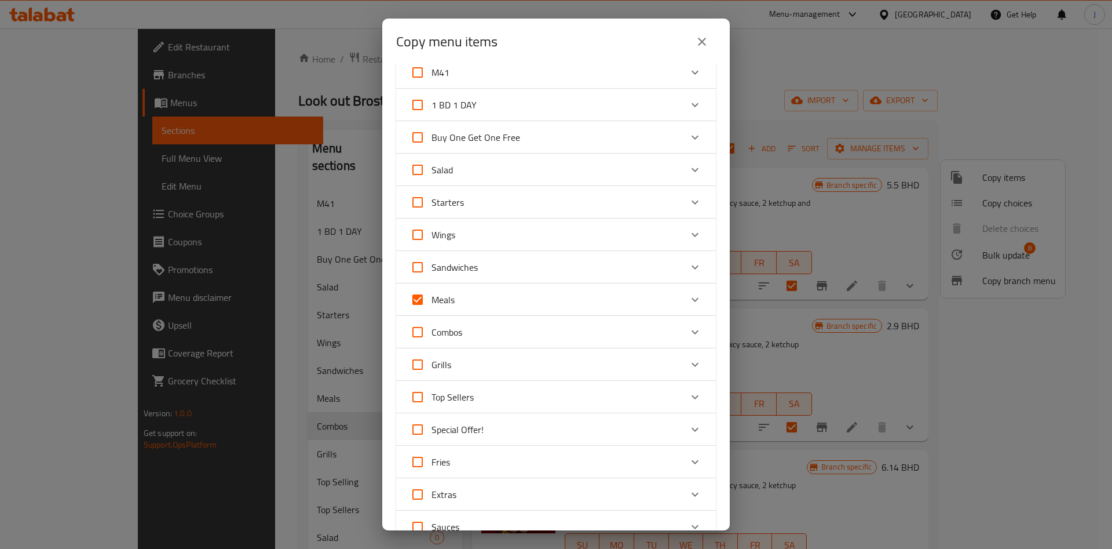
checkbox input "false"
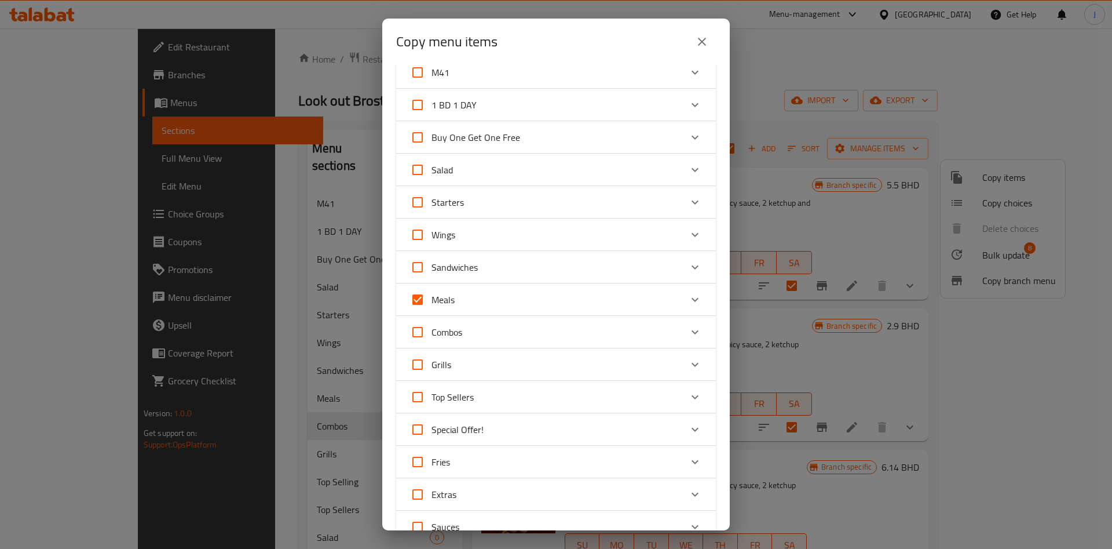
checkbox input "false"
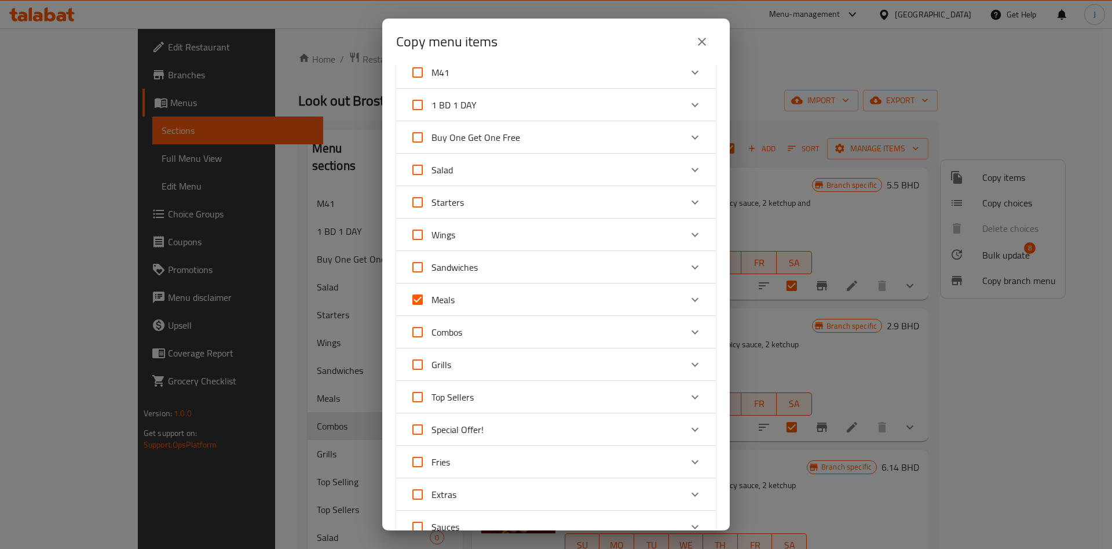
checkbox input "false"
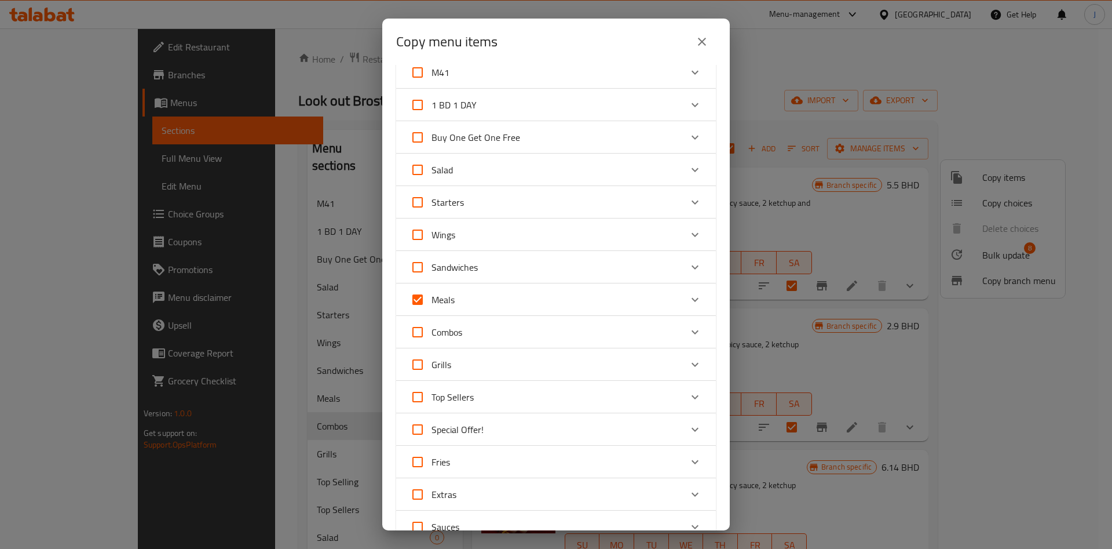
checkbox input "false"
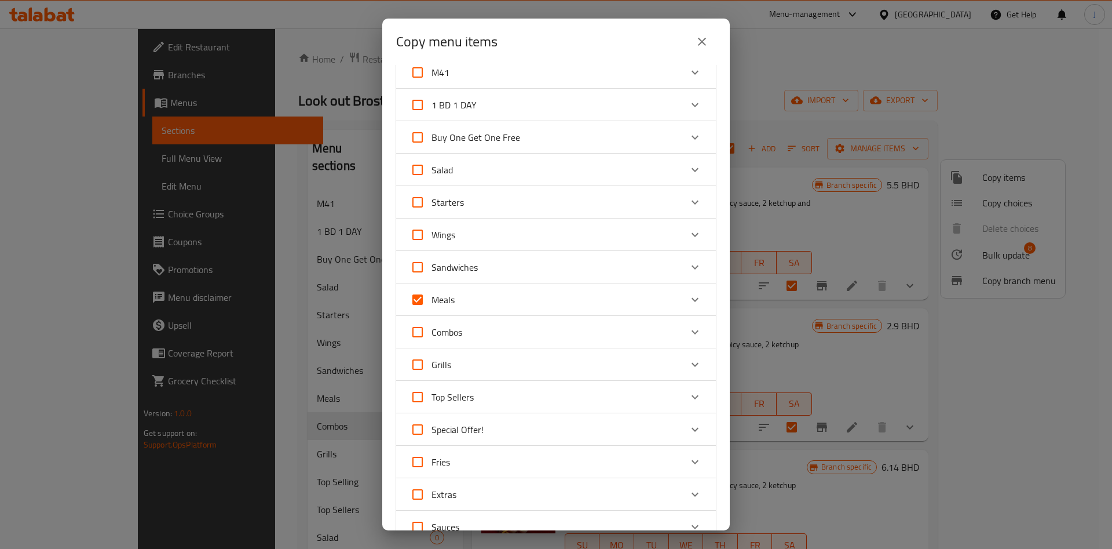
checkbox input "false"
click at [688, 335] on icon "Expand" at bounding box center [695, 332] width 14 height 14
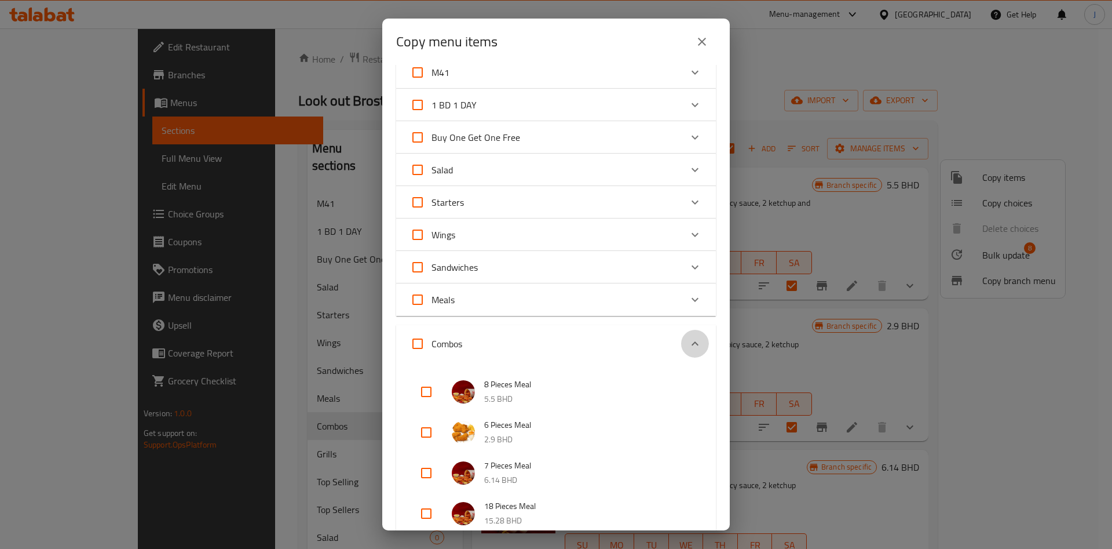
click at [681, 332] on div "Expand" at bounding box center [695, 344] width 28 height 28
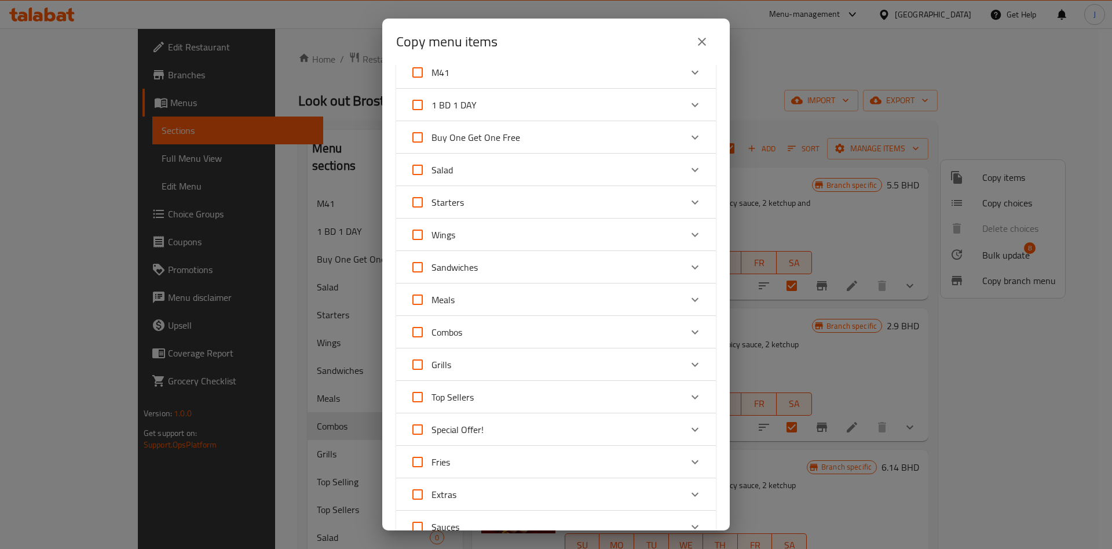
click at [907, 277] on div "Copy menu items 1 / 121 items selected ​ M41 2 Pieces Meal Combo 4 BHD 1 BD 1 D…" at bounding box center [556, 274] width 1112 height 549
click at [703, 45] on icon "close" at bounding box center [702, 42] width 14 height 14
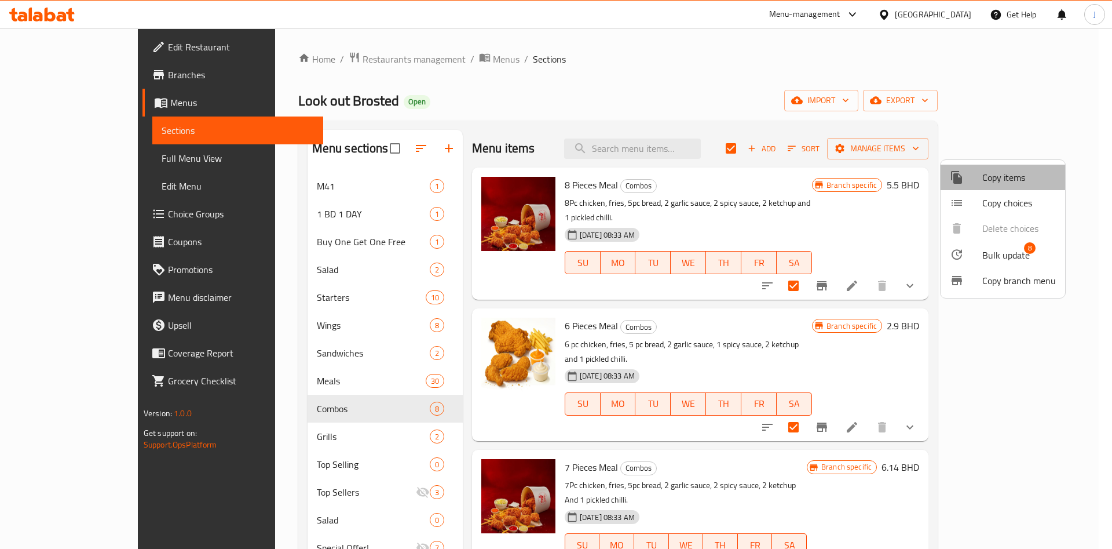
click at [1029, 178] on span "Copy items" at bounding box center [1019, 177] width 74 height 14
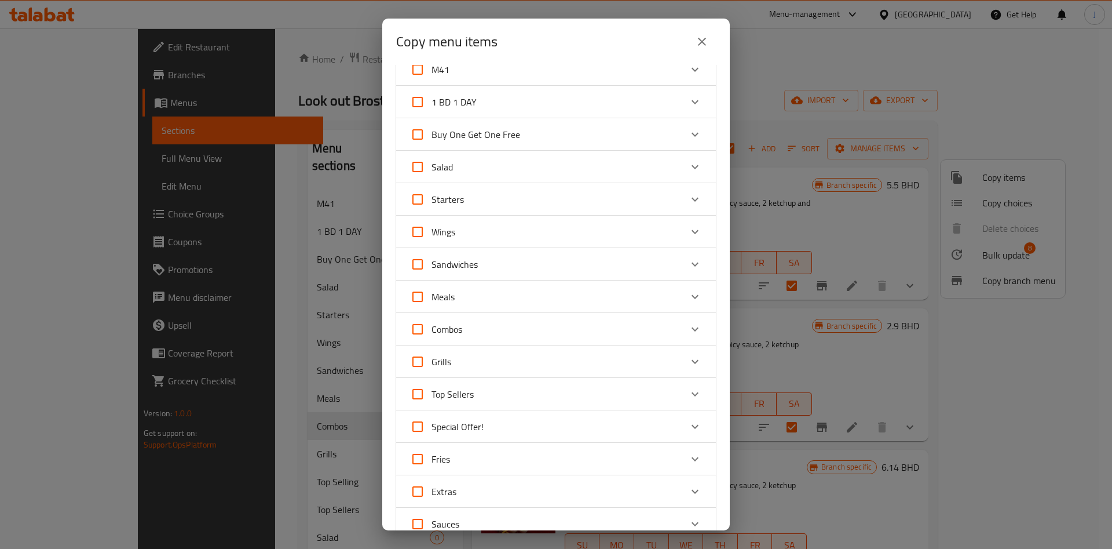
scroll to position [50, 0]
click at [688, 323] on icon "Expand" at bounding box center [695, 327] width 14 height 14
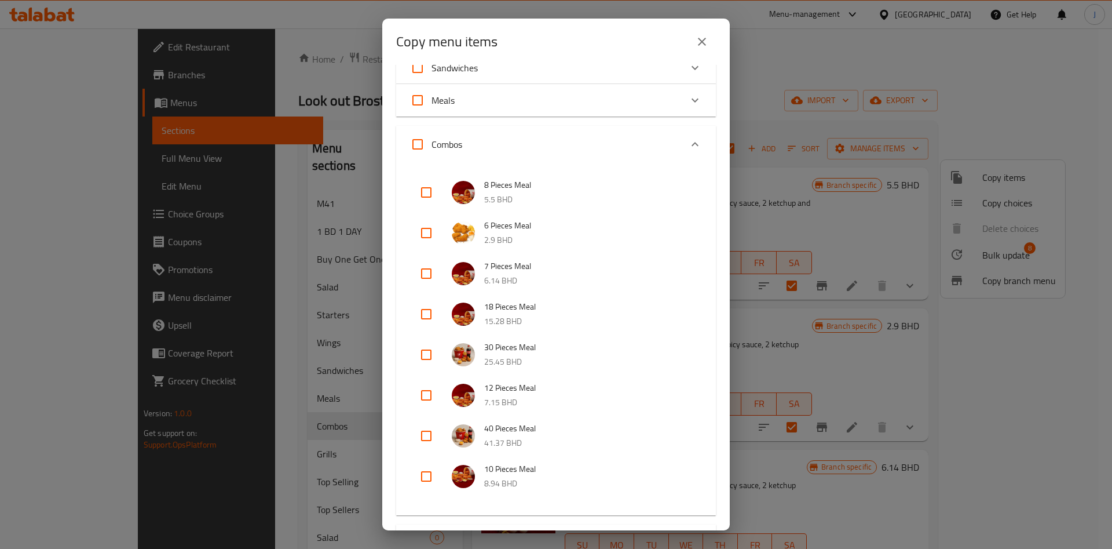
scroll to position [245, 0]
click at [421, 143] on input "Combos" at bounding box center [418, 144] width 28 height 28
checkbox input "true"
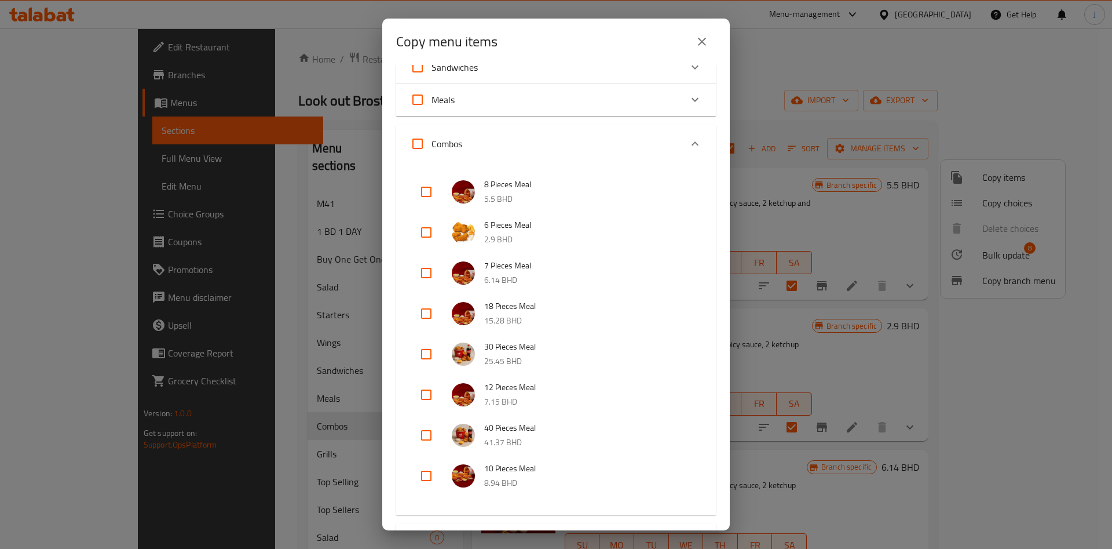
checkbox input "true"
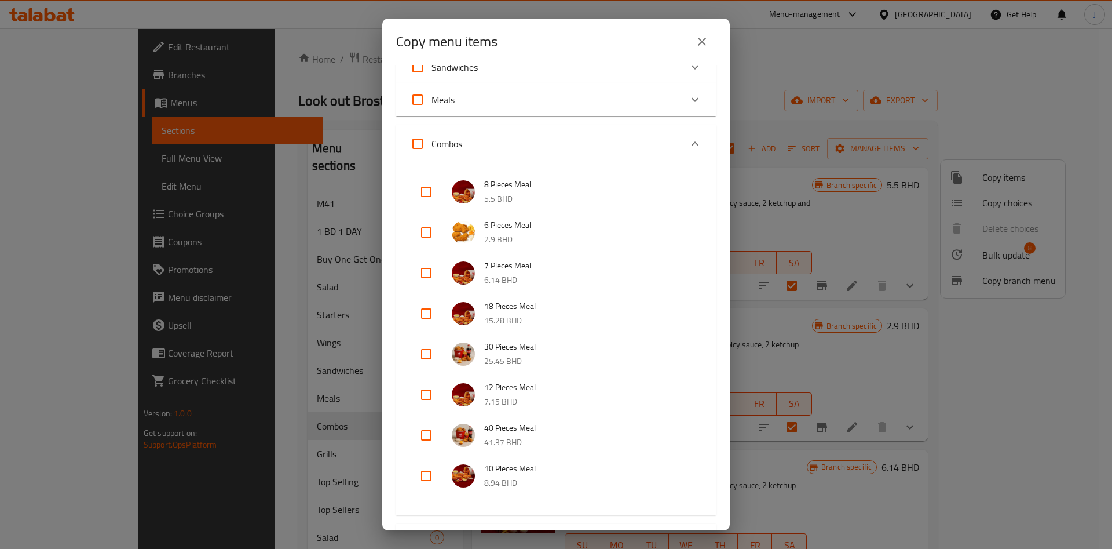
checkbox input "true"
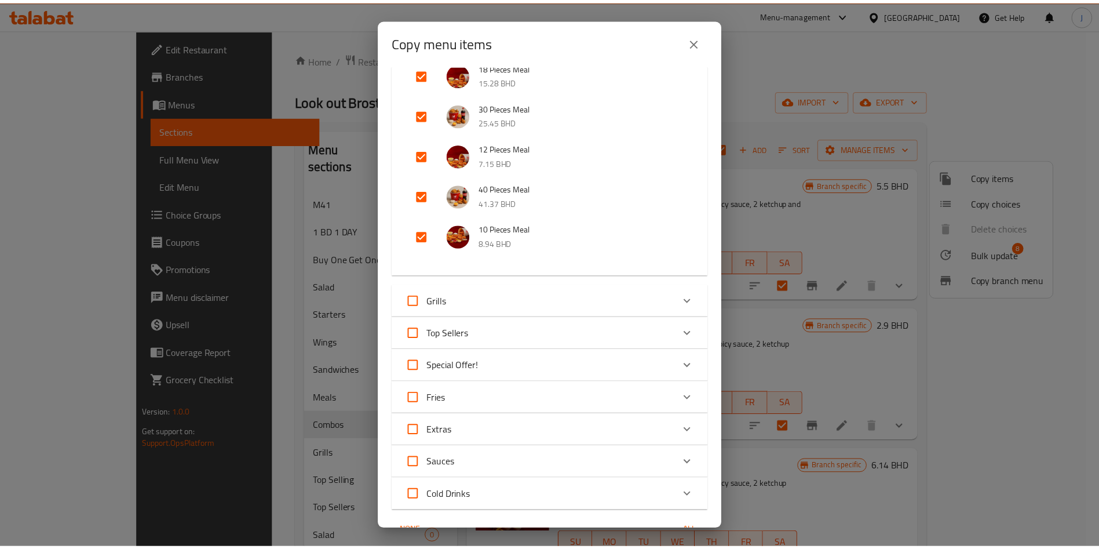
scroll to position [633, 0]
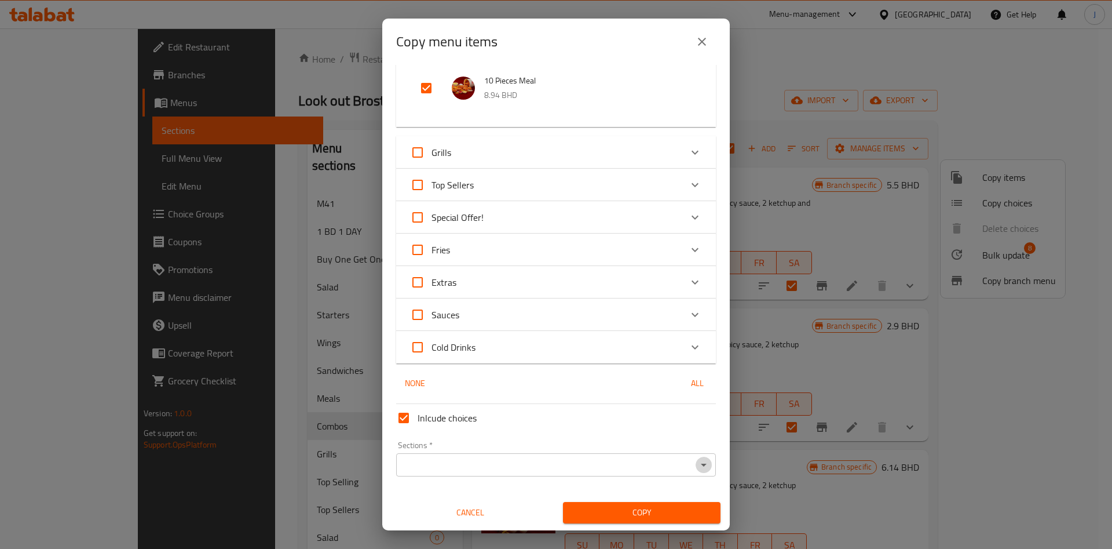
click at [697, 462] on icon "Open" at bounding box center [704, 465] width 14 height 14
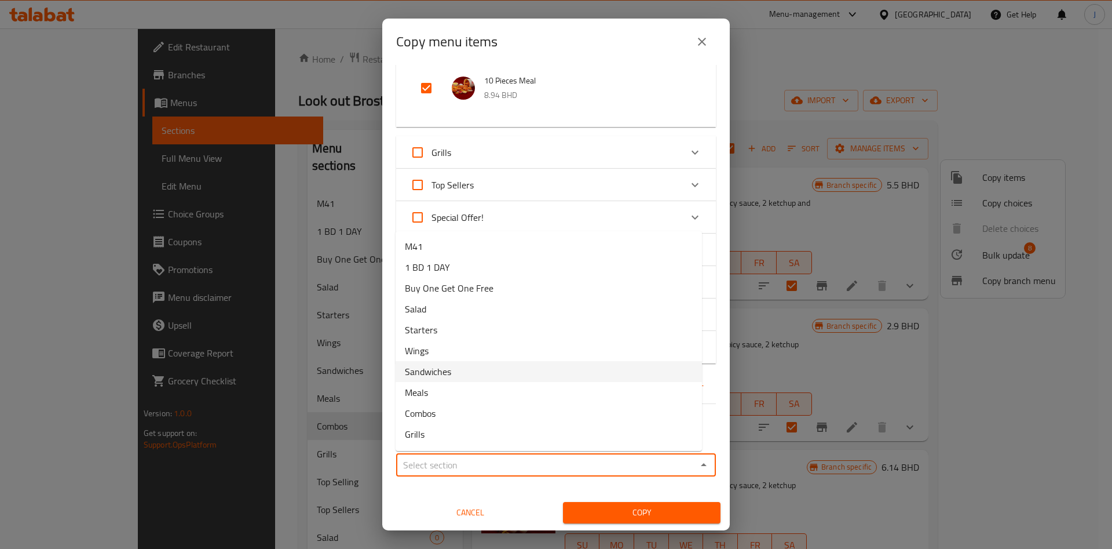
click at [593, 379] on li "Sandwiches" at bounding box center [549, 371] width 306 height 21
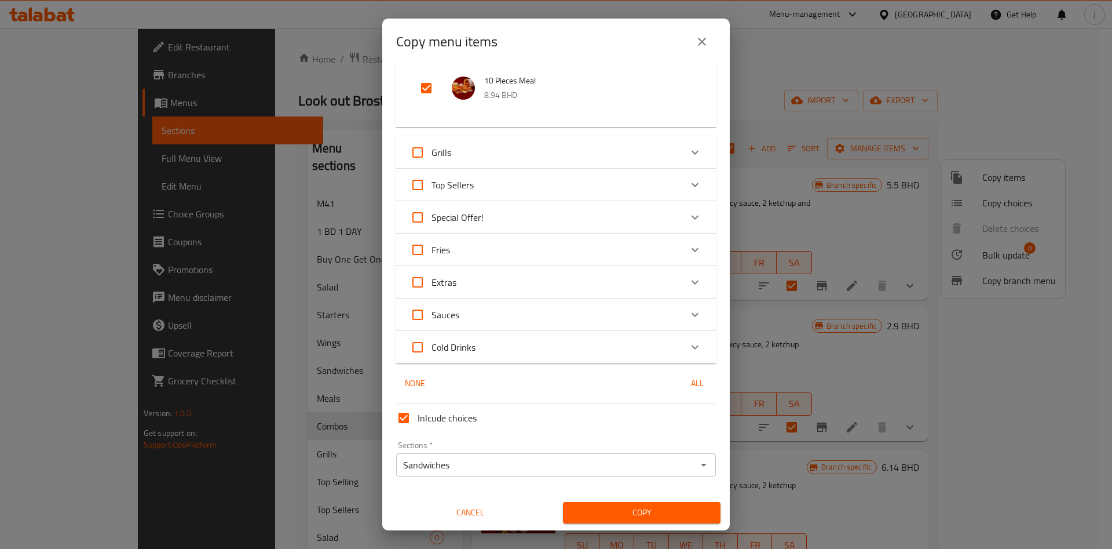
click at [593, 379] on div "None All" at bounding box center [556, 382] width 320 height 21
click at [701, 463] on icon "Open" at bounding box center [704, 464] width 6 height 3
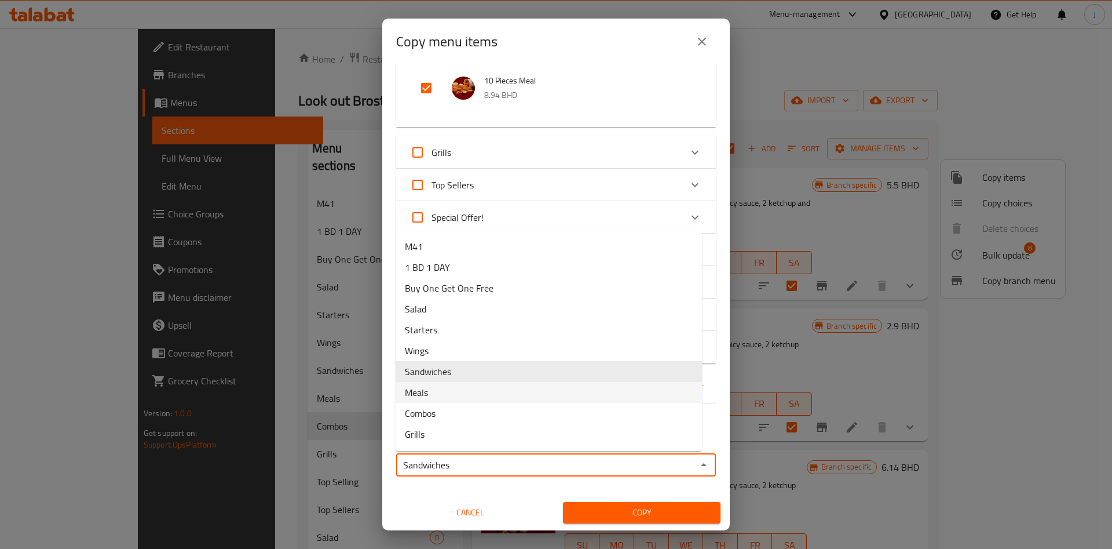
click at [579, 392] on li "Meals" at bounding box center [549, 392] width 306 height 21
type input "Meals"
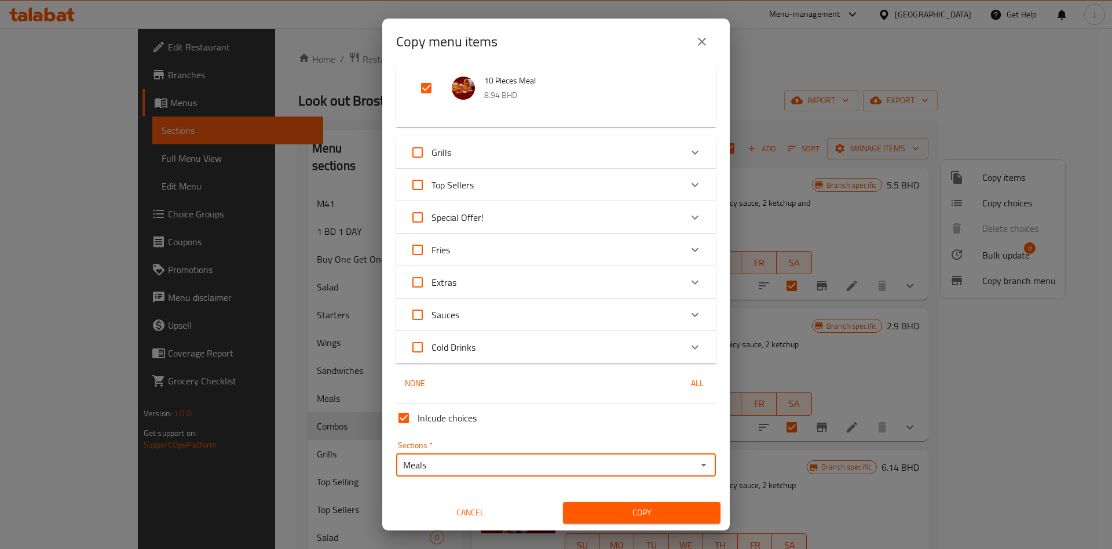
click at [638, 511] on span "Copy" at bounding box center [641, 512] width 139 height 14
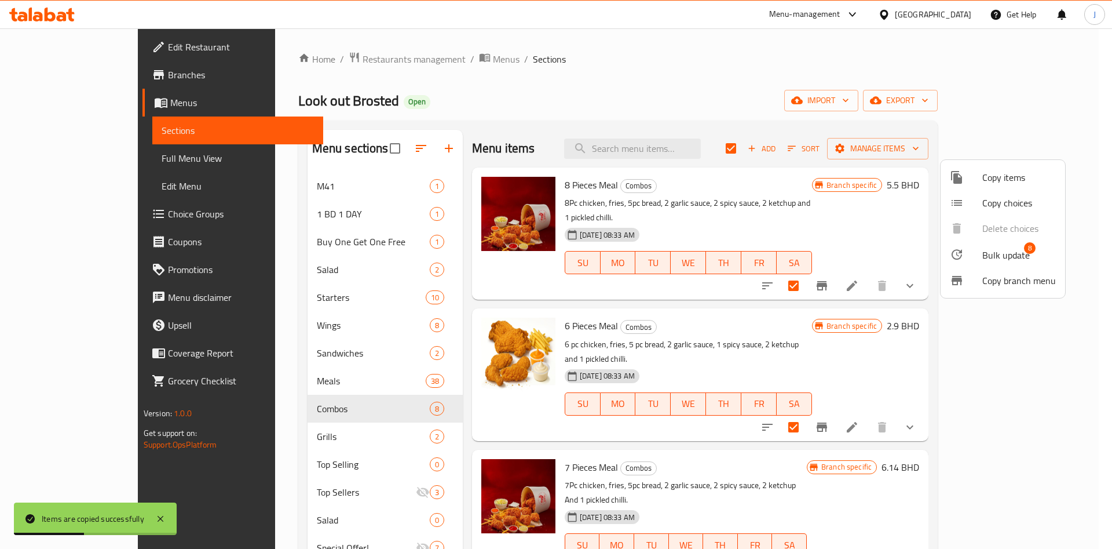
click at [293, 437] on div at bounding box center [556, 274] width 1112 height 549
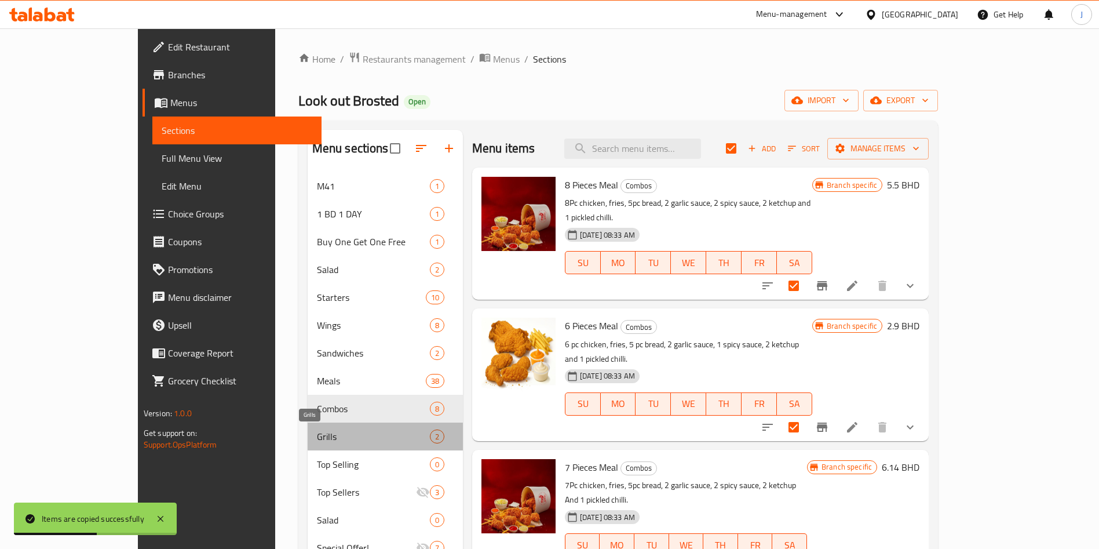
click at [317, 433] on span "Grills" at bounding box center [373, 436] width 113 height 14
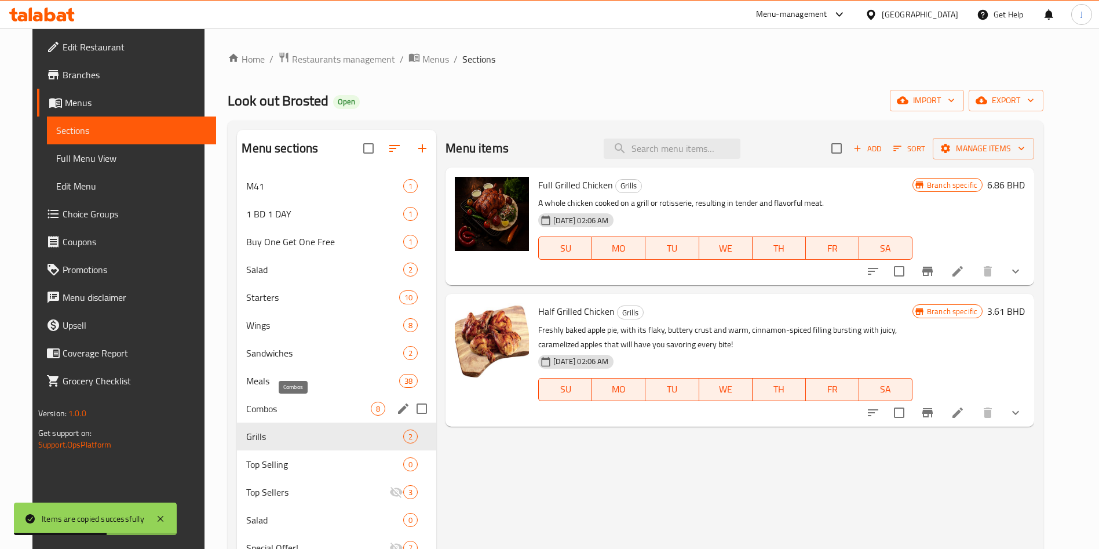
click at [333, 408] on span "Combos" at bounding box center [308, 408] width 125 height 14
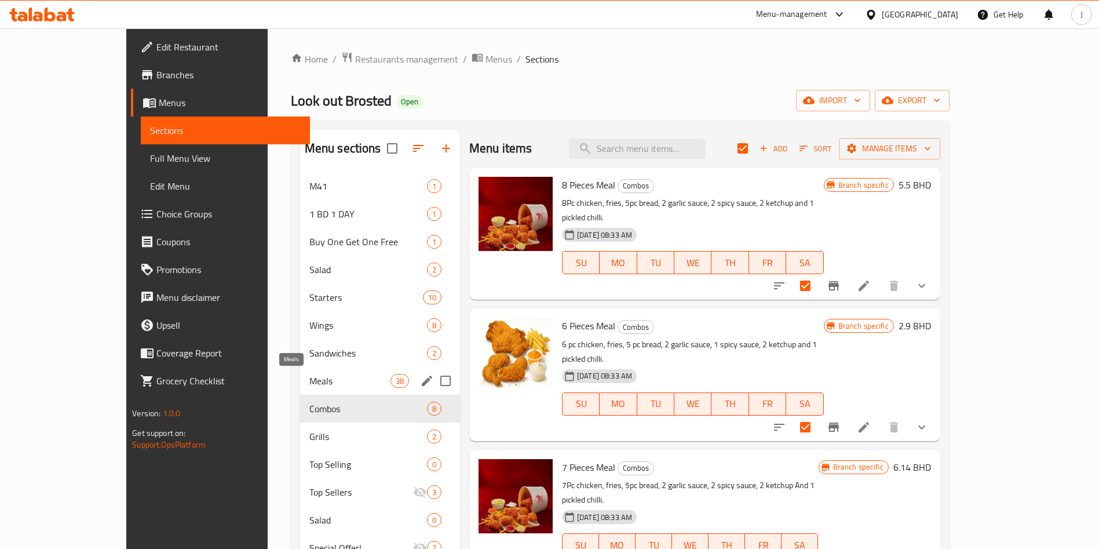
click at [309, 385] on span "Meals" at bounding box center [349, 381] width 81 height 14
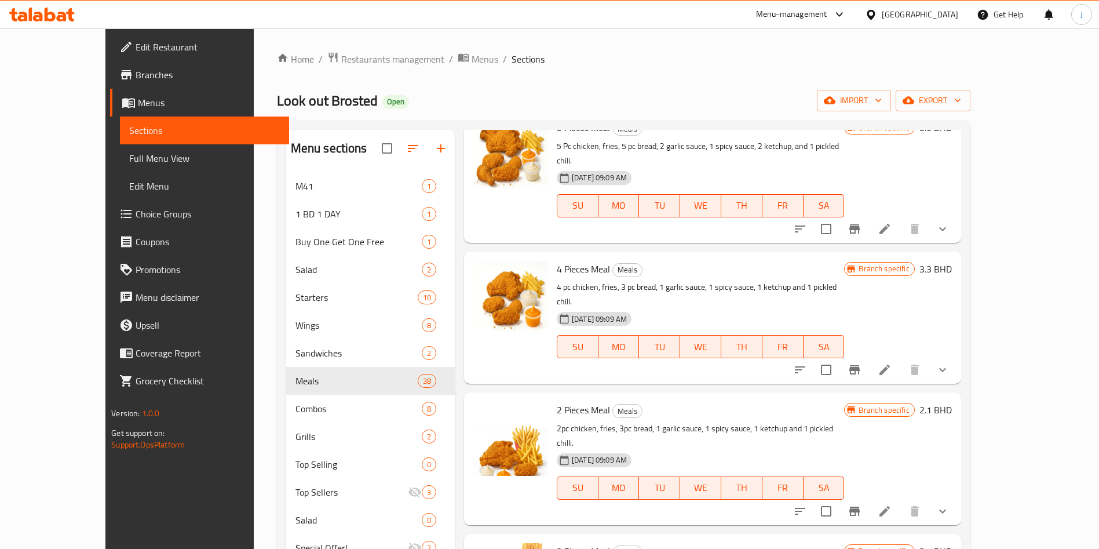
scroll to position [1160, 0]
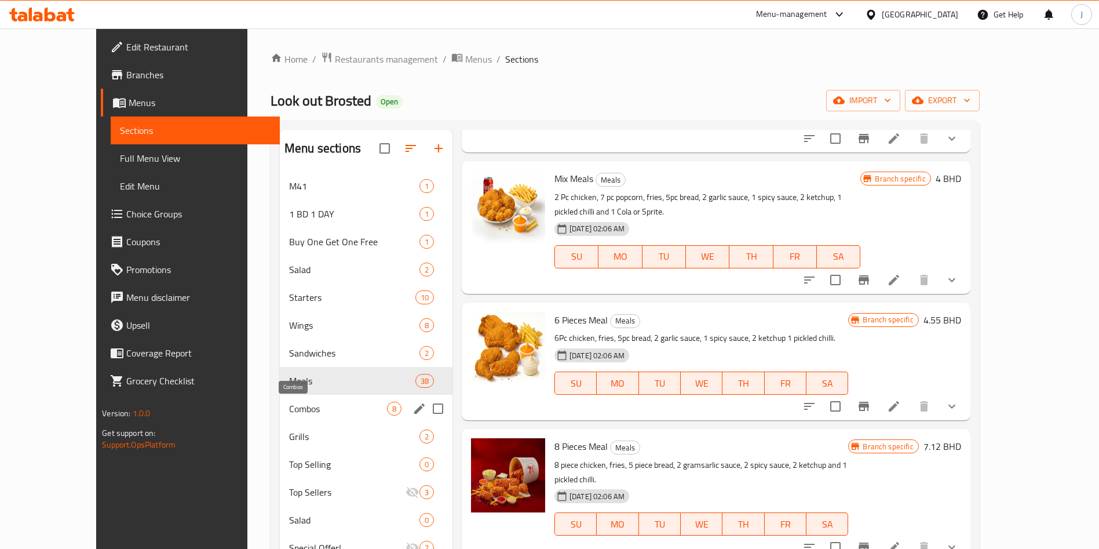
click at [299, 411] on span "Combos" at bounding box center [338, 408] width 98 height 14
checkbox input "true"
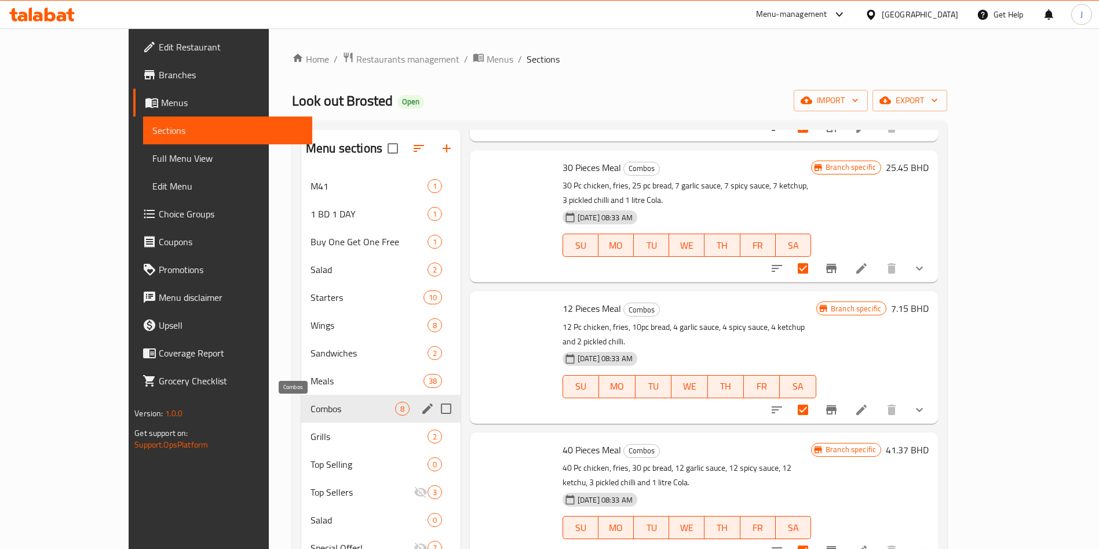
scroll to position [466, 0]
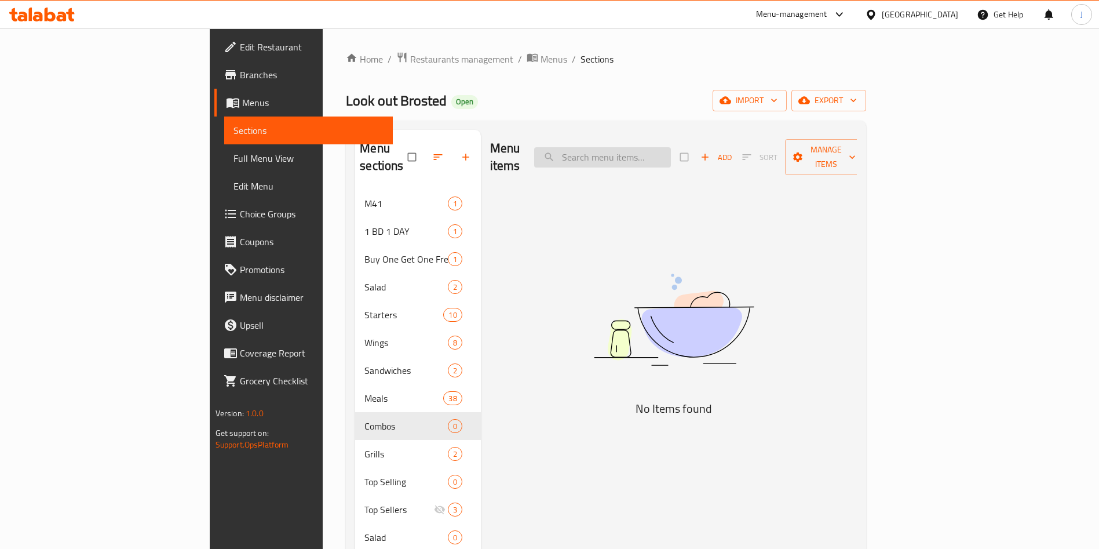
click at [671, 147] on input "search" at bounding box center [602, 157] width 137 height 20
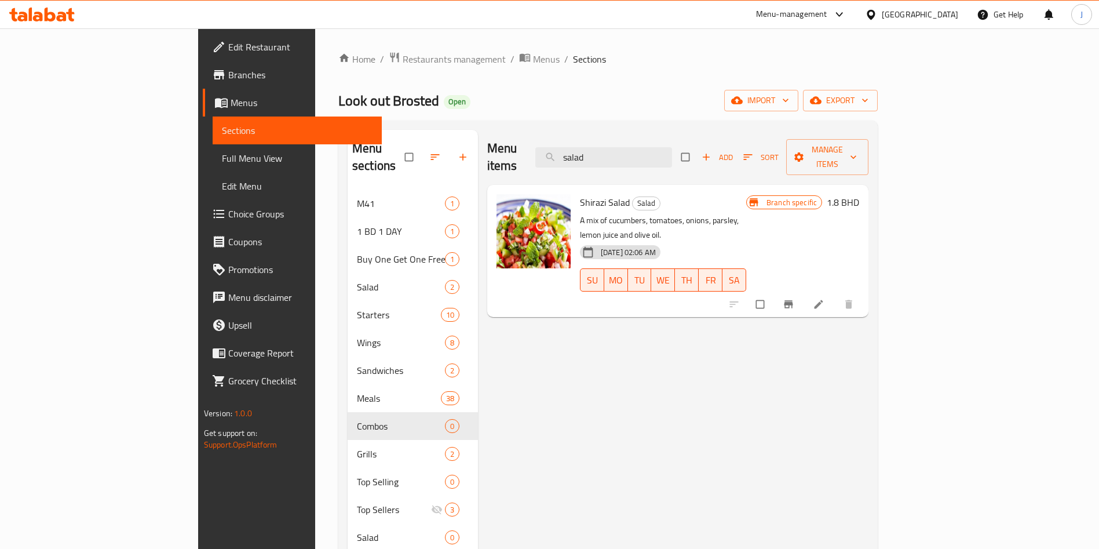
type input "salad"
